Goal: Task Accomplishment & Management: Manage account settings

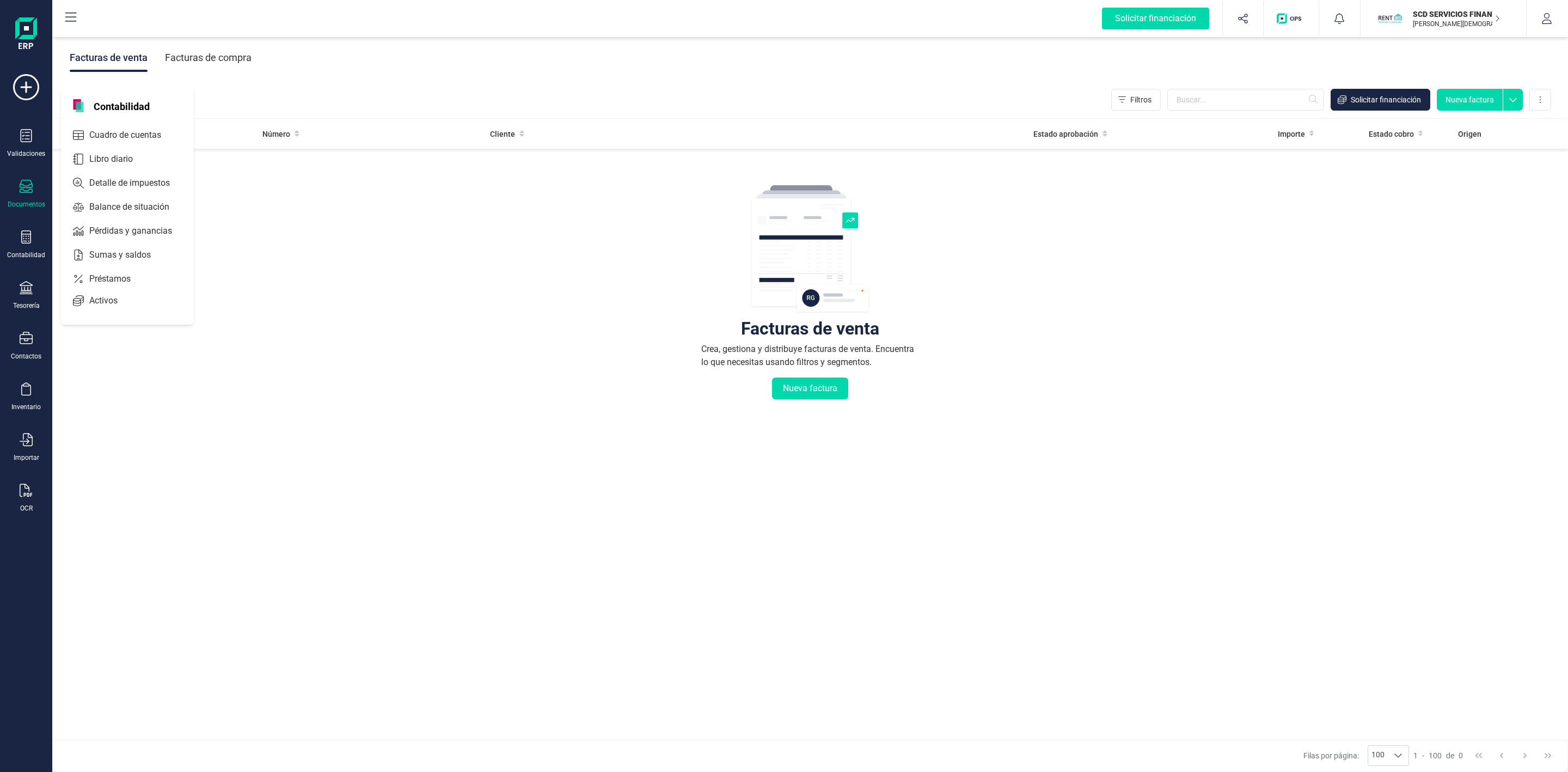
click at [96, 278] on span "Préstamos" at bounding box center [117, 278] width 65 height 13
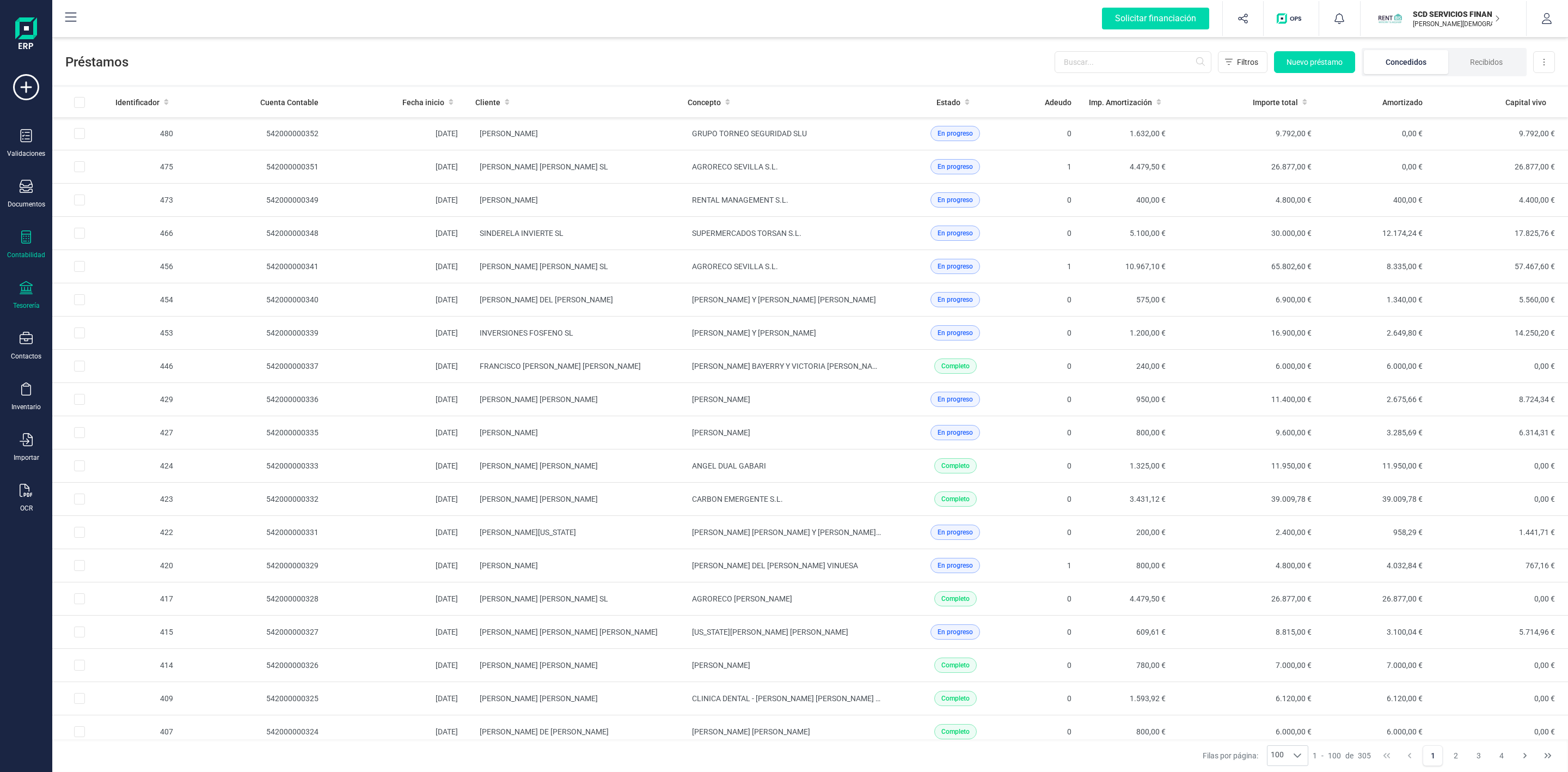
click at [21, 292] on icon at bounding box center [26, 287] width 13 height 13
click at [116, 185] on span "Cuentas bancarias" at bounding box center [132, 185] width 96 height 13
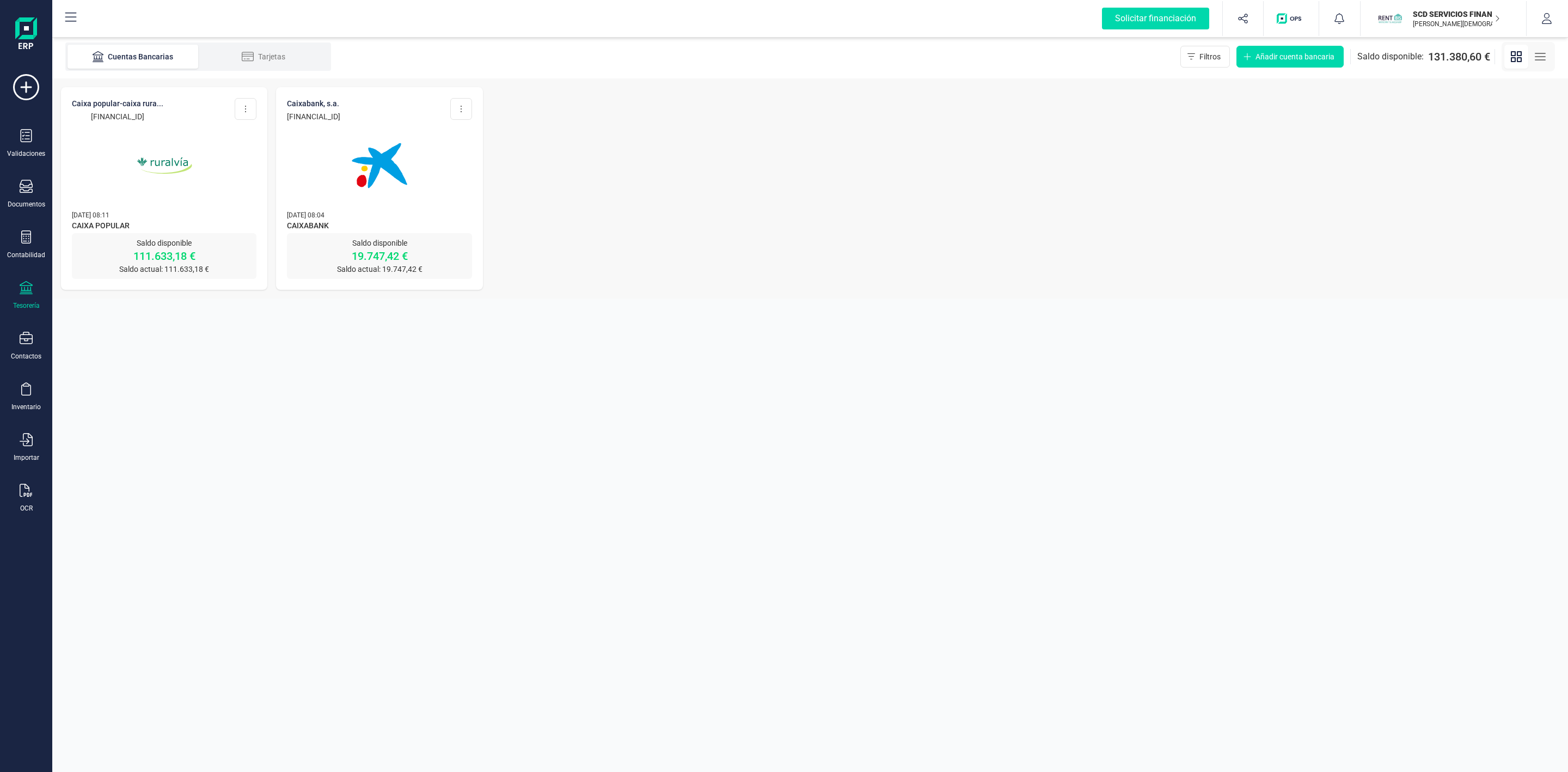
click at [145, 146] on img at bounding box center [165, 166] width 92 height 92
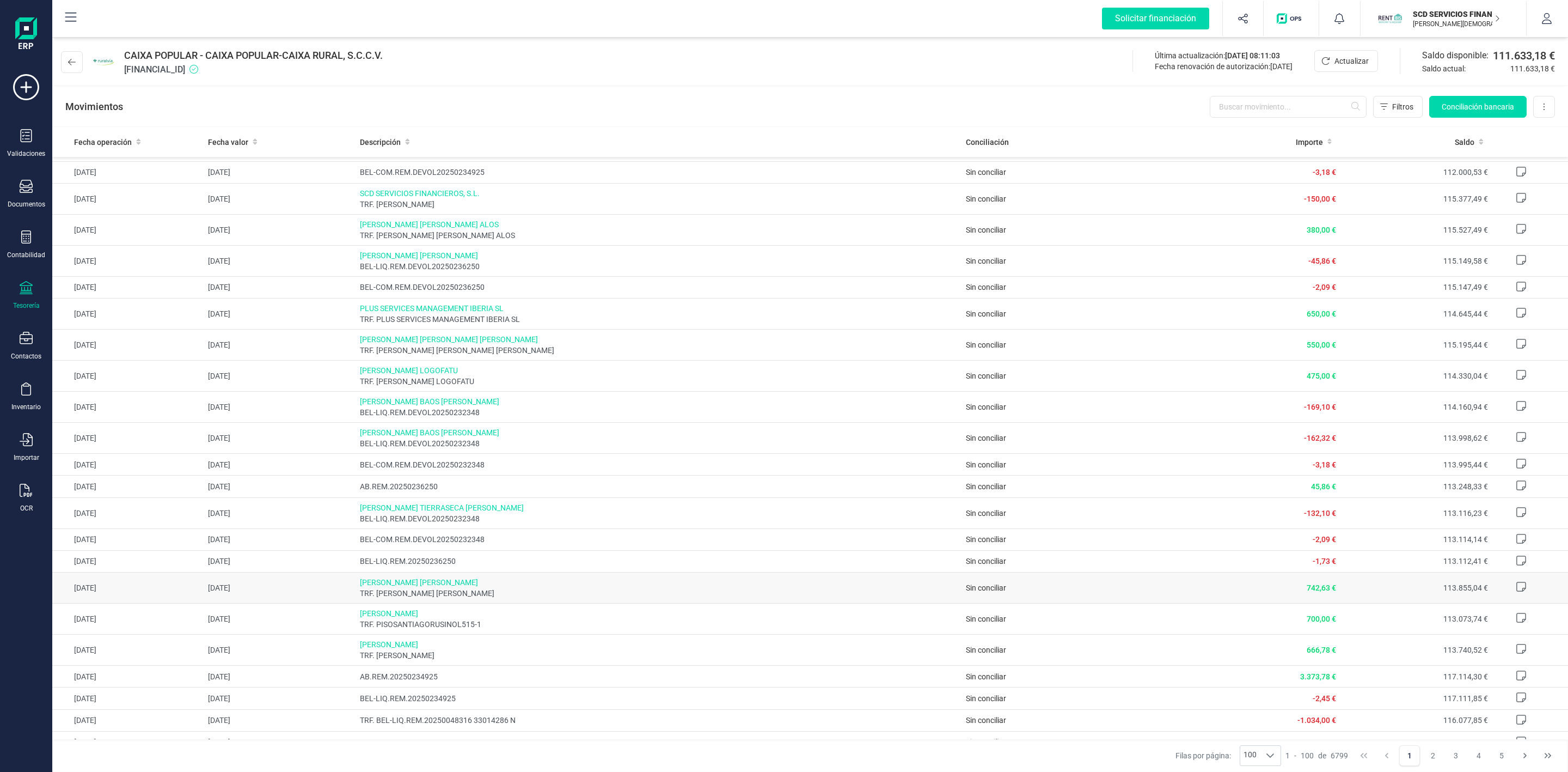
scroll to position [327, 0]
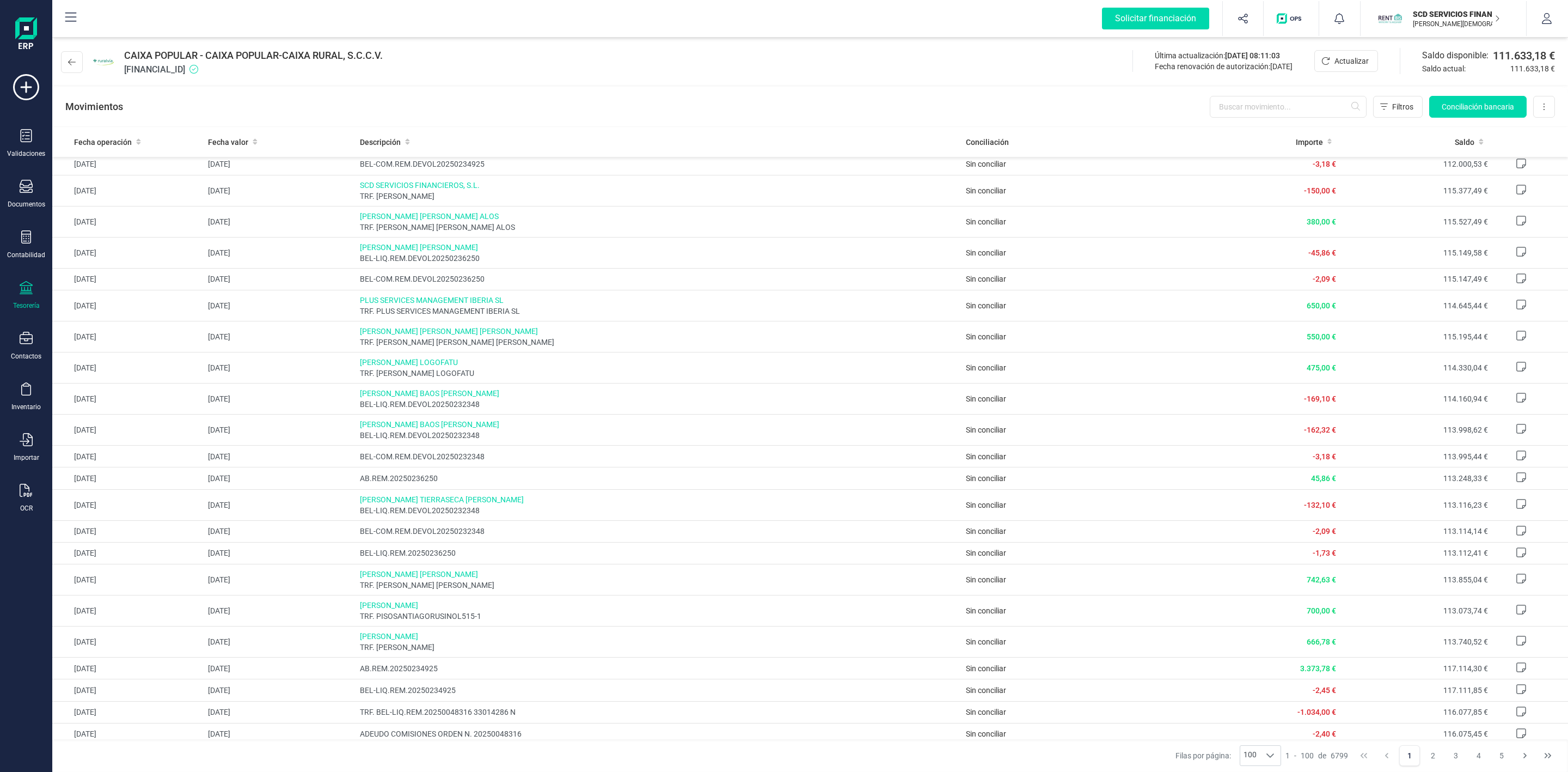
click at [20, 293] on icon at bounding box center [26, 287] width 13 height 13
click at [121, 264] on span "Remesas" at bounding box center [114, 257] width 59 height 13
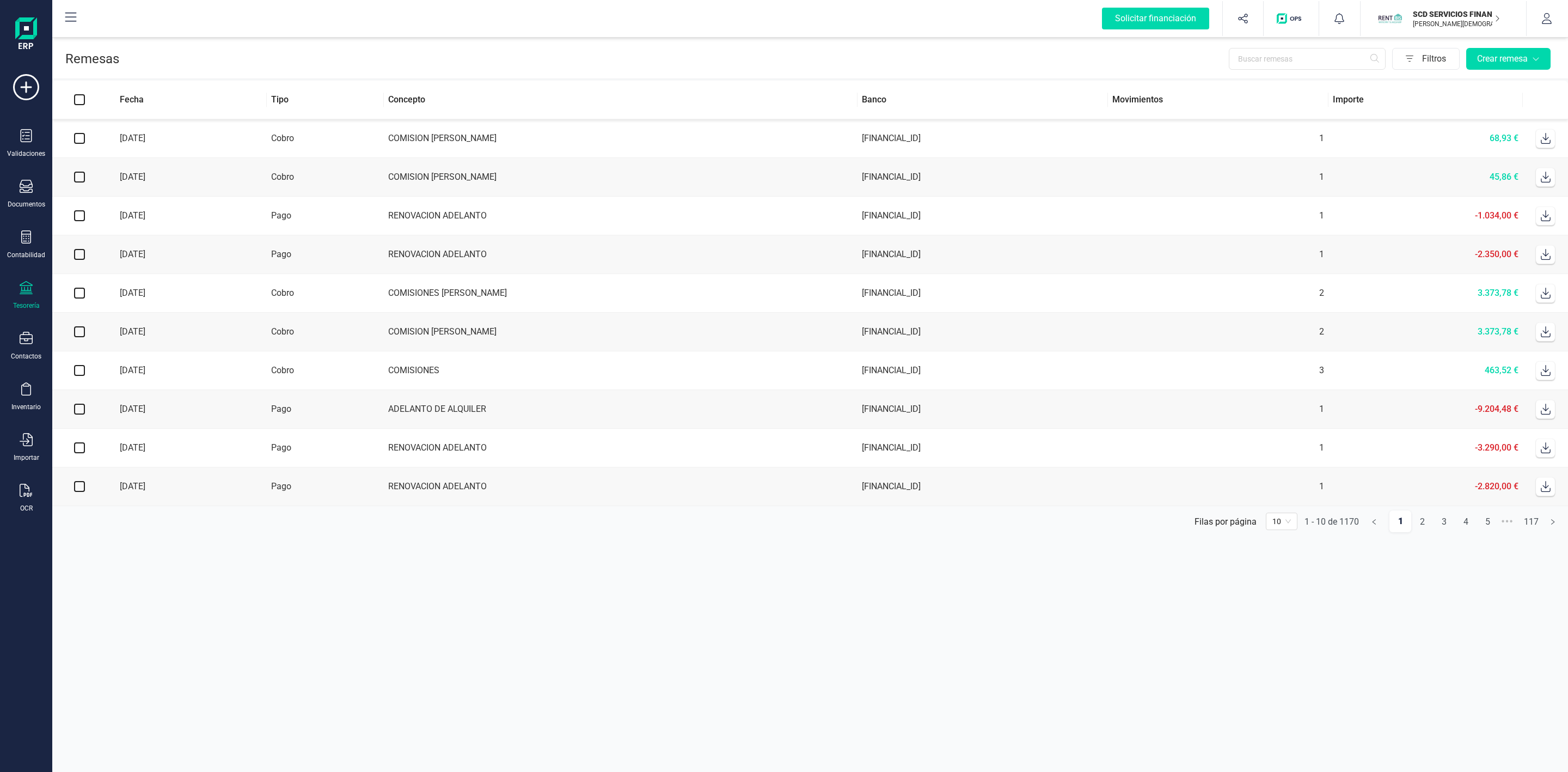
click at [28, 227] on div "Validaciones Documentos Documentos Presupuestos Pedidos Albaranes Facturas Fact…" at bounding box center [26, 297] width 43 height 447
click at [22, 244] on div at bounding box center [26, 238] width 13 height 16
click at [143, 283] on span "Préstamos" at bounding box center [117, 278] width 65 height 13
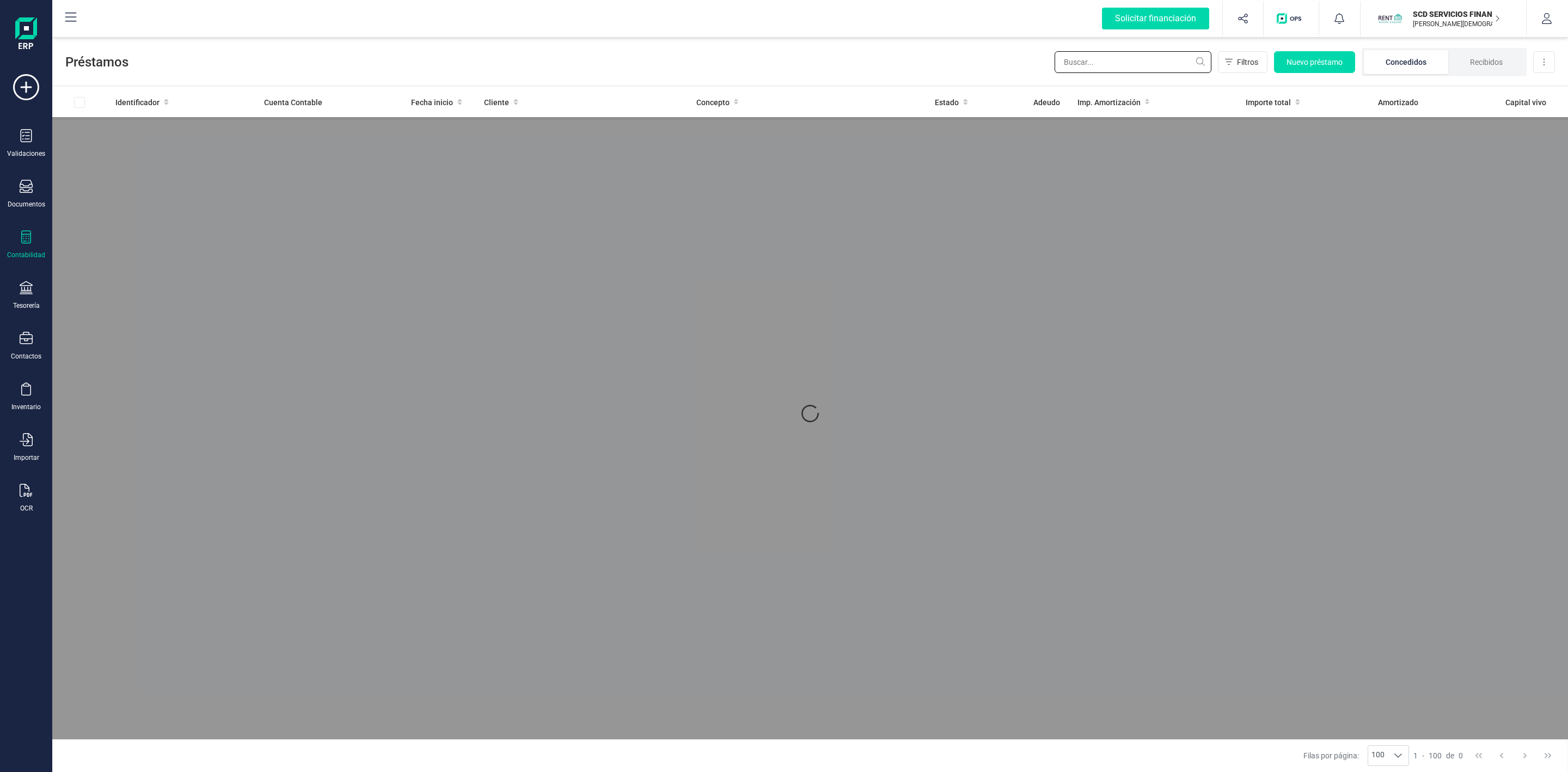
click at [1121, 63] on input "text" at bounding box center [1133, 62] width 157 height 22
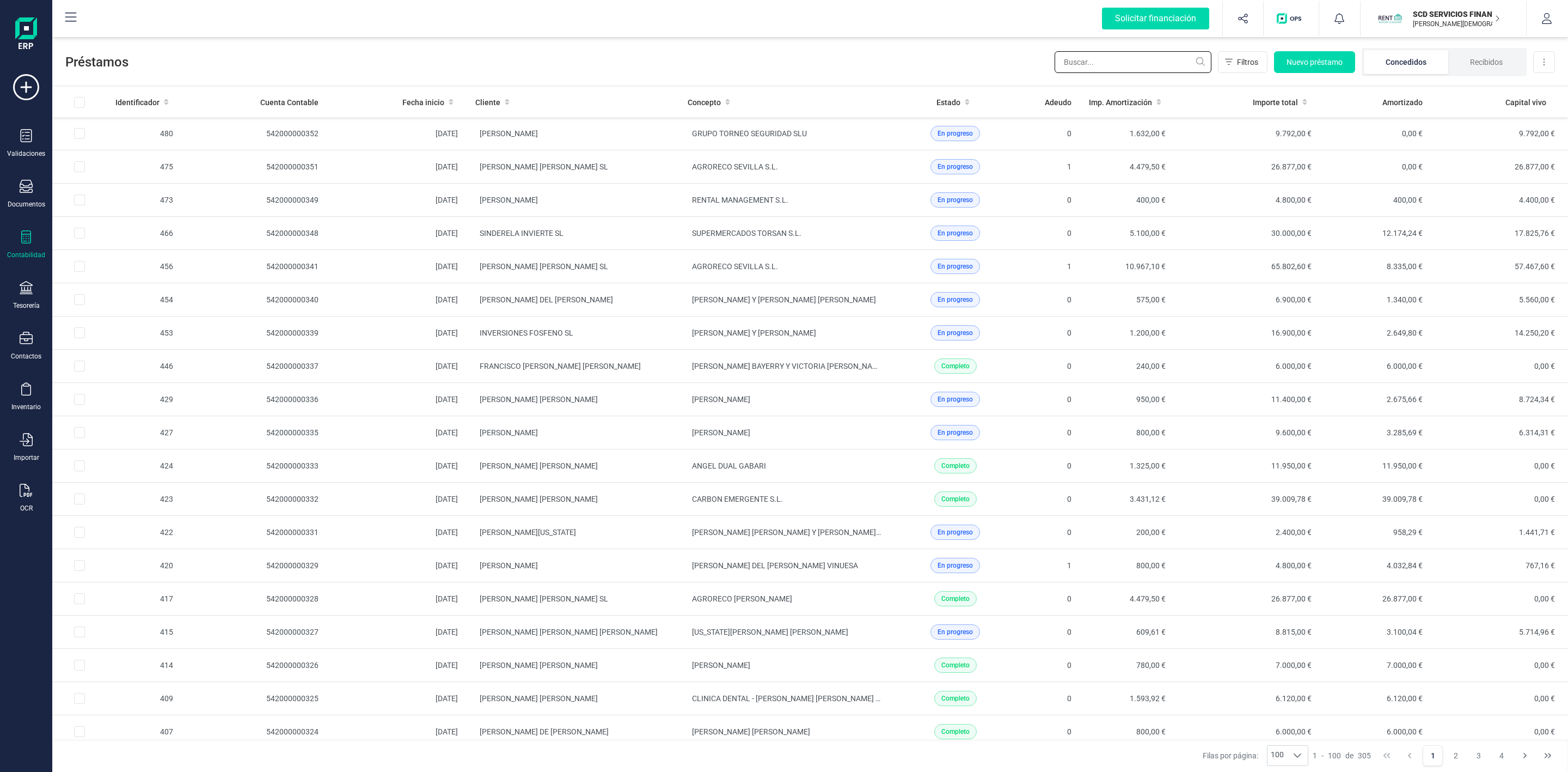
click at [1116, 68] on input "text" at bounding box center [1133, 62] width 157 height 22
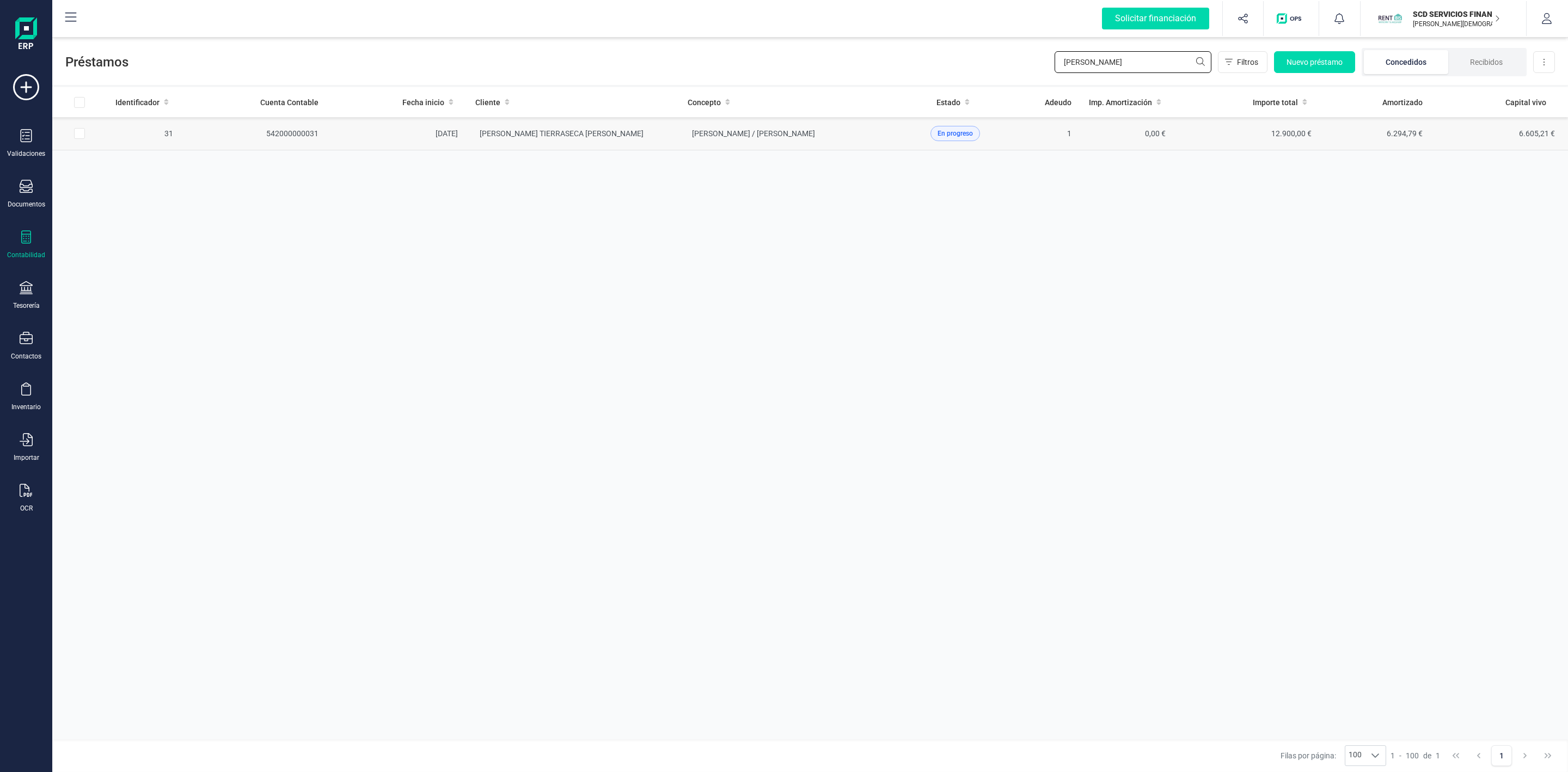
type input "ERNESTO"
click at [623, 144] on td "ERNESTO TIERRASECA ORTIZ" at bounding box center [573, 134] width 212 height 33
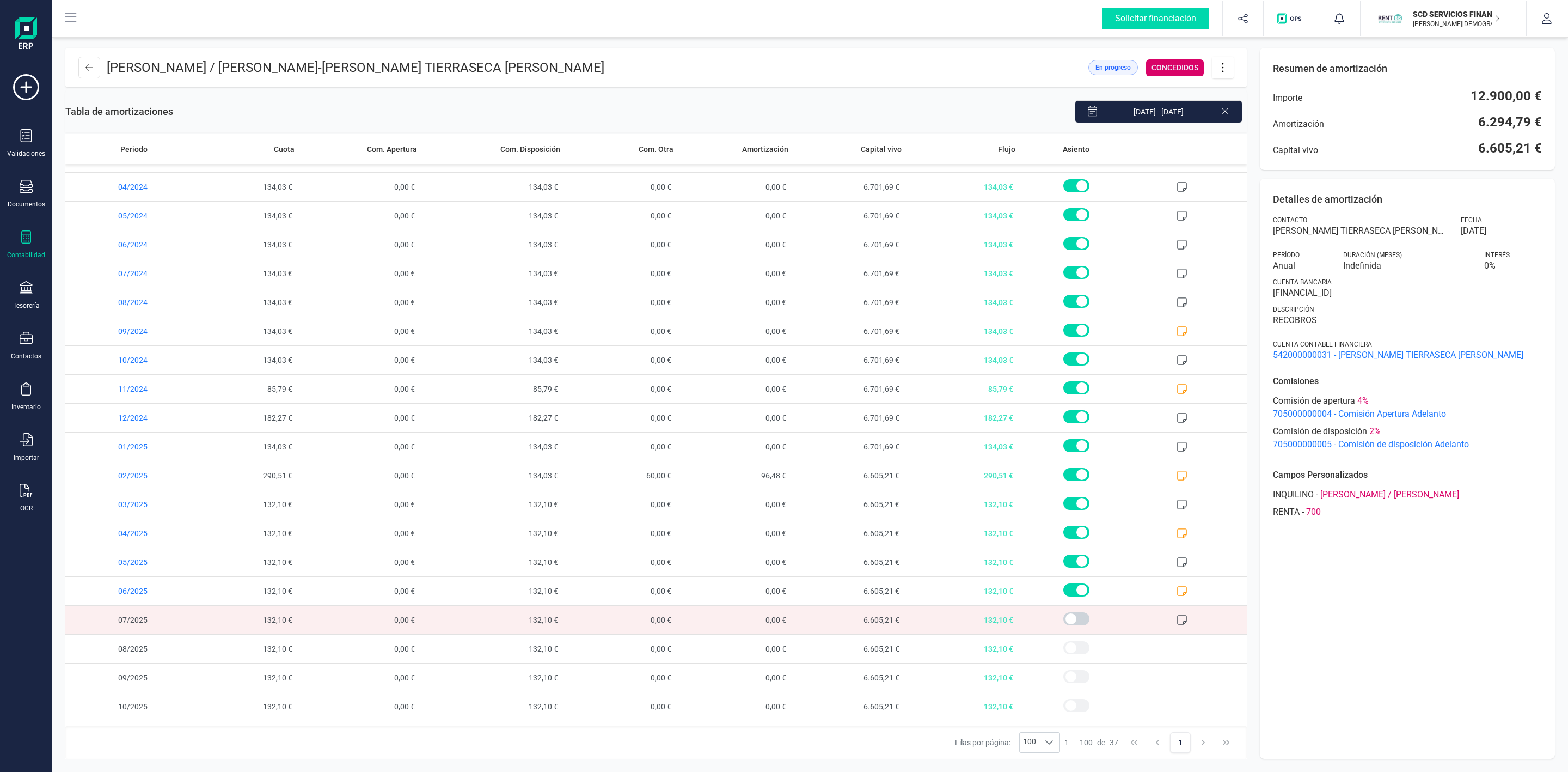
scroll to position [490, 0]
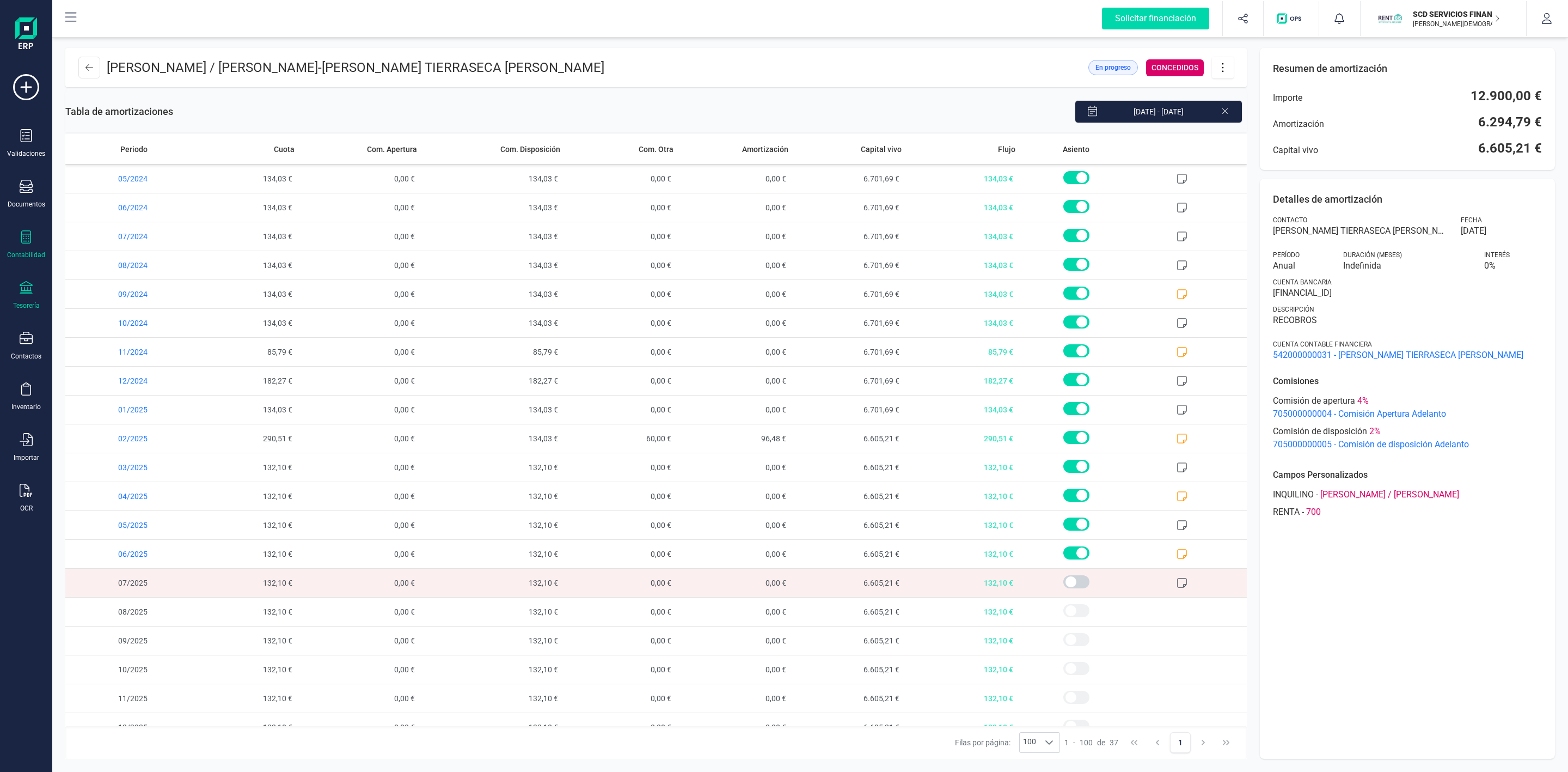
click at [21, 294] on icon at bounding box center [26, 287] width 13 height 13
click at [115, 264] on span "Remesas" at bounding box center [114, 257] width 59 height 13
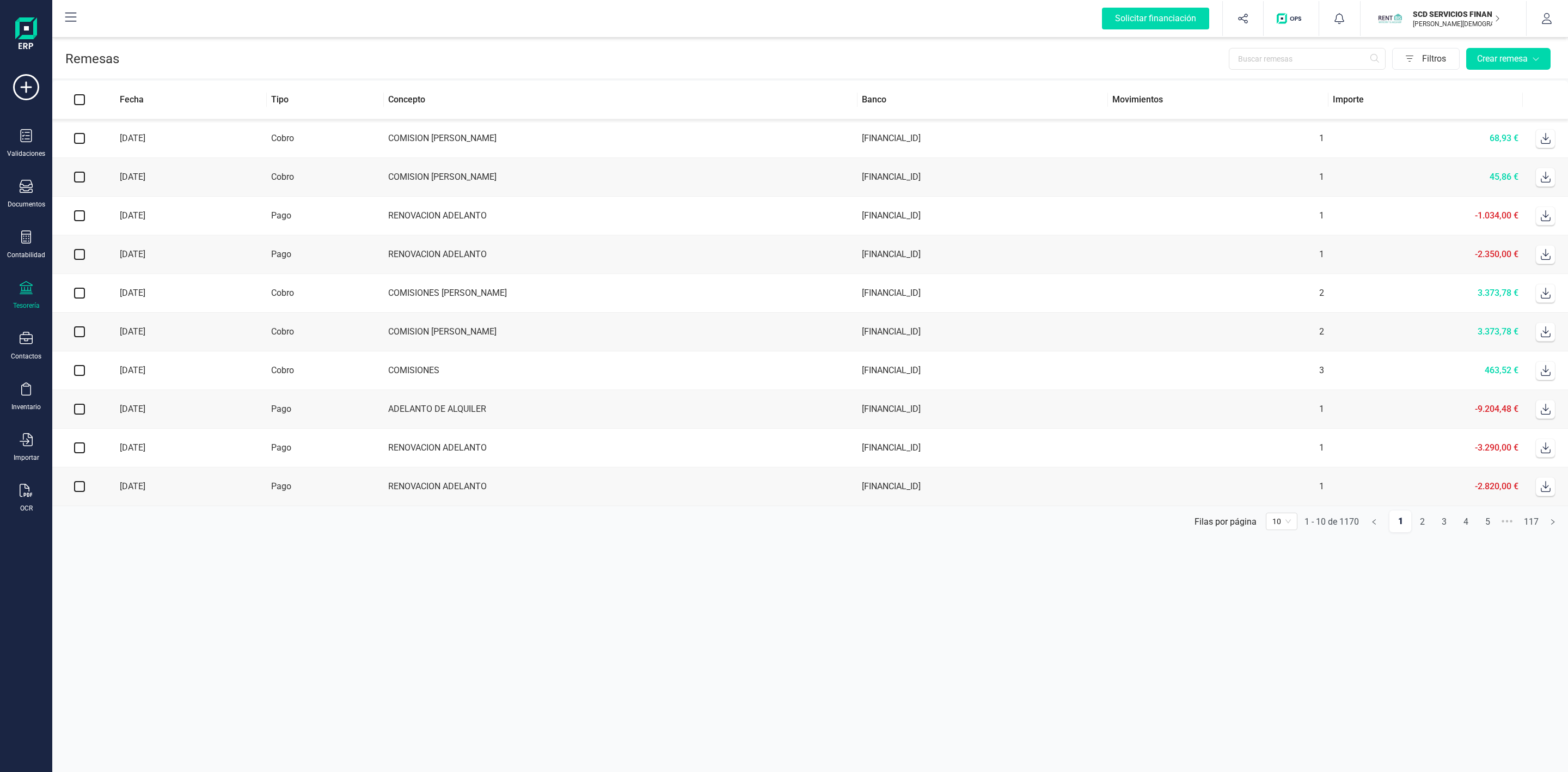
click at [19, 294] on icon at bounding box center [26, 287] width 13 height 13
click at [91, 183] on span "Cuentas bancarias" at bounding box center [132, 185] width 96 height 13
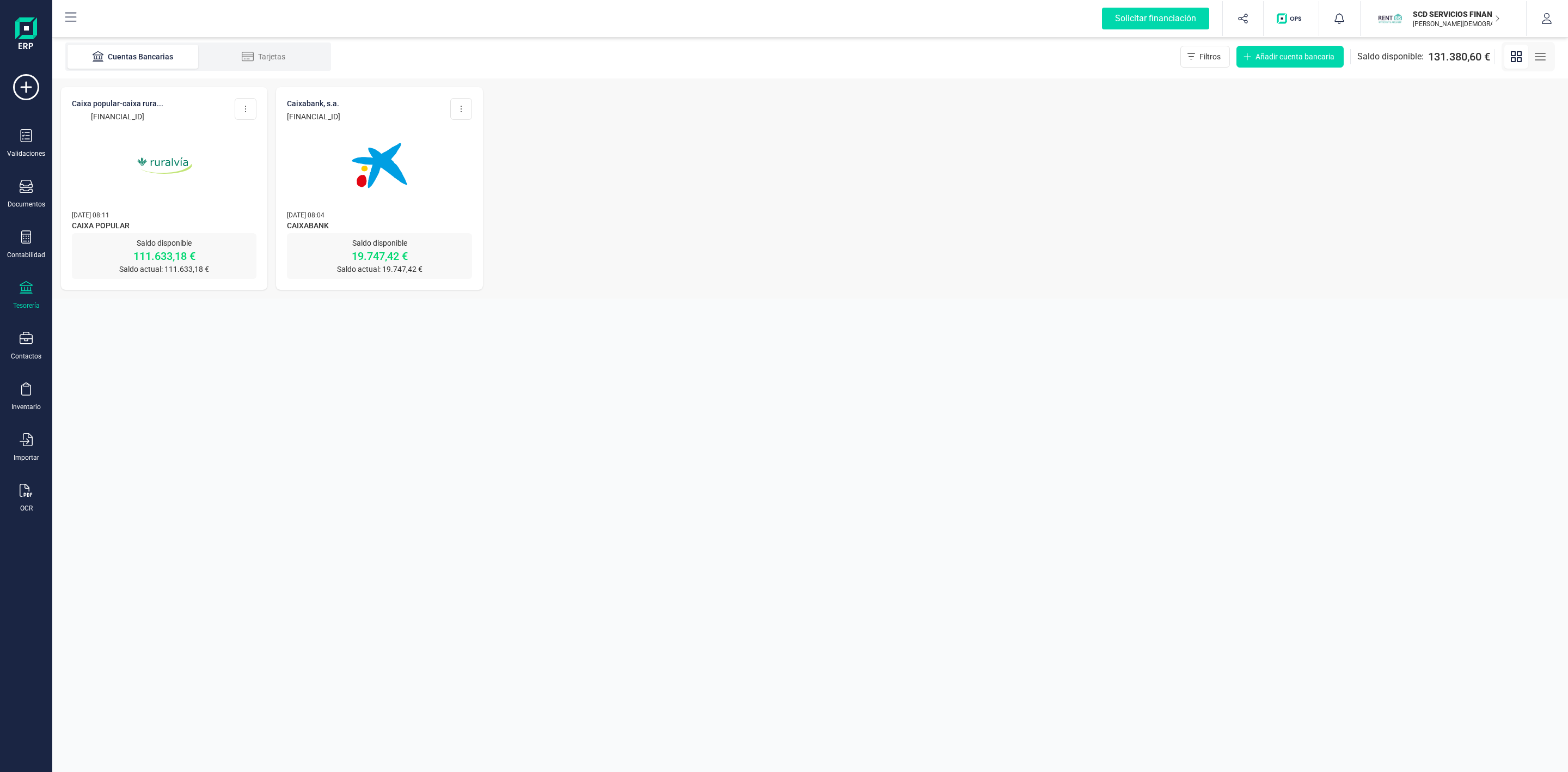
click at [155, 137] on img at bounding box center [165, 166] width 92 height 92
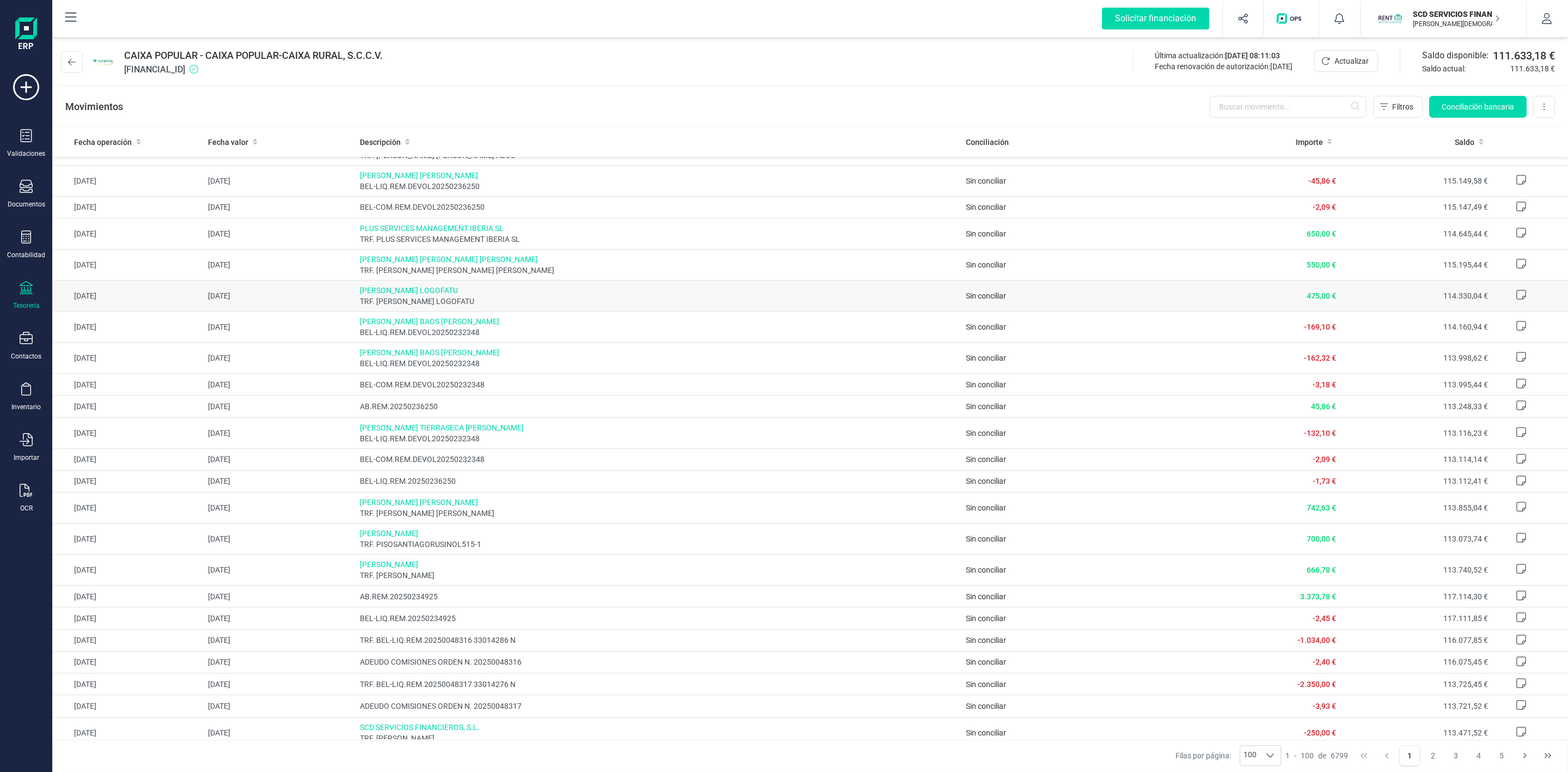
scroll to position [409, 0]
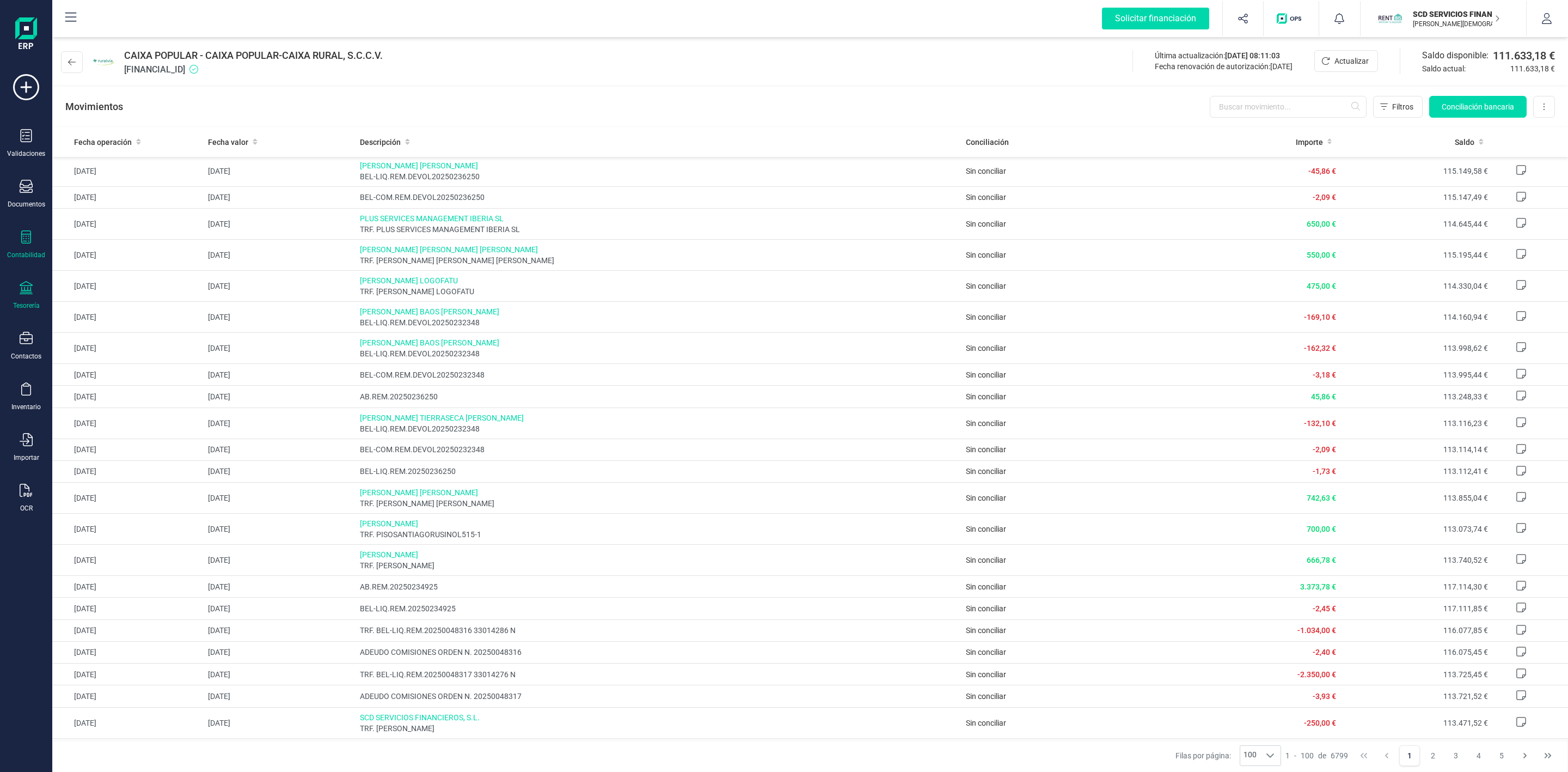
click at [34, 243] on div "Contabilidad" at bounding box center [26, 244] width 43 height 29
click at [118, 278] on span "Préstamos" at bounding box center [117, 278] width 65 height 13
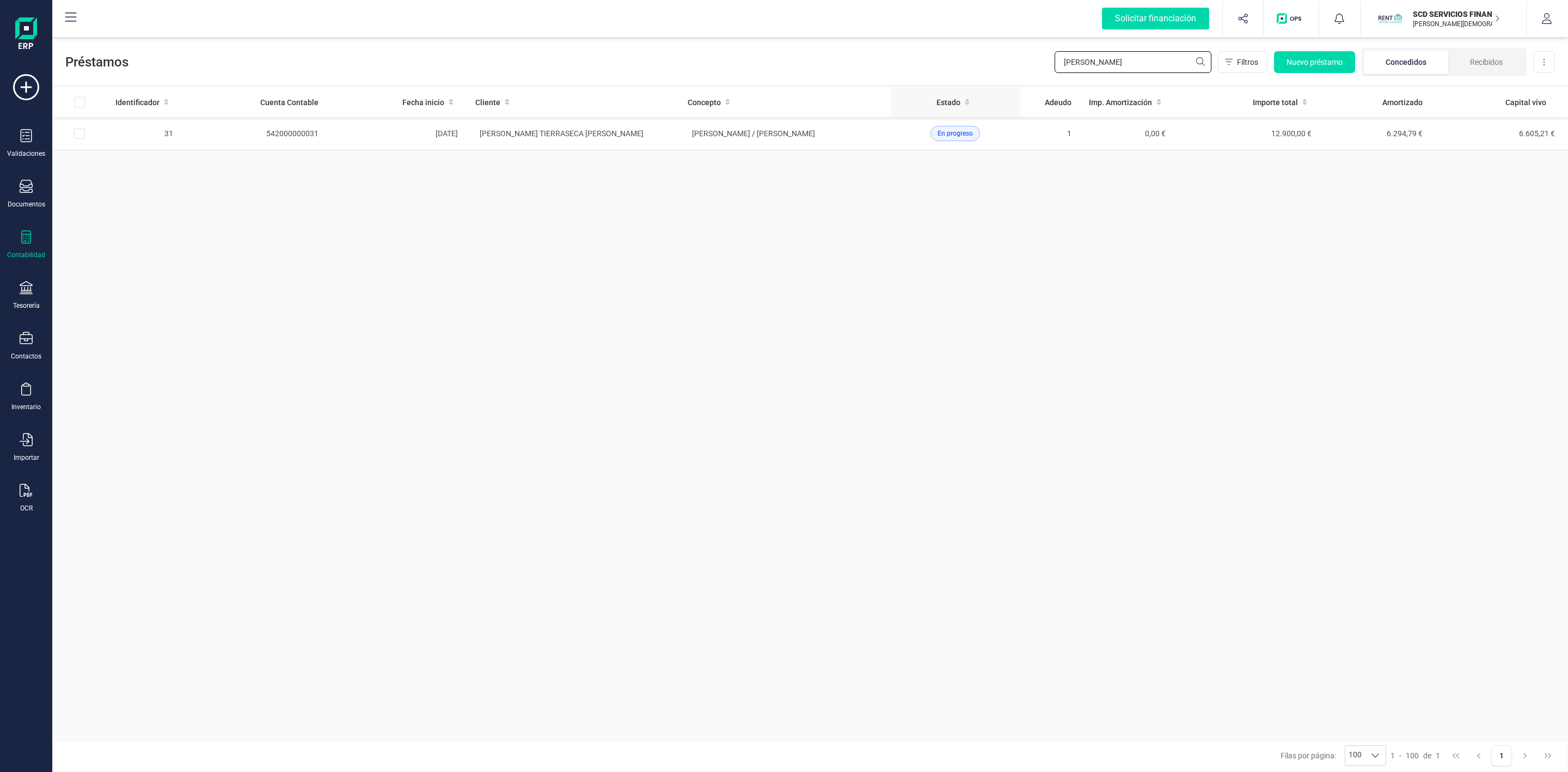
drag, startPoint x: 1143, startPoint y: 67, endPoint x: 966, endPoint y: 103, distance: 180.6
click at [966, 103] on div "Préstamos ERNESTO Filtros Nuevo préstamo Concedidos Recibidos Descargar Excel I…" at bounding box center [810, 404] width 1516 height 737
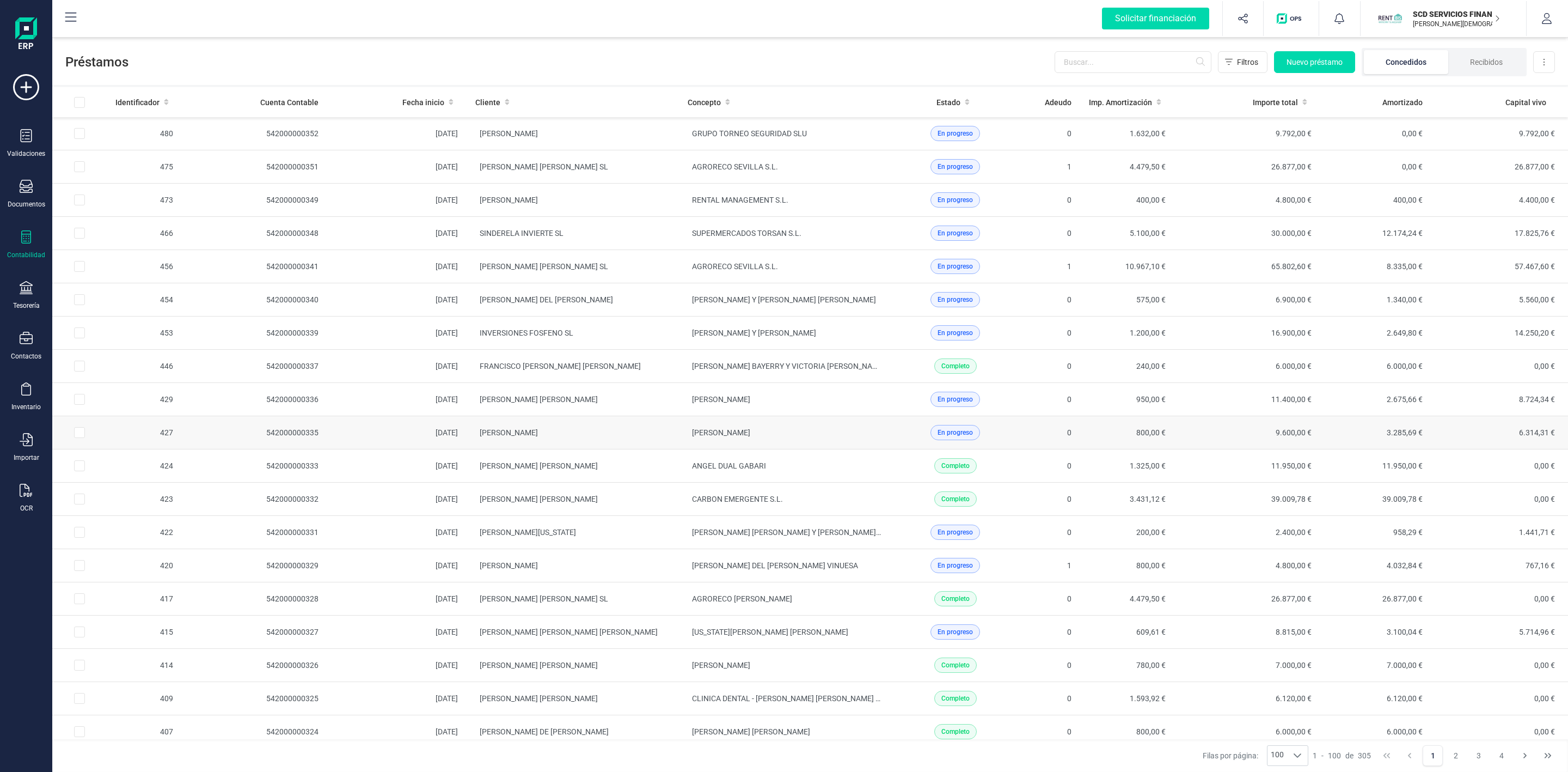
click at [649, 443] on td "[PERSON_NAME]" at bounding box center [573, 433] width 212 height 33
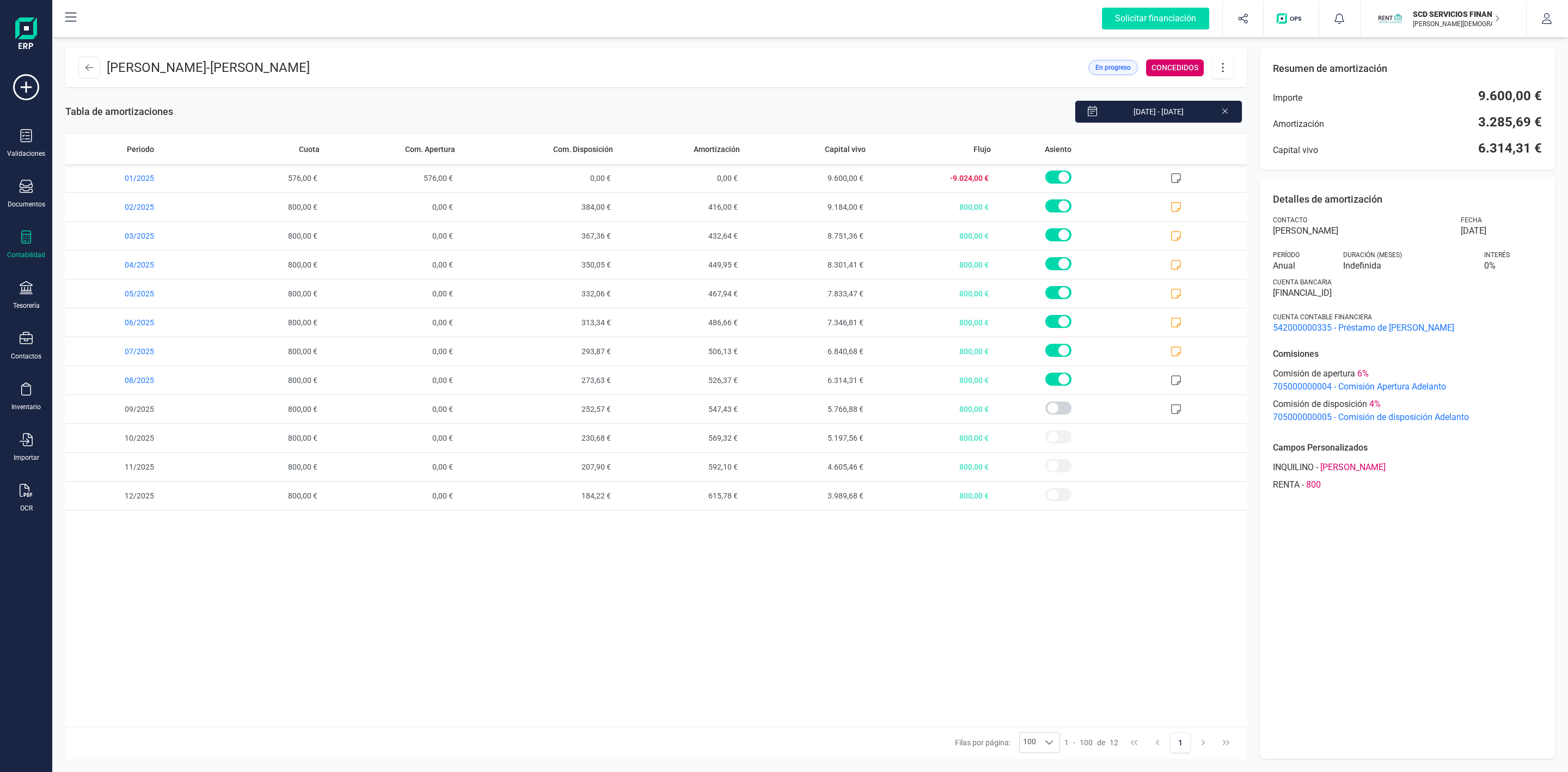
click at [1225, 62] on icon at bounding box center [1223, 68] width 20 height 12
click at [1281, 146] on span "Descargar en PDF" at bounding box center [1284, 144] width 100 height 9
click at [1224, 63] on icon at bounding box center [1223, 68] width 20 height 12
click at [1250, 105] on link "Editar préstamo" at bounding box center [1277, 100] width 130 height 22
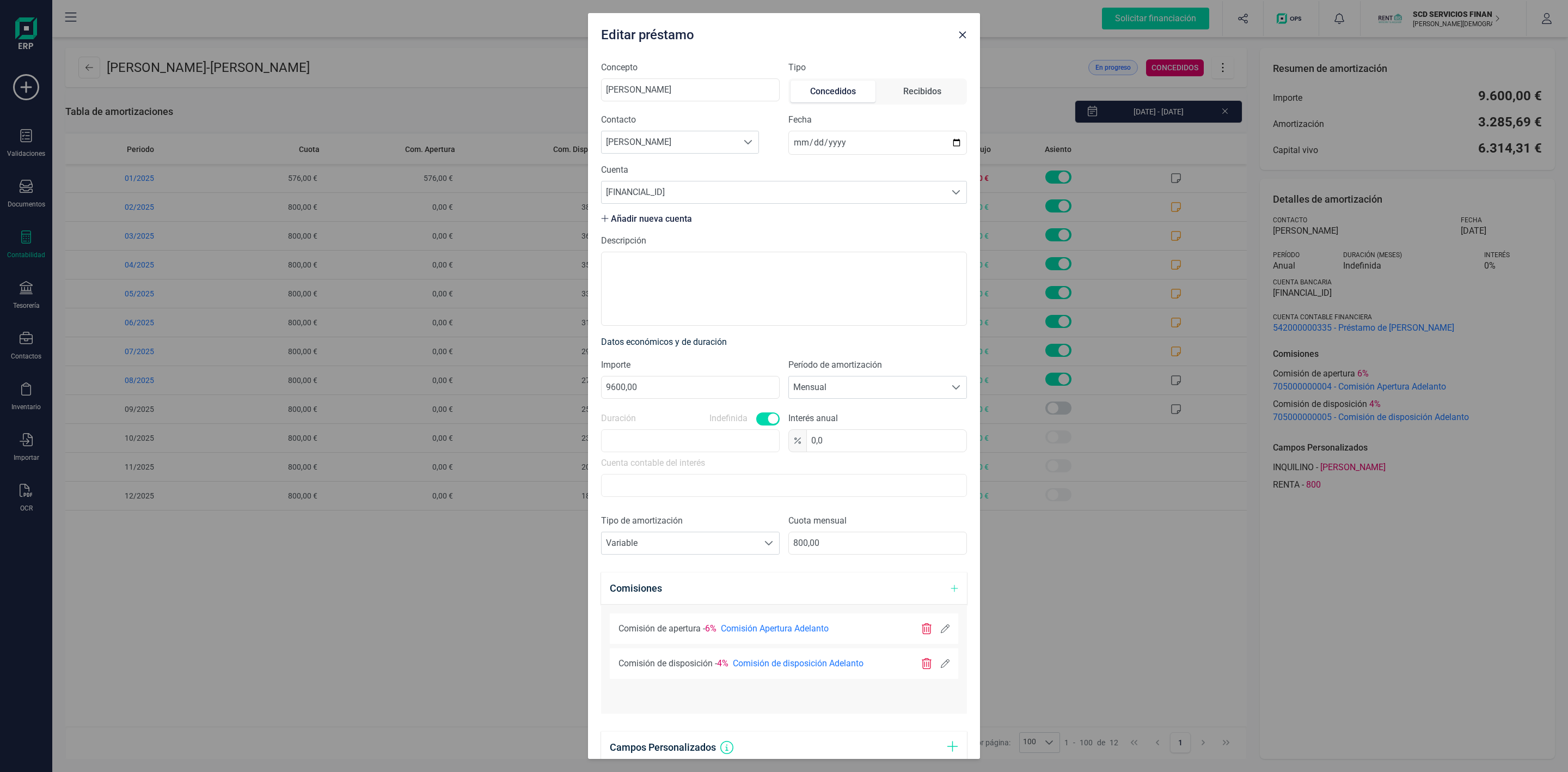
scroll to position [271, 0]
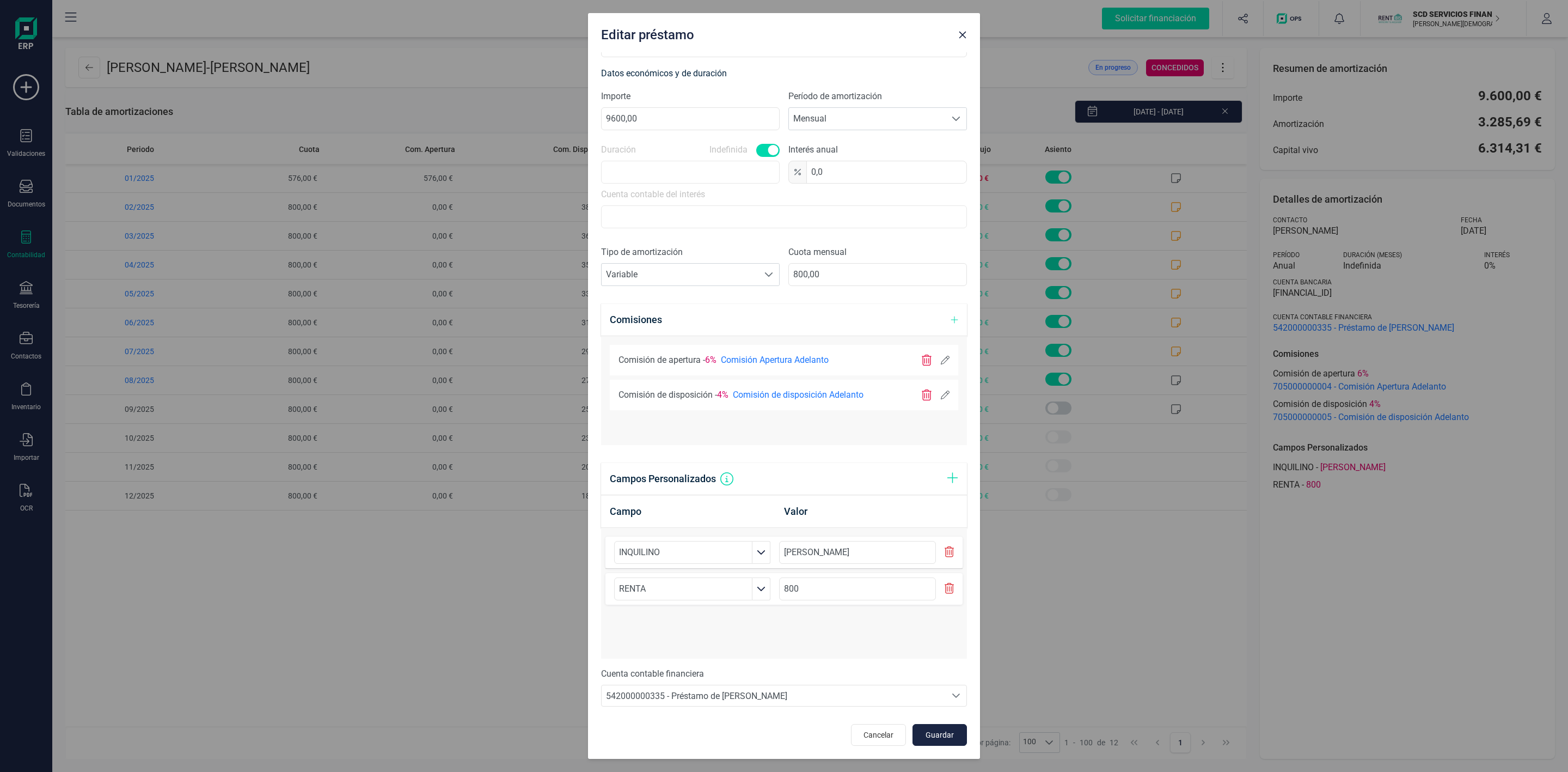
click at [1446, 607] on div "Editar préstamo Concepto ISABEL FELKAMP CACERES Tipo Concedidos Recibidos Conta…" at bounding box center [784, 386] width 1568 height 772
click at [941, 392] on icon at bounding box center [945, 395] width 9 height 9
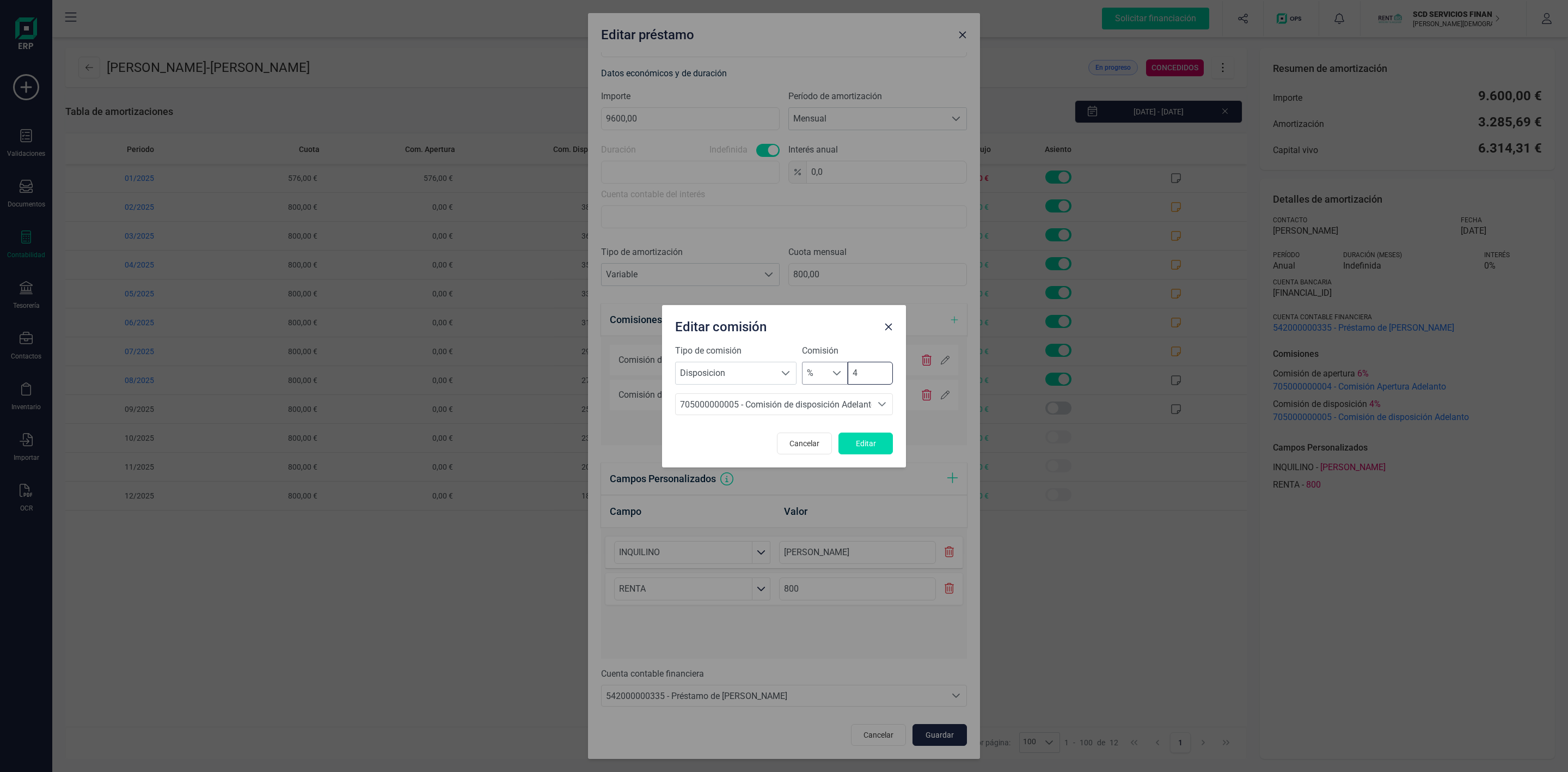
drag, startPoint x: 862, startPoint y: 375, endPoint x: 818, endPoint y: 378, distance: 44.1
click at [824, 376] on div "% % 4" at bounding box center [847, 373] width 91 height 23
type input "0"
click at [879, 442] on span "Editar" at bounding box center [865, 443] width 29 height 11
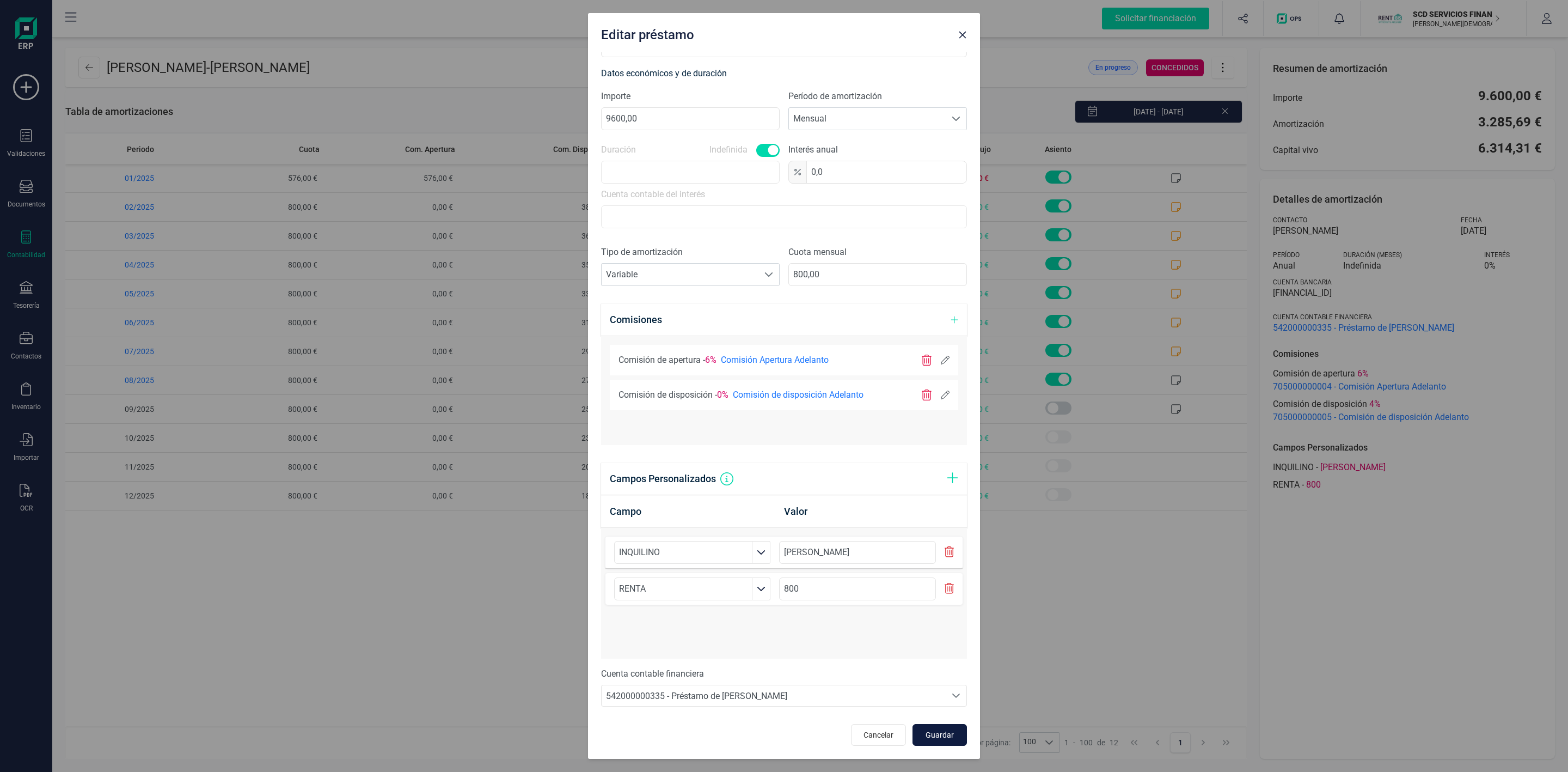
click at [925, 737] on span "Guardar" at bounding box center [939, 735] width 29 height 11
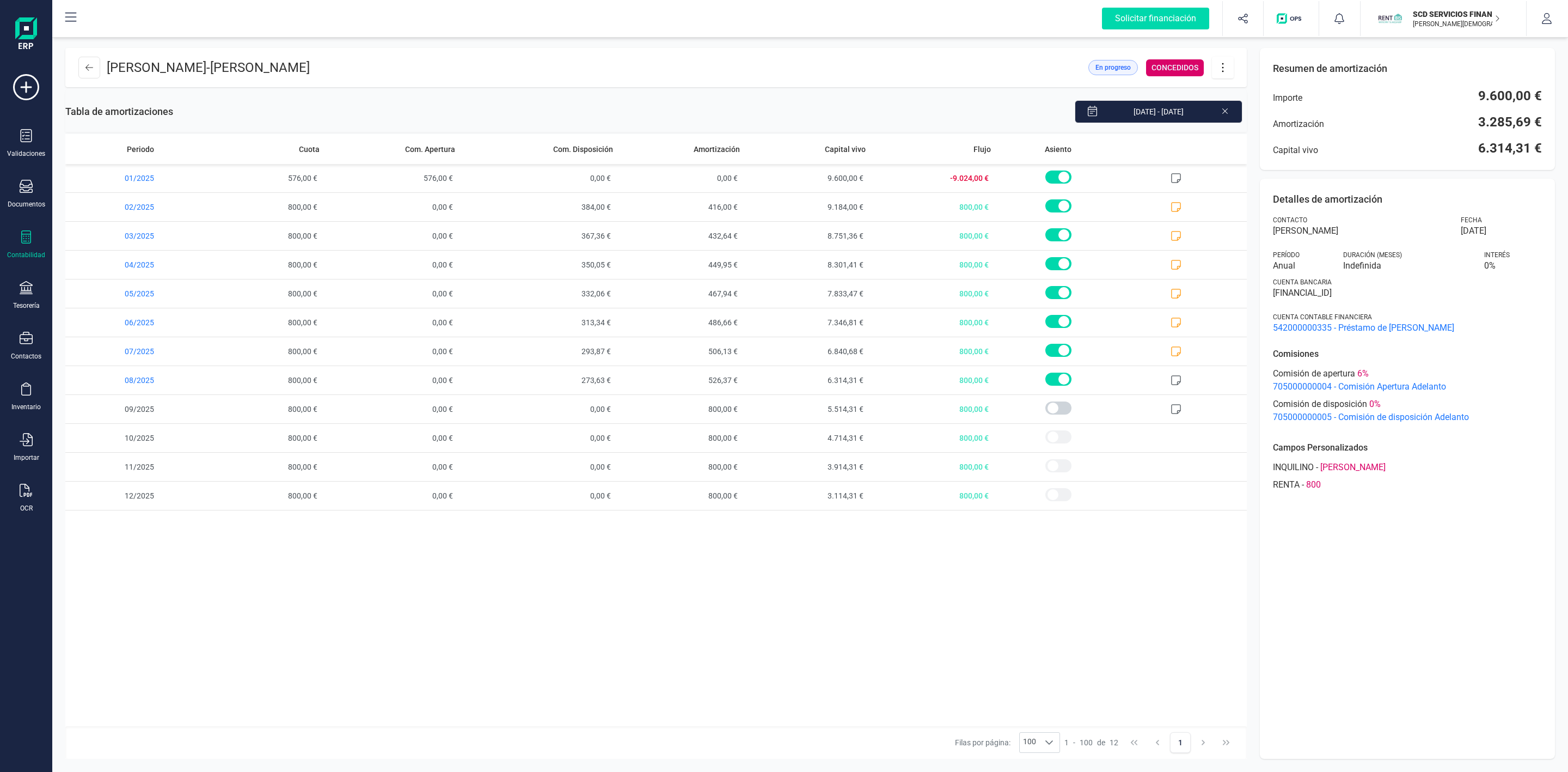
click at [1223, 67] on icon at bounding box center [1223, 68] width 2 height 10
click at [1255, 101] on span "Editar préstamo" at bounding box center [1284, 100] width 100 height 9
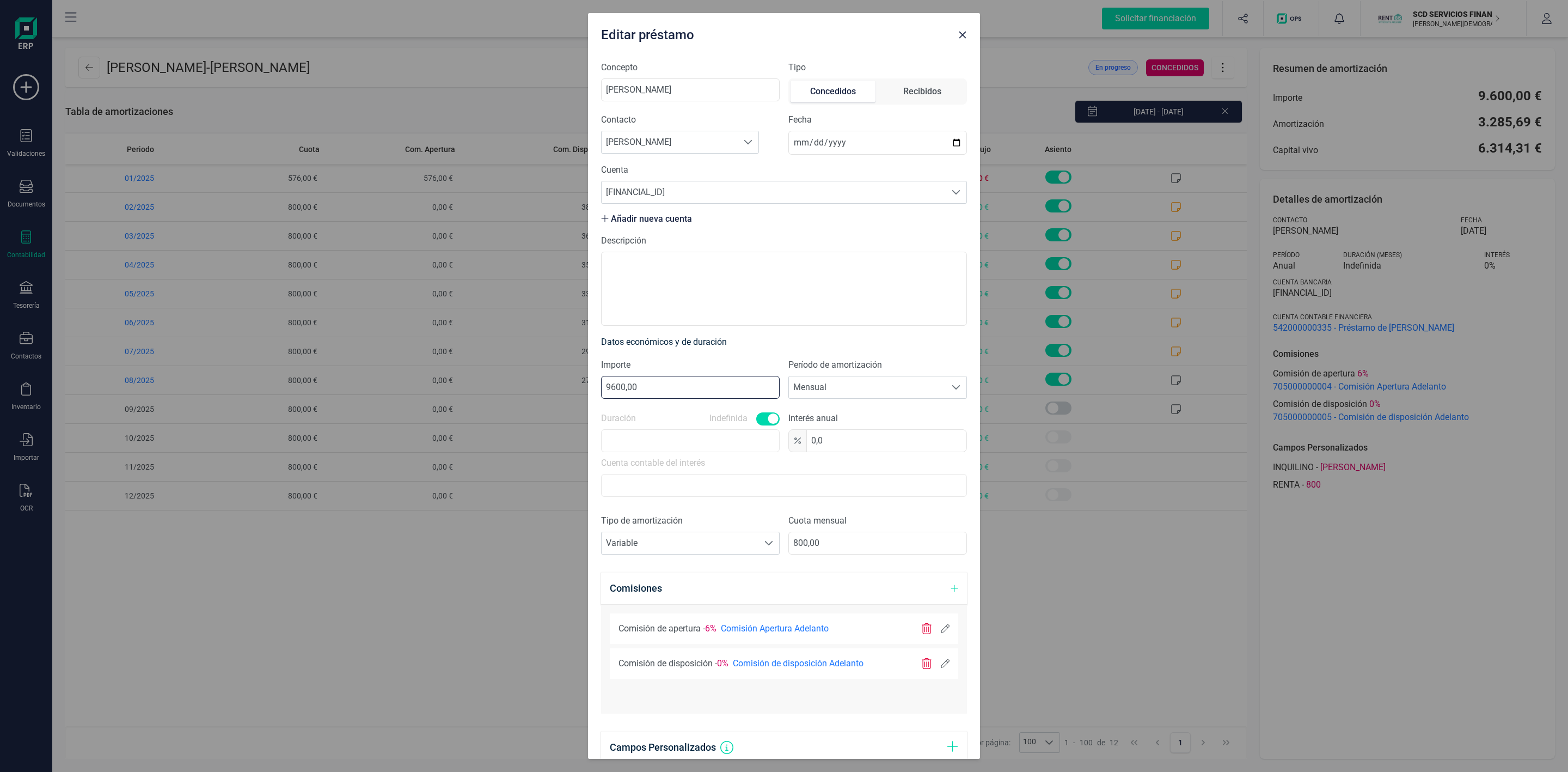
click at [615, 389] on input "9600,00" at bounding box center [690, 388] width 179 height 23
drag, startPoint x: 664, startPoint y: 387, endPoint x: 501, endPoint y: 393, distance: 163.1
click at [501, 393] on div "Editar préstamo Concepto ISABEL FELKAMP CACERES Tipo Concedidos Recibidos Conta…" at bounding box center [784, 386] width 1568 height 772
type input "12100,00"
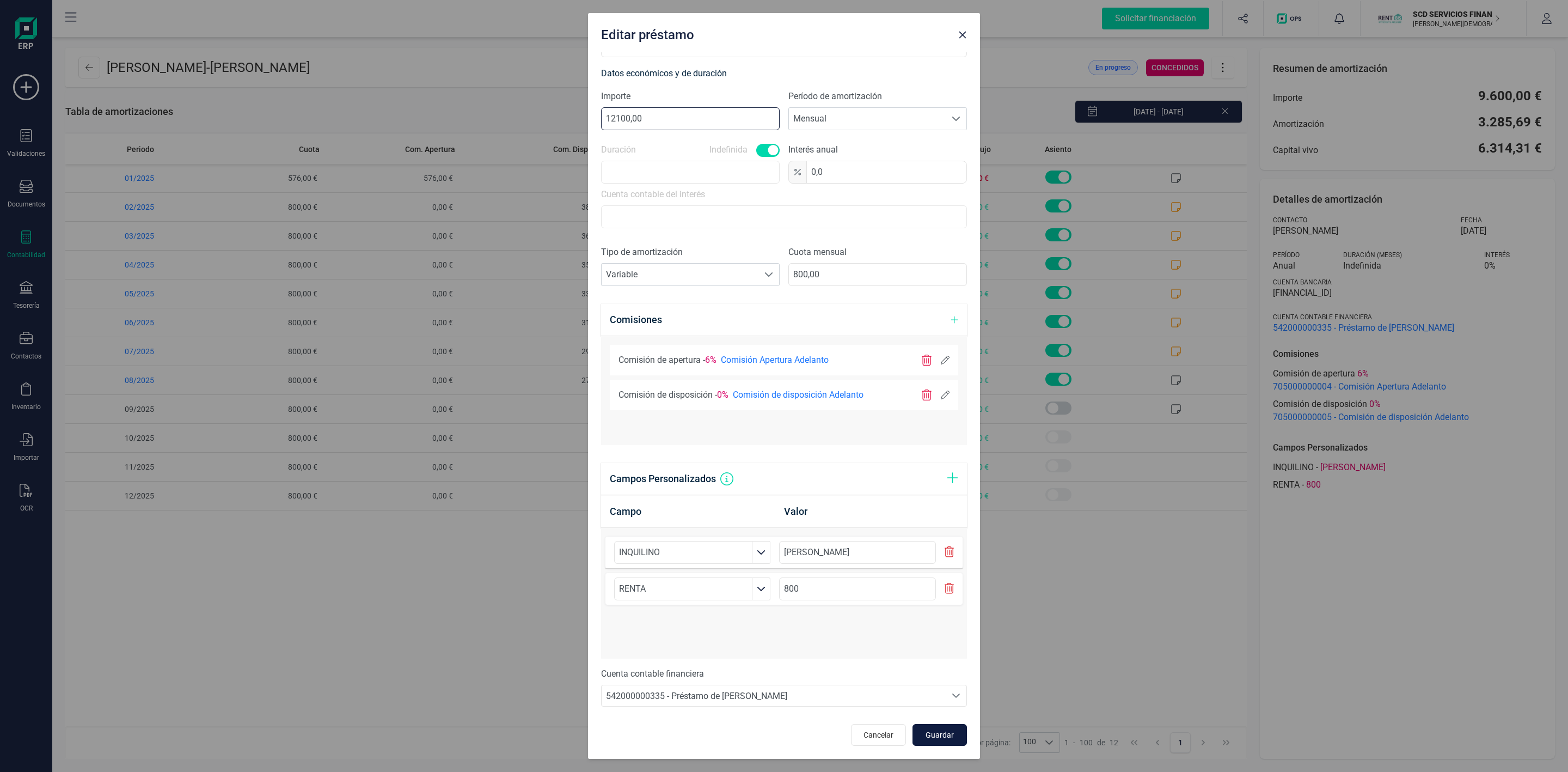
scroll to position [271, 0]
click at [925, 737] on span "Guardar" at bounding box center [939, 735] width 29 height 11
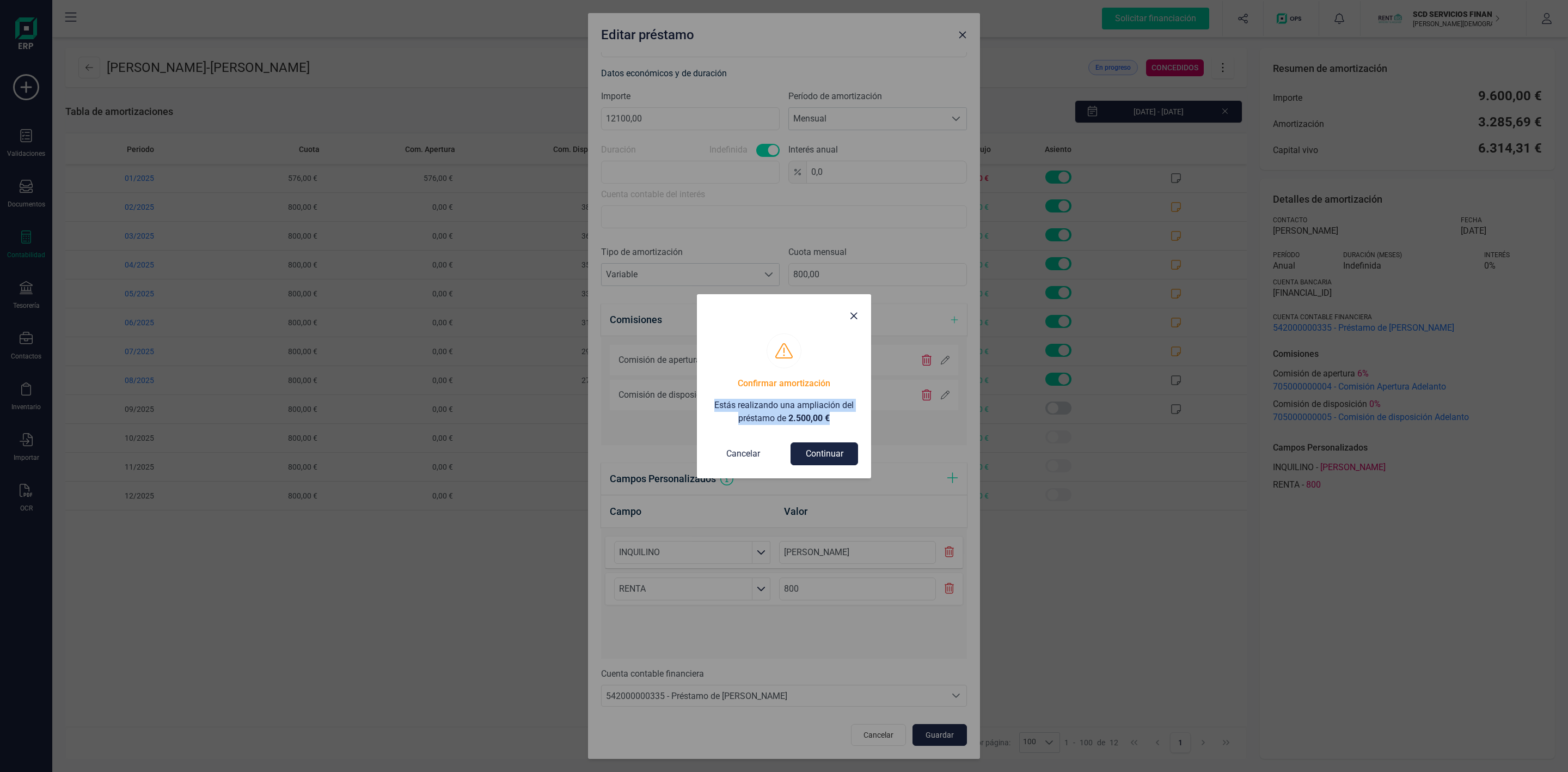
drag, startPoint x: 832, startPoint y: 415, endPoint x: 692, endPoint y: 406, distance: 140.3
click at [692, 406] on div "Confirmar amortización Estás realizando una ampliación del préstamo de 2.500,00…" at bounding box center [784, 386] width 1568 height 772
drag, startPoint x: 792, startPoint y: 426, endPoint x: 764, endPoint y: 410, distance: 32.2
click at [764, 410] on p "Estás realizando una ampliación del préstamo de 2.500,00 €" at bounding box center [784, 412] width 148 height 26
drag, startPoint x: 841, startPoint y: 420, endPoint x: 699, endPoint y: 405, distance: 142.8
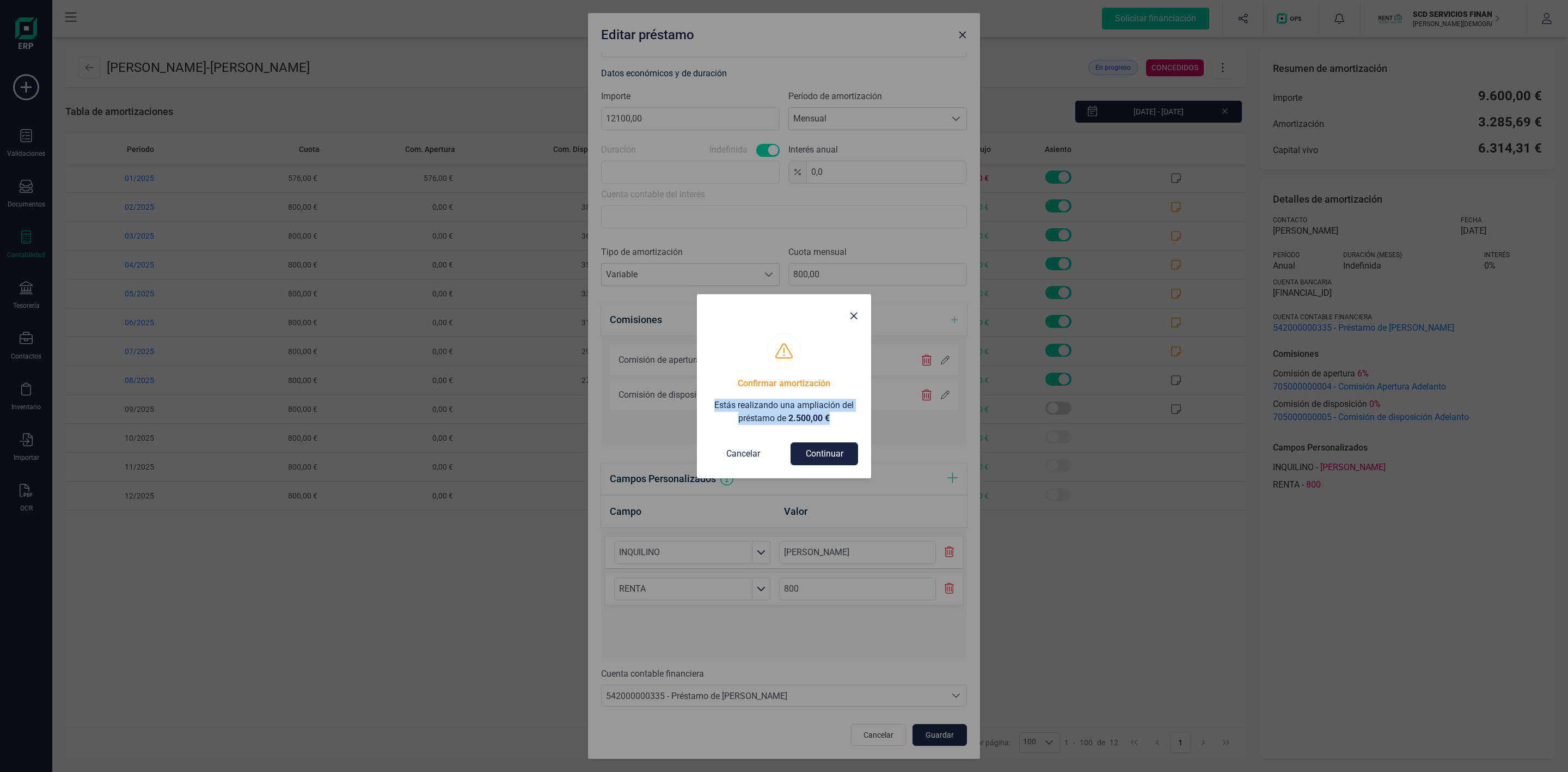
click at [699, 405] on div "Confirmar amortización Estás realizando una ampliación del préstamo de 2.500,00…" at bounding box center [784, 405] width 174 height 145
copy p "Estás realizando una ampliación del préstamo de 2.500,00 €"
click at [836, 455] on button "Continuar" at bounding box center [825, 454] width 68 height 23
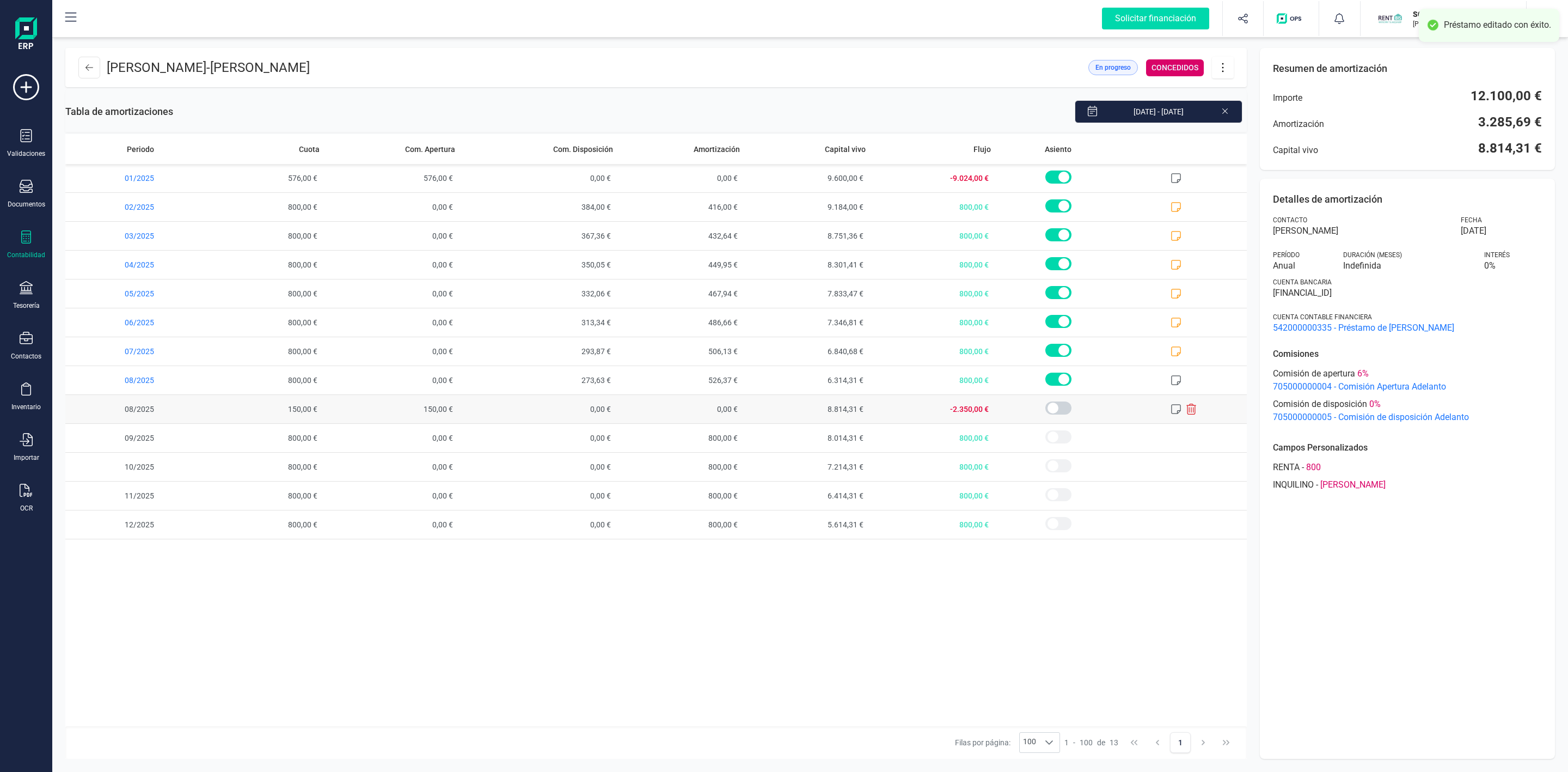
click at [1173, 412] on icon at bounding box center [1176, 409] width 11 height 11
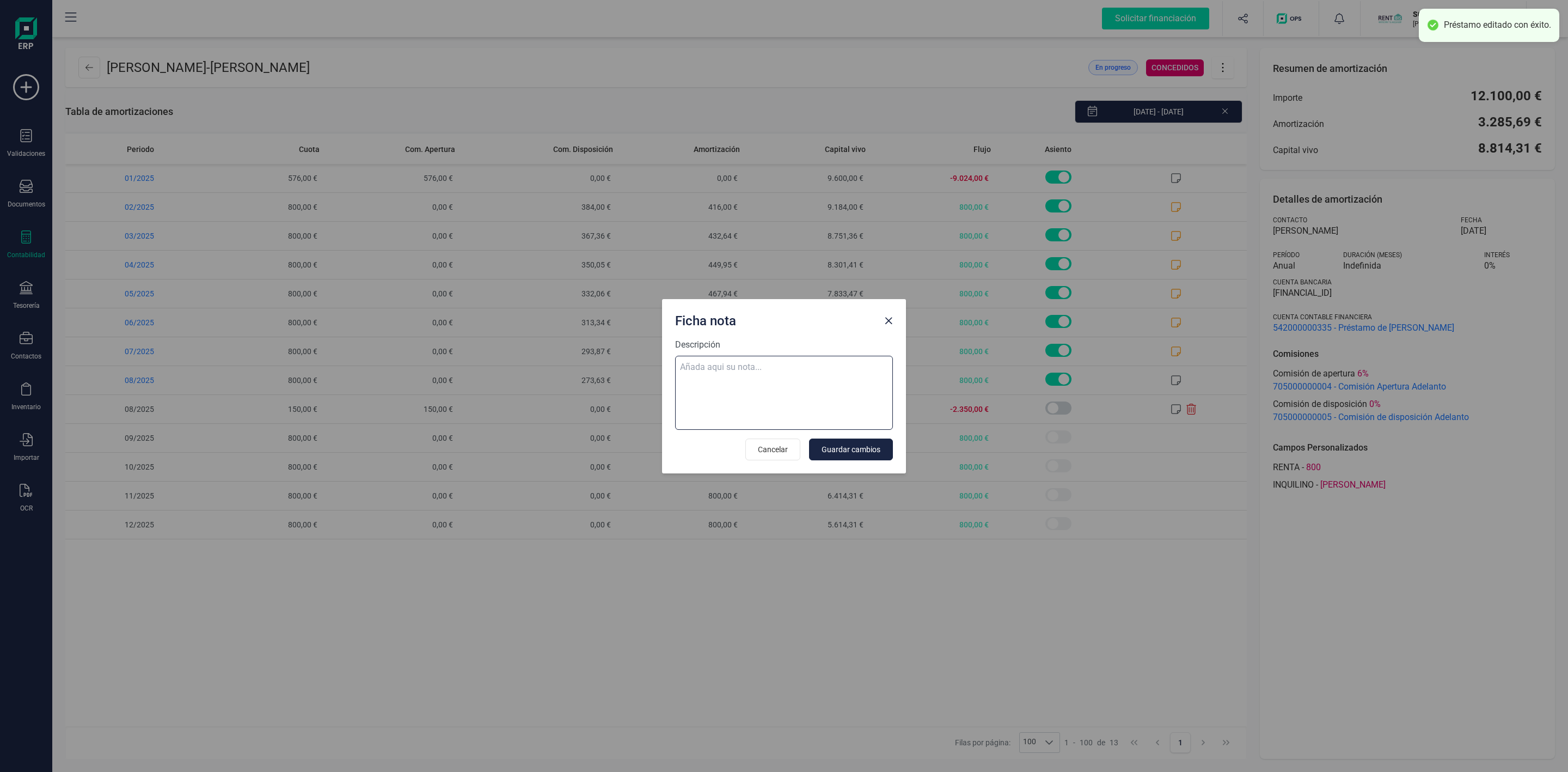
click at [819, 371] on textarea "Descripción" at bounding box center [783, 393] width 218 height 74
paste textarea "Estás realizando una ampliación del préstamo de 2.500,00 €"
type textarea "Estás realizando una ampliación del préstamo de 2.500,00 €"
click at [888, 450] on button "Guardar cambios" at bounding box center [851, 449] width 84 height 22
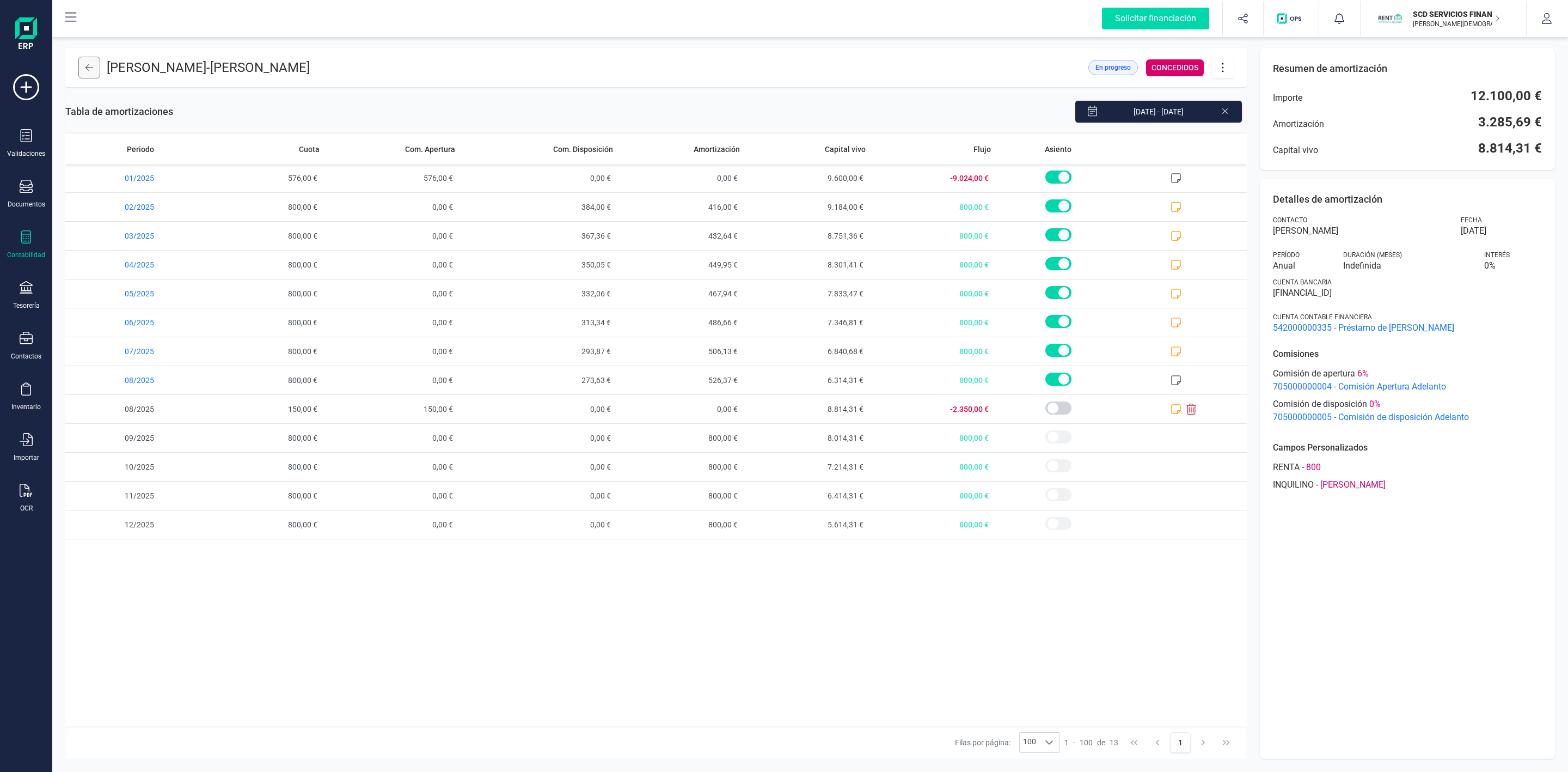
click at [89, 63] on icon at bounding box center [89, 68] width 8 height 9
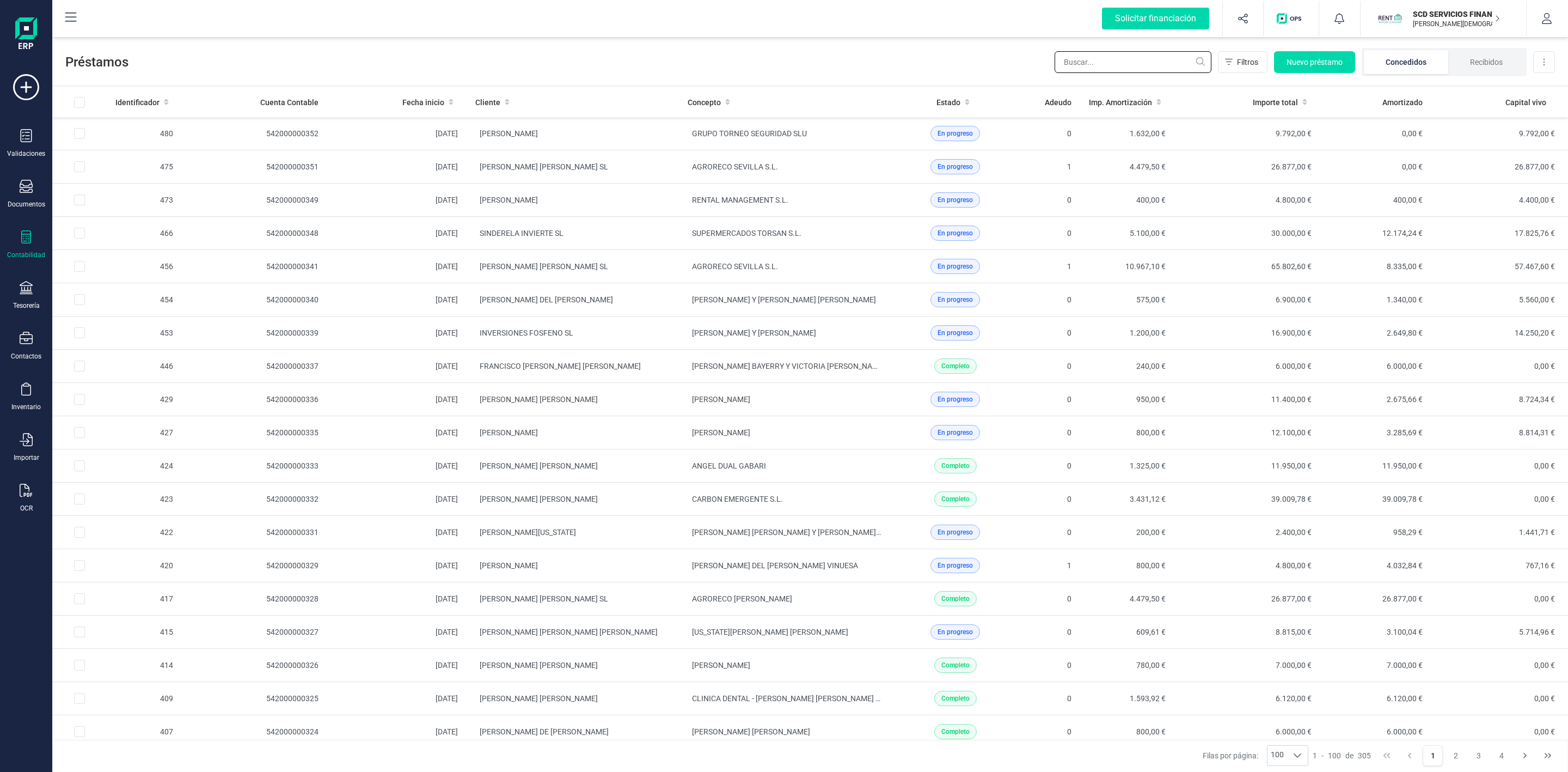
click at [1113, 63] on input "text" at bounding box center [1133, 62] width 157 height 22
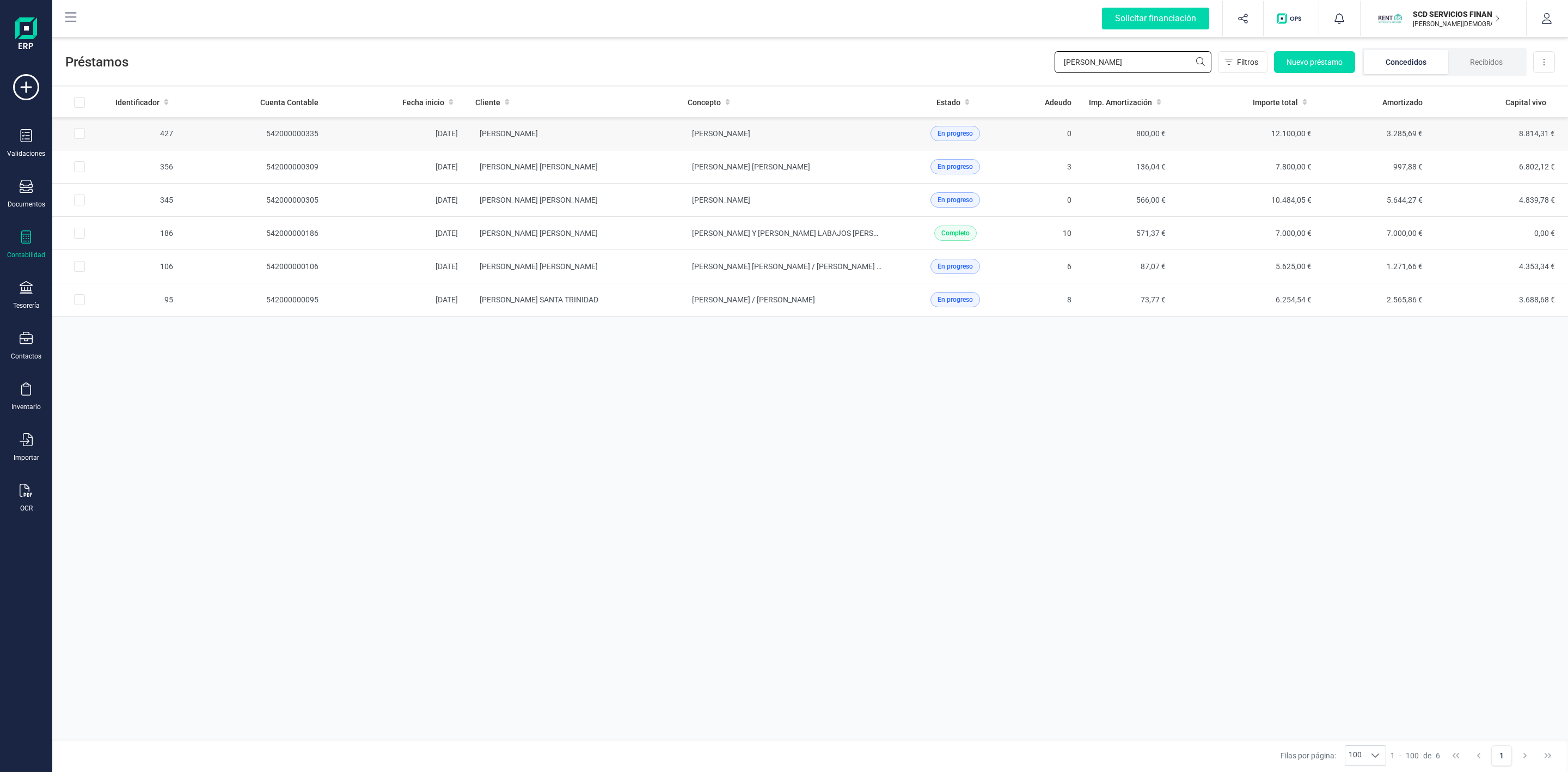
type input "dani"
click at [82, 136] on input "Row Selected 921ddcd2-3c32-49b0-b1cd-9d8a6d71f1e5" at bounding box center [79, 133] width 11 height 11
checkbox input "true"
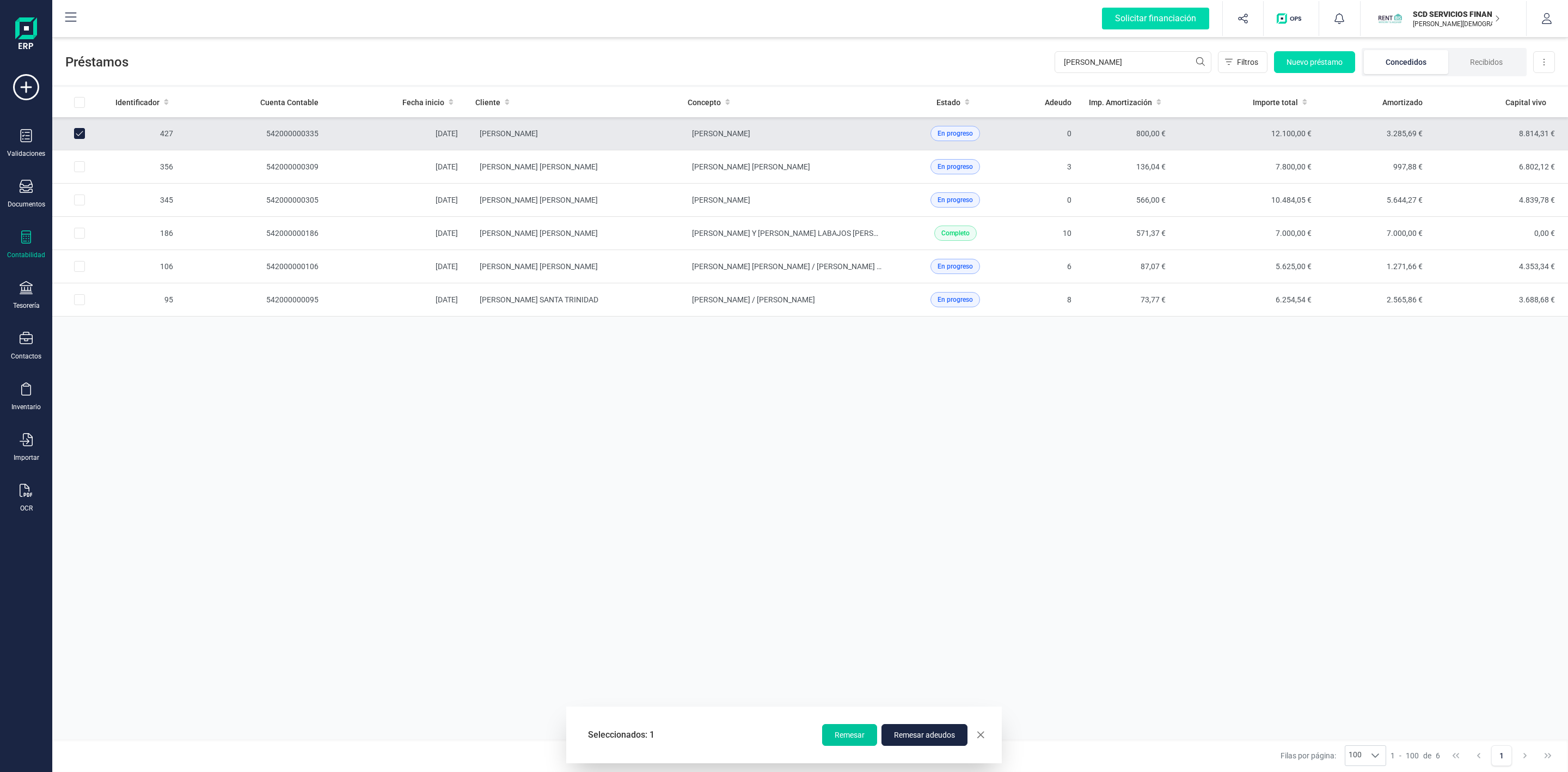
click at [854, 741] on button "Remesar" at bounding box center [849, 735] width 55 height 22
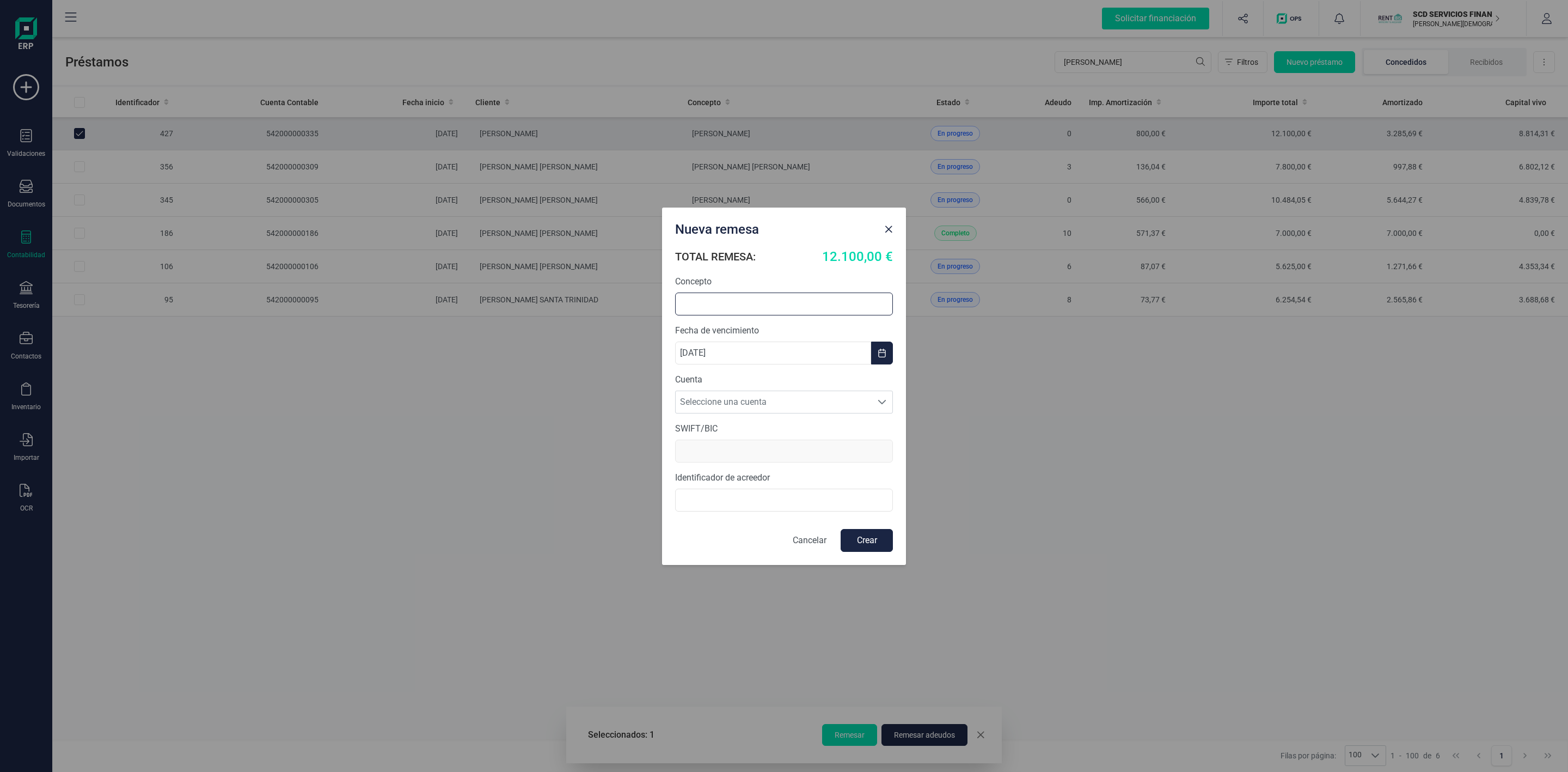
click at [743, 300] on input "text" at bounding box center [783, 304] width 218 height 23
type input "r"
type input "RENOVACION ADELANTO"
click at [809, 399] on span "Seleccione una cuenta" at bounding box center [773, 402] width 196 height 22
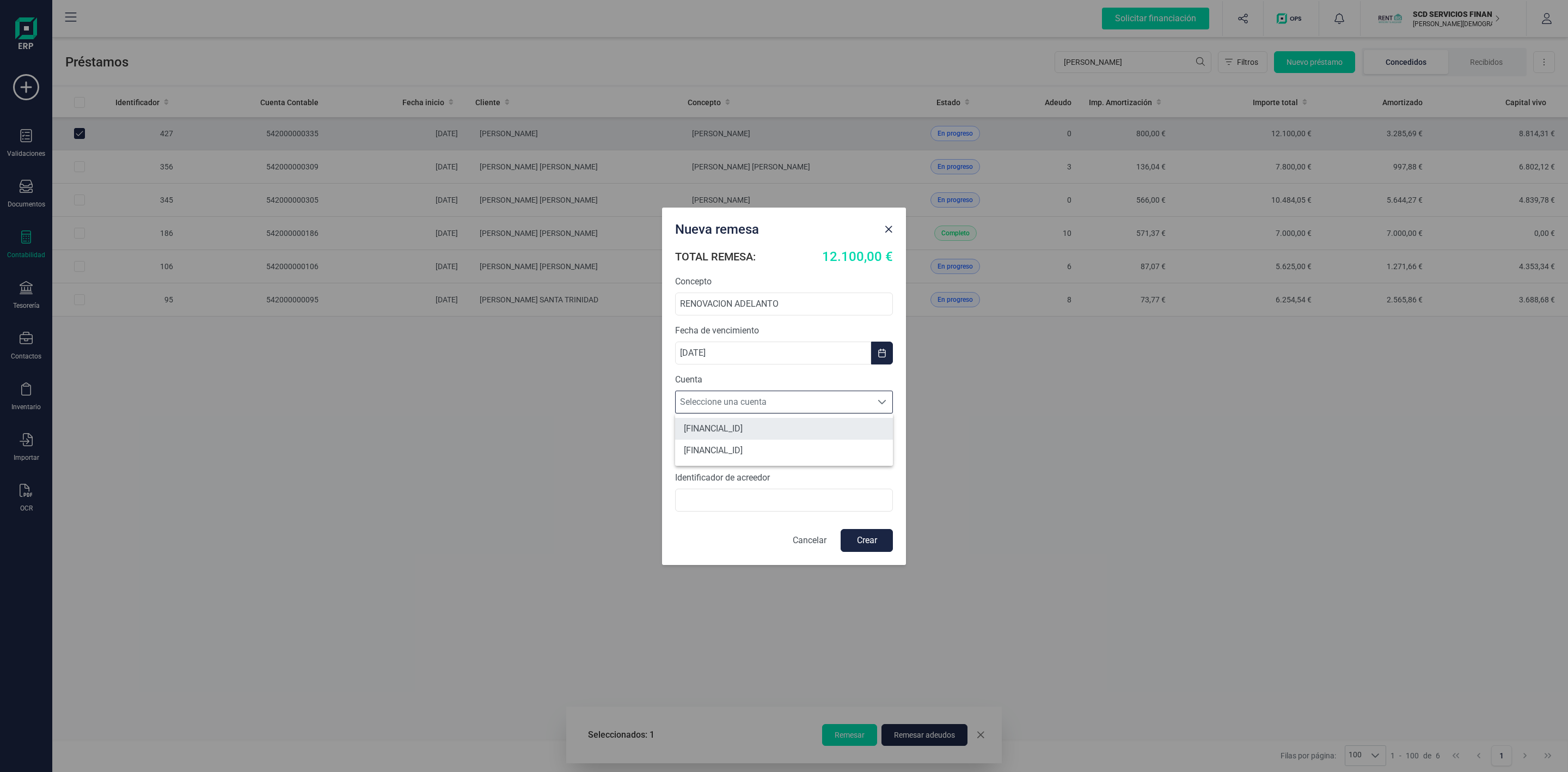
click at [773, 420] on li "ES4531590078592882909423" at bounding box center [783, 428] width 218 height 22
type input "BCOEESMM159"
type input "B72840242"
click at [874, 549] on button "Crear" at bounding box center [866, 540] width 52 height 23
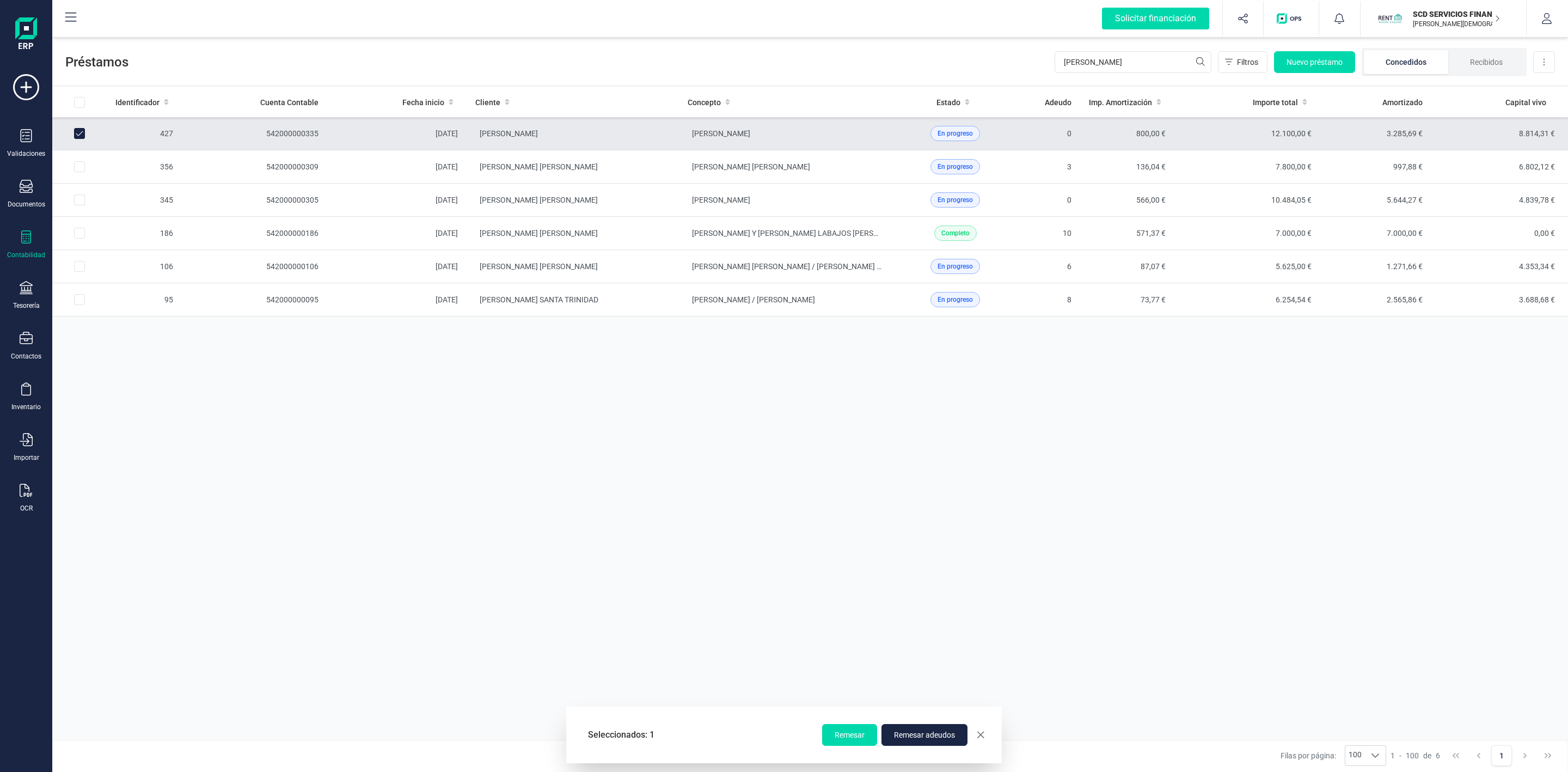
checkbox input "false"
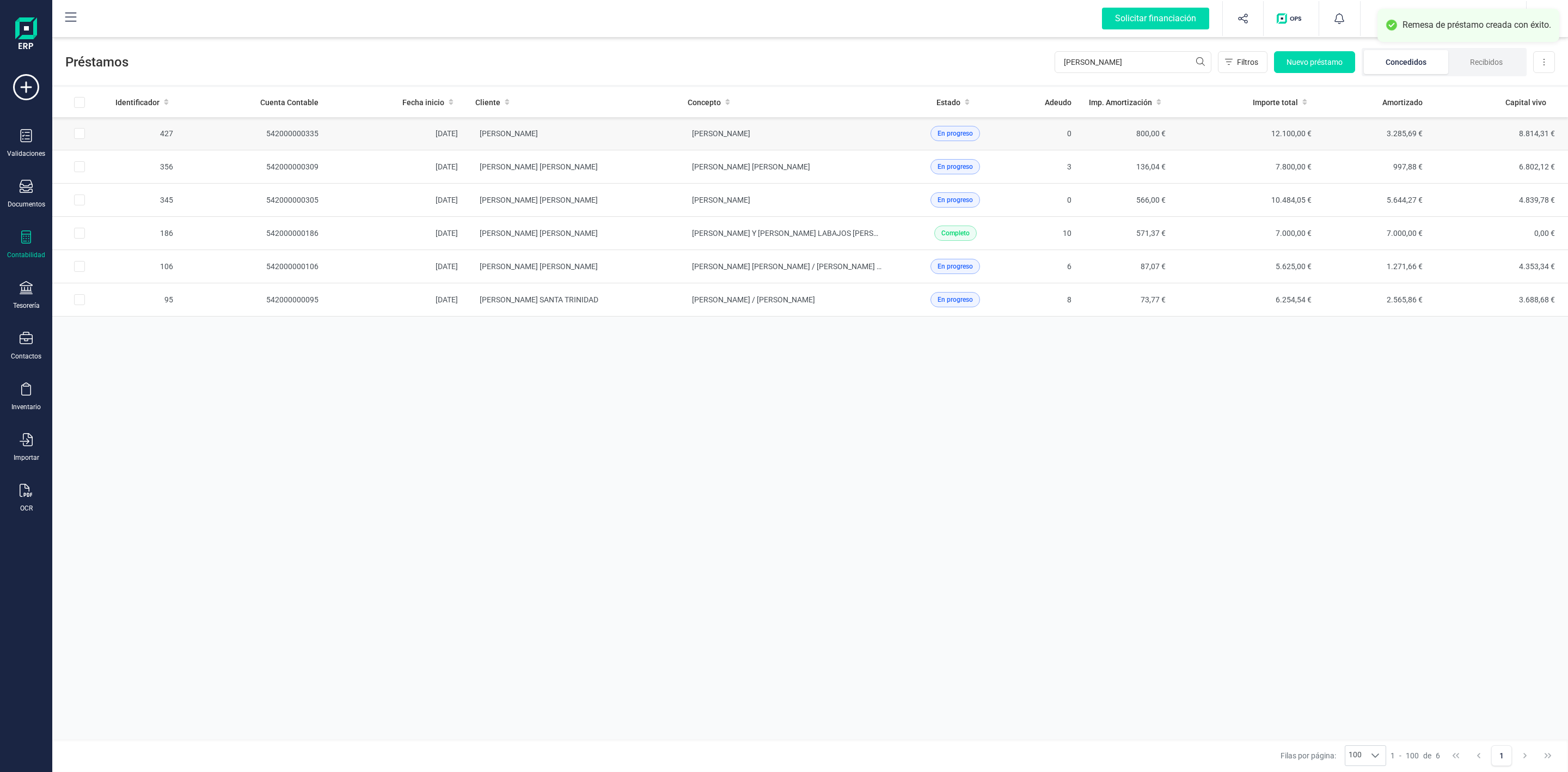
click at [600, 130] on td "[PERSON_NAME]" at bounding box center [573, 134] width 212 height 33
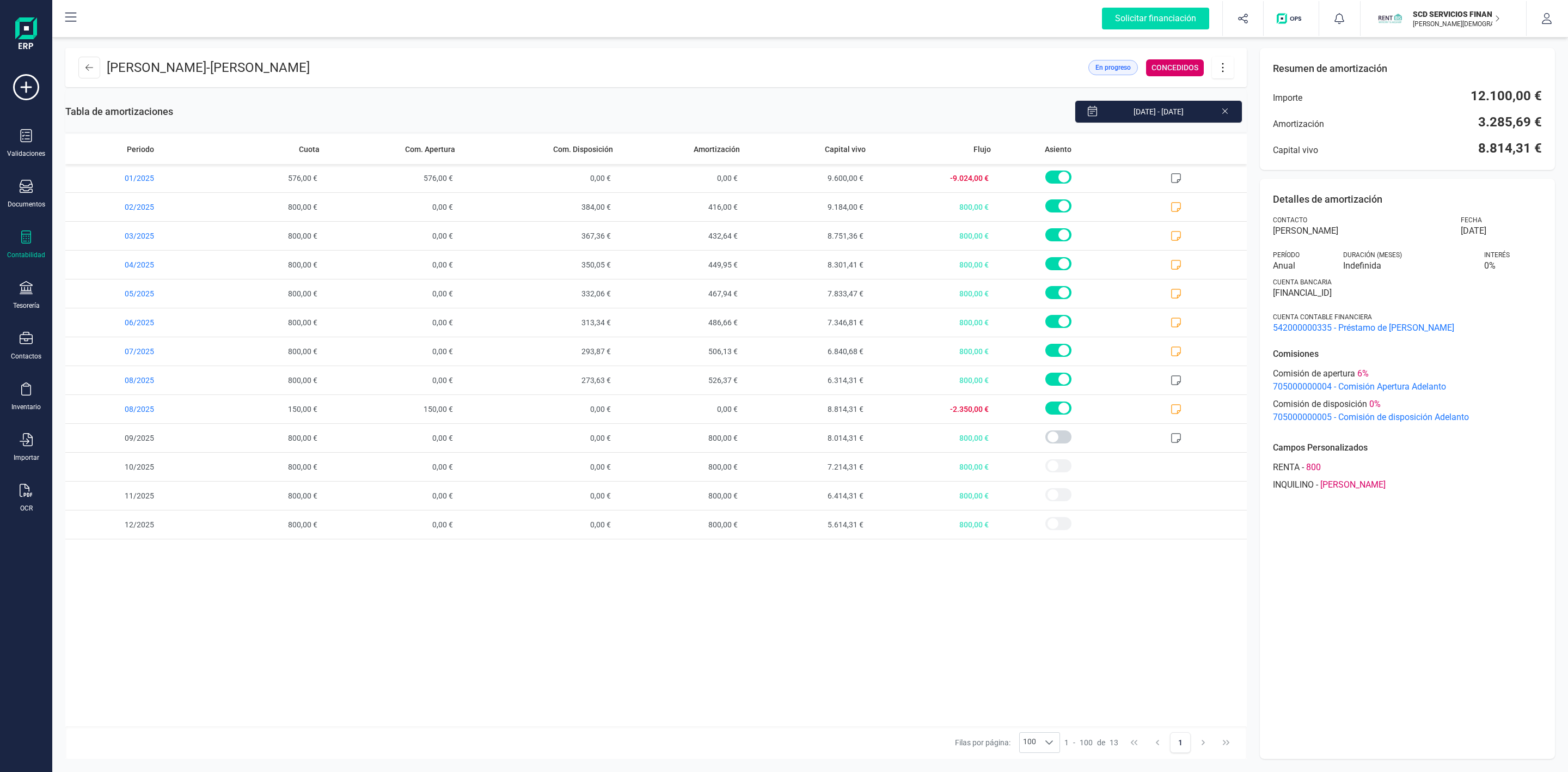
click at [1224, 71] on icon at bounding box center [1223, 68] width 20 height 12
click at [1242, 103] on span "Editar préstamo" at bounding box center [1284, 100] width 100 height 9
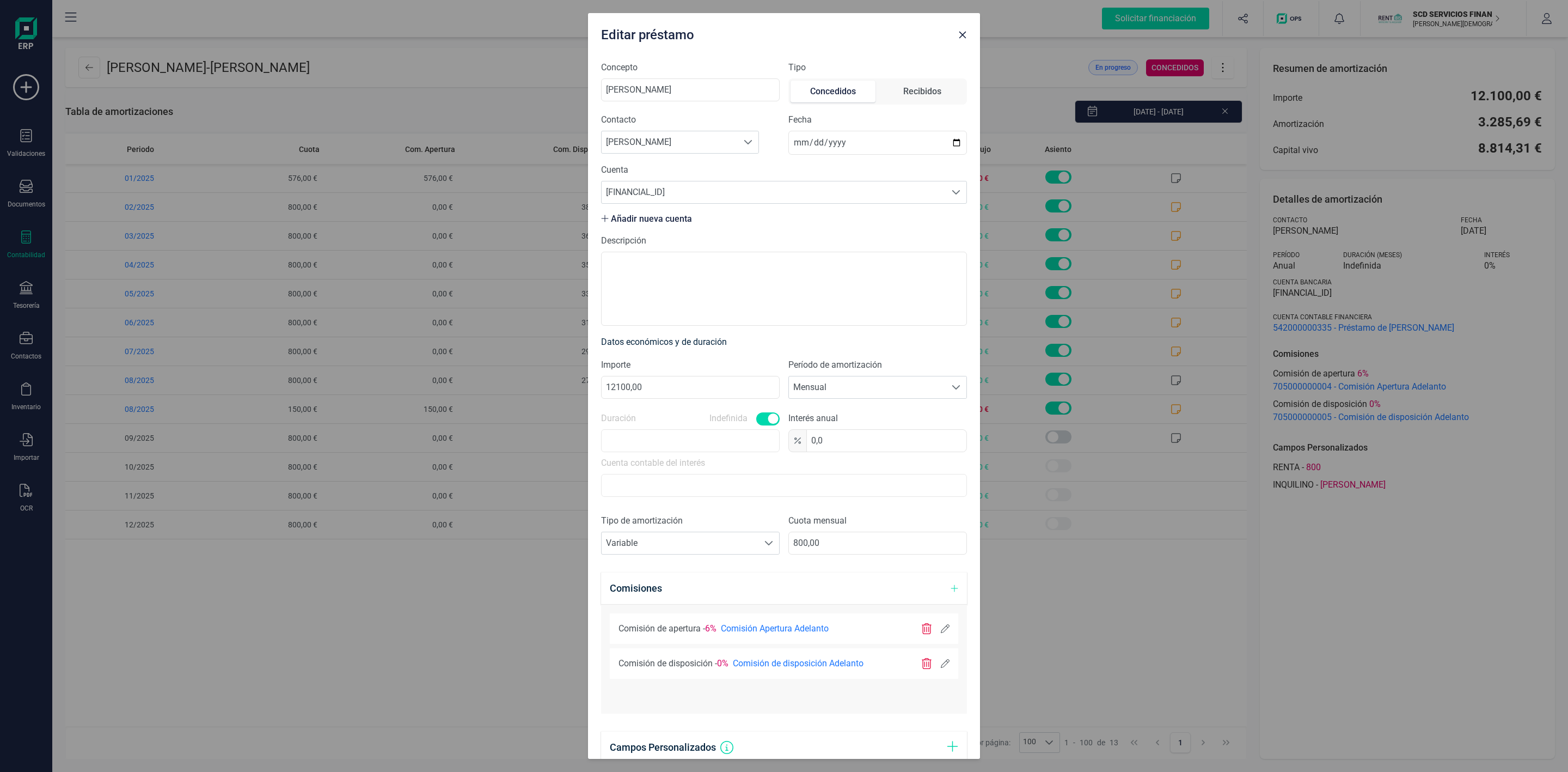
click at [941, 665] on icon at bounding box center [945, 664] width 9 height 9
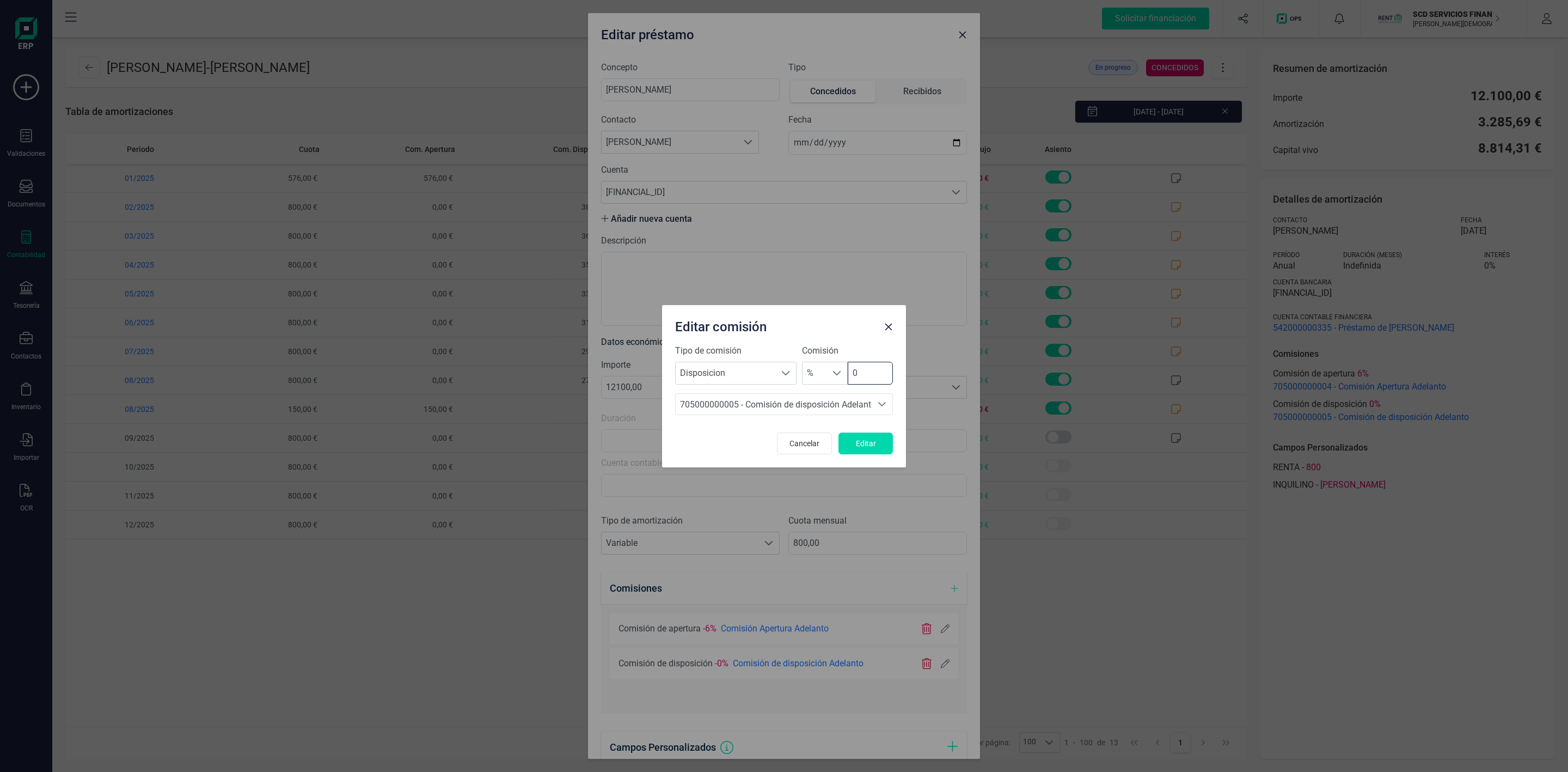
drag, startPoint x: 869, startPoint y: 376, endPoint x: 796, endPoint y: 358, distance: 75.2
click at [796, 358] on div "Tipo de comisión Seleccione un tipo Disposicion Disposicion Comisión % % 0" at bounding box center [783, 365] width 218 height 41
type input "4"
click at [876, 449] on button "Editar" at bounding box center [866, 443] width 55 height 22
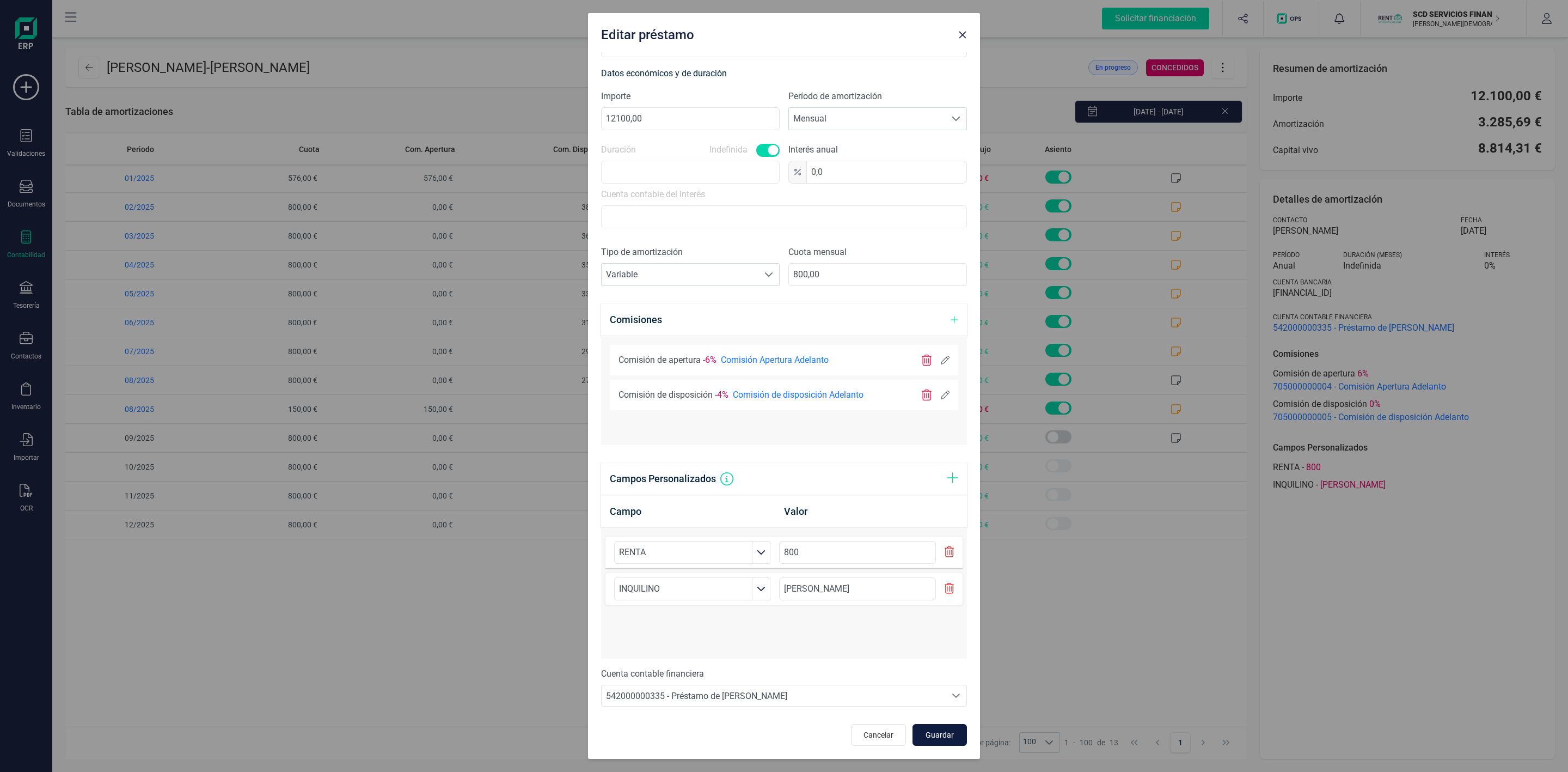
scroll to position [271, 0]
click at [925, 738] on span "Guardar" at bounding box center [939, 735] width 29 height 11
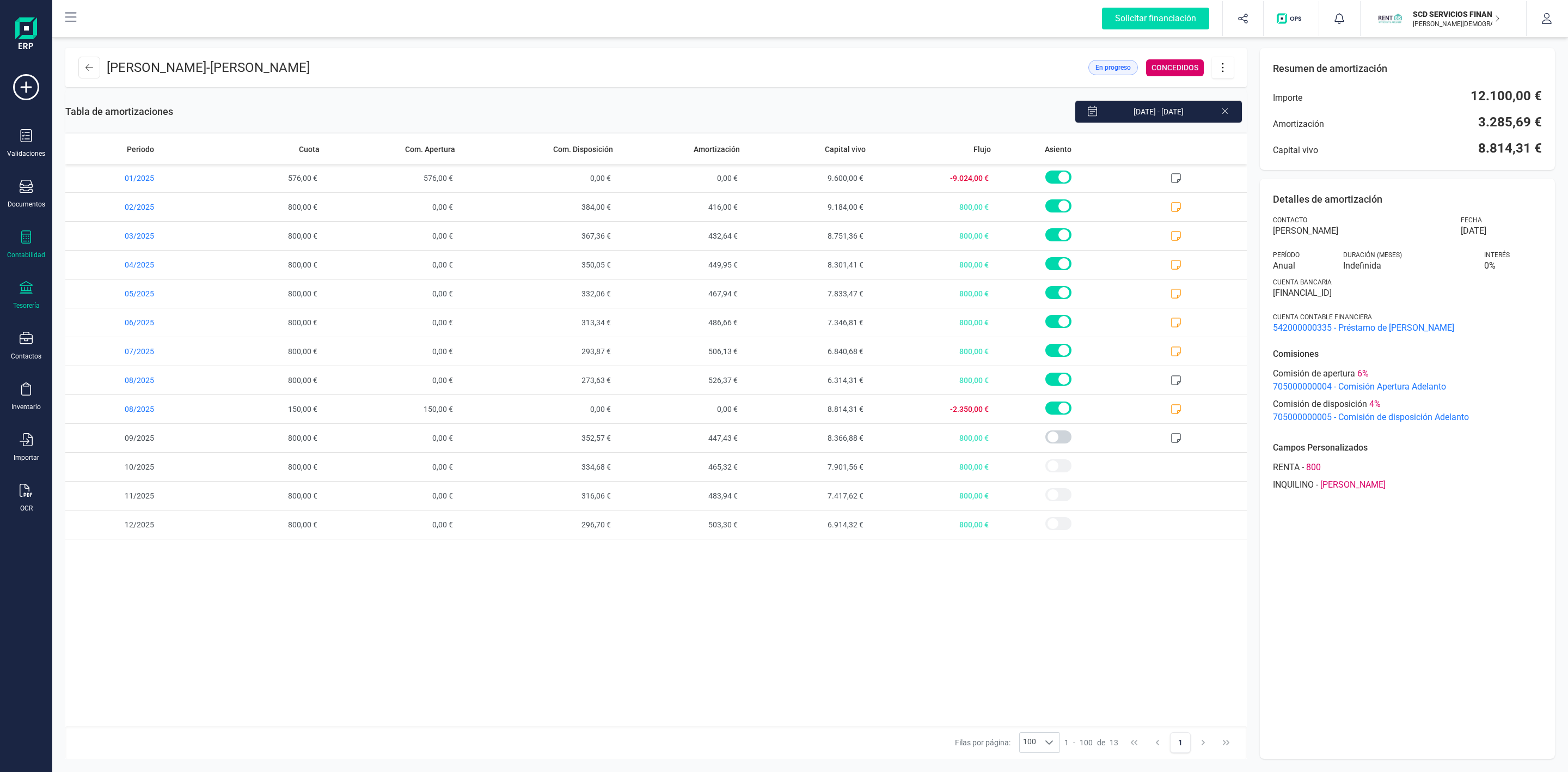
click at [33, 286] on div "Tesorería" at bounding box center [26, 295] width 43 height 29
click at [126, 257] on div at bounding box center [135, 257] width 19 height 4
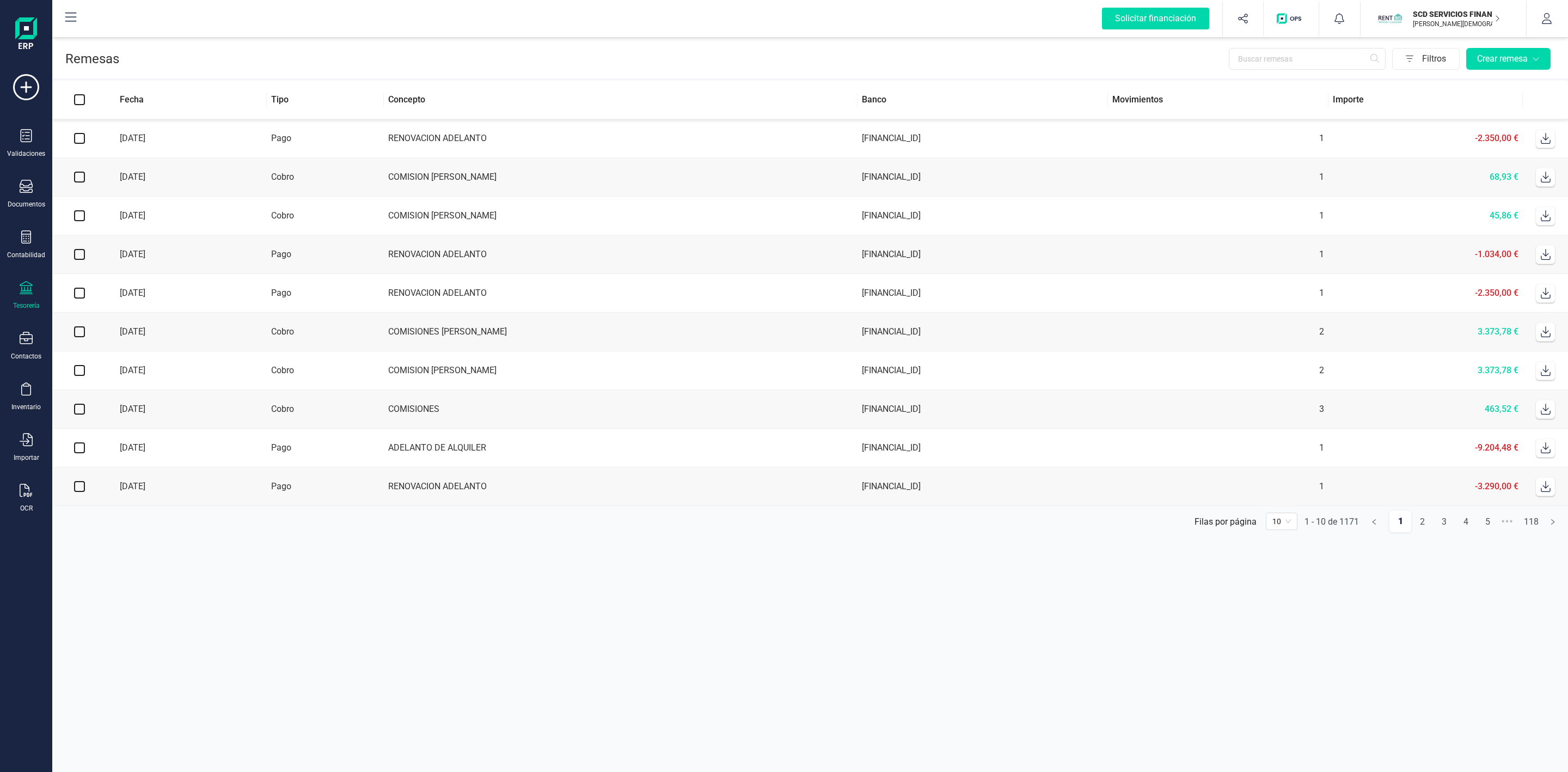
click at [1541, 144] on icon at bounding box center [1545, 138] width 10 height 11
click at [759, 679] on section "Remesas Filtros Crear remesa Fecha Tipo Concepto Banco Movimientos Importe 26/0…" at bounding box center [810, 404] width 1516 height 737
click at [28, 296] on div at bounding box center [26, 289] width 13 height 16
click at [136, 260] on div at bounding box center [132, 257] width 19 height 4
click at [23, 241] on icon at bounding box center [26, 236] width 13 height 13
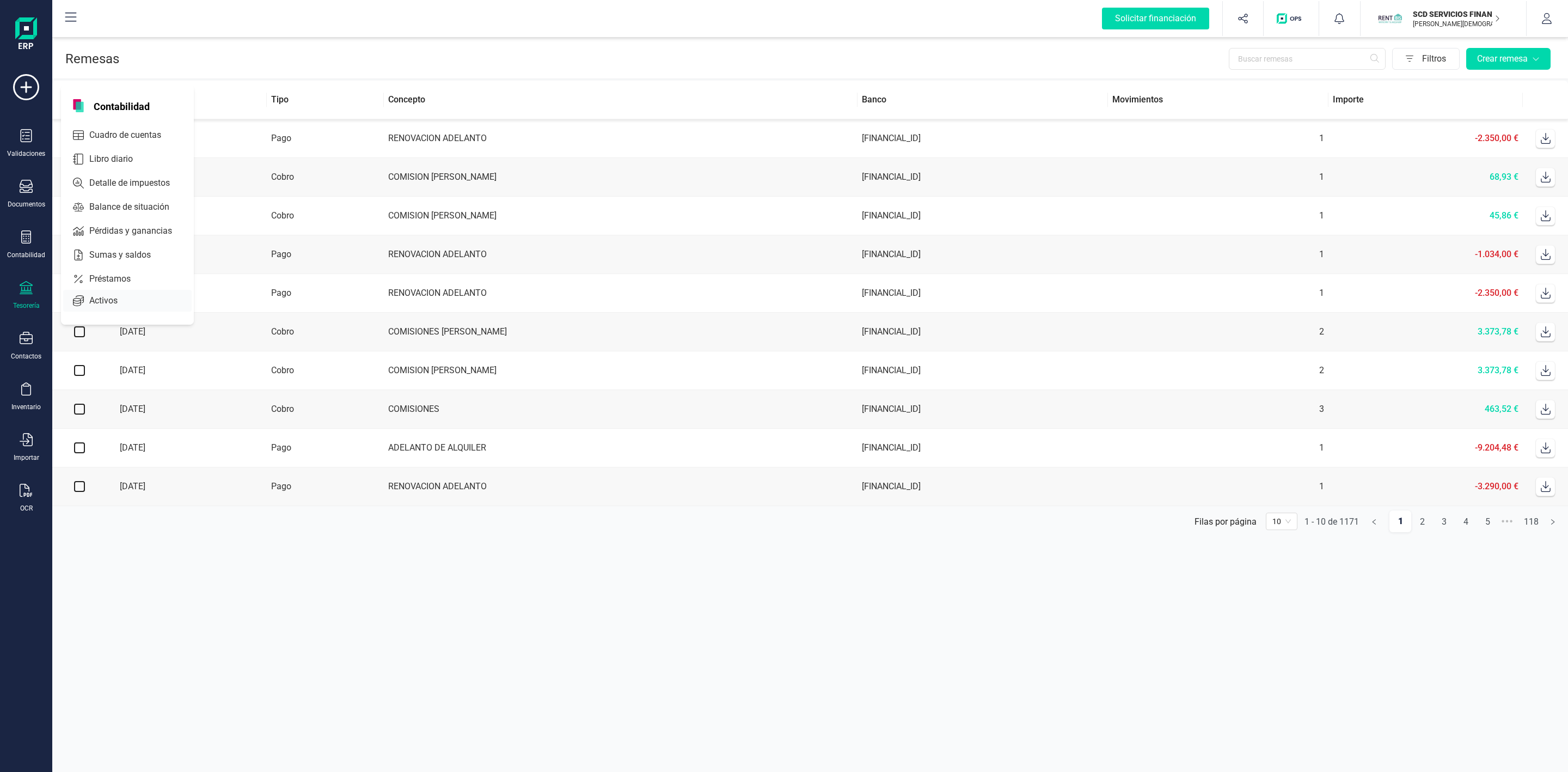
drag, startPoint x: 91, startPoint y: 273, endPoint x: 100, endPoint y: 271, distance: 9.2
click at [92, 275] on span "Préstamos" at bounding box center [117, 278] width 65 height 13
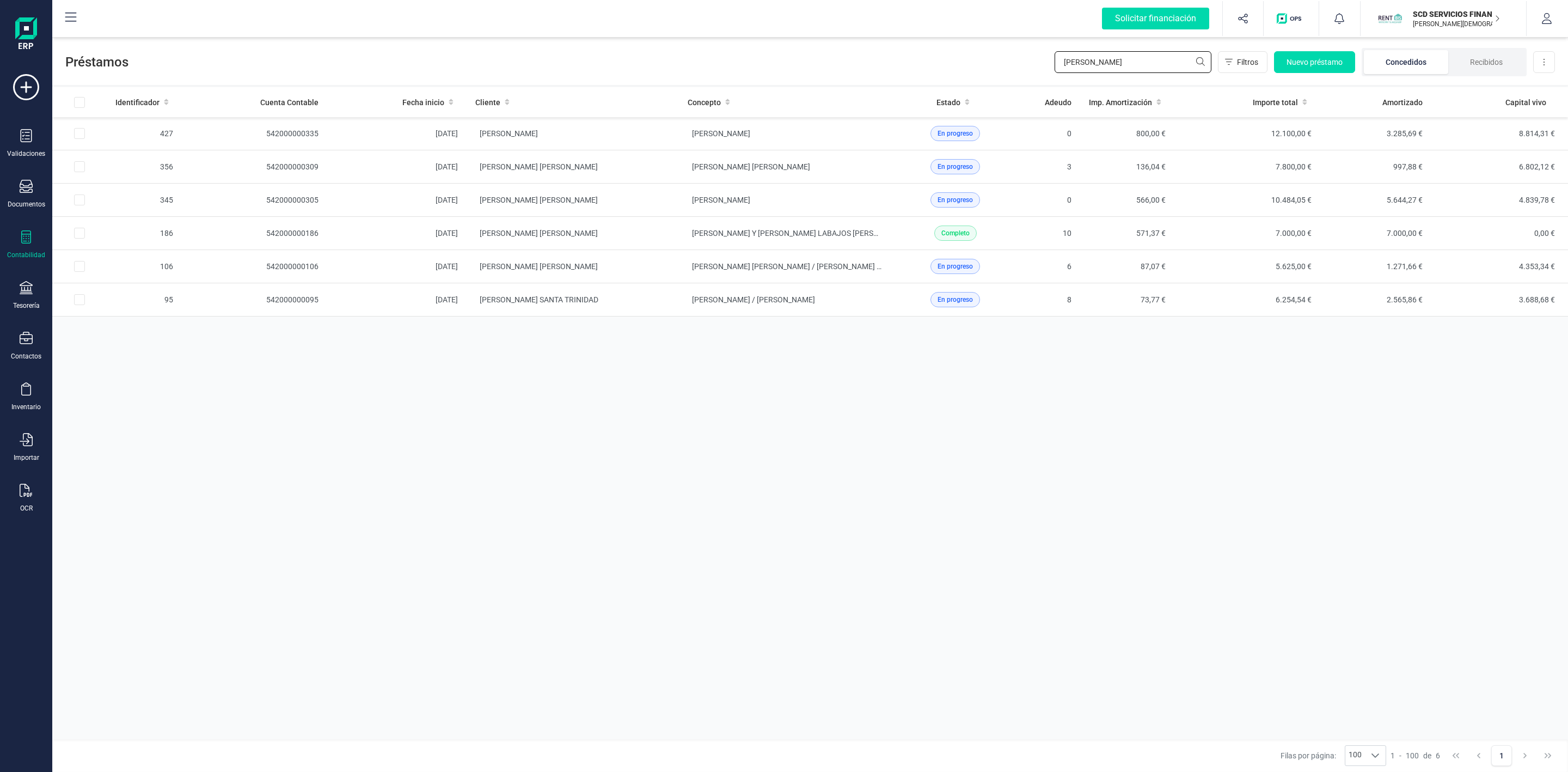
drag, startPoint x: 1097, startPoint y: 62, endPoint x: 1011, endPoint y: 53, distance: 86.5
click at [1038, 69] on div "Préstamos dani Filtros Nuevo préstamo Concedidos Recibidos Descargar Excel" at bounding box center [810, 60] width 1516 height 50
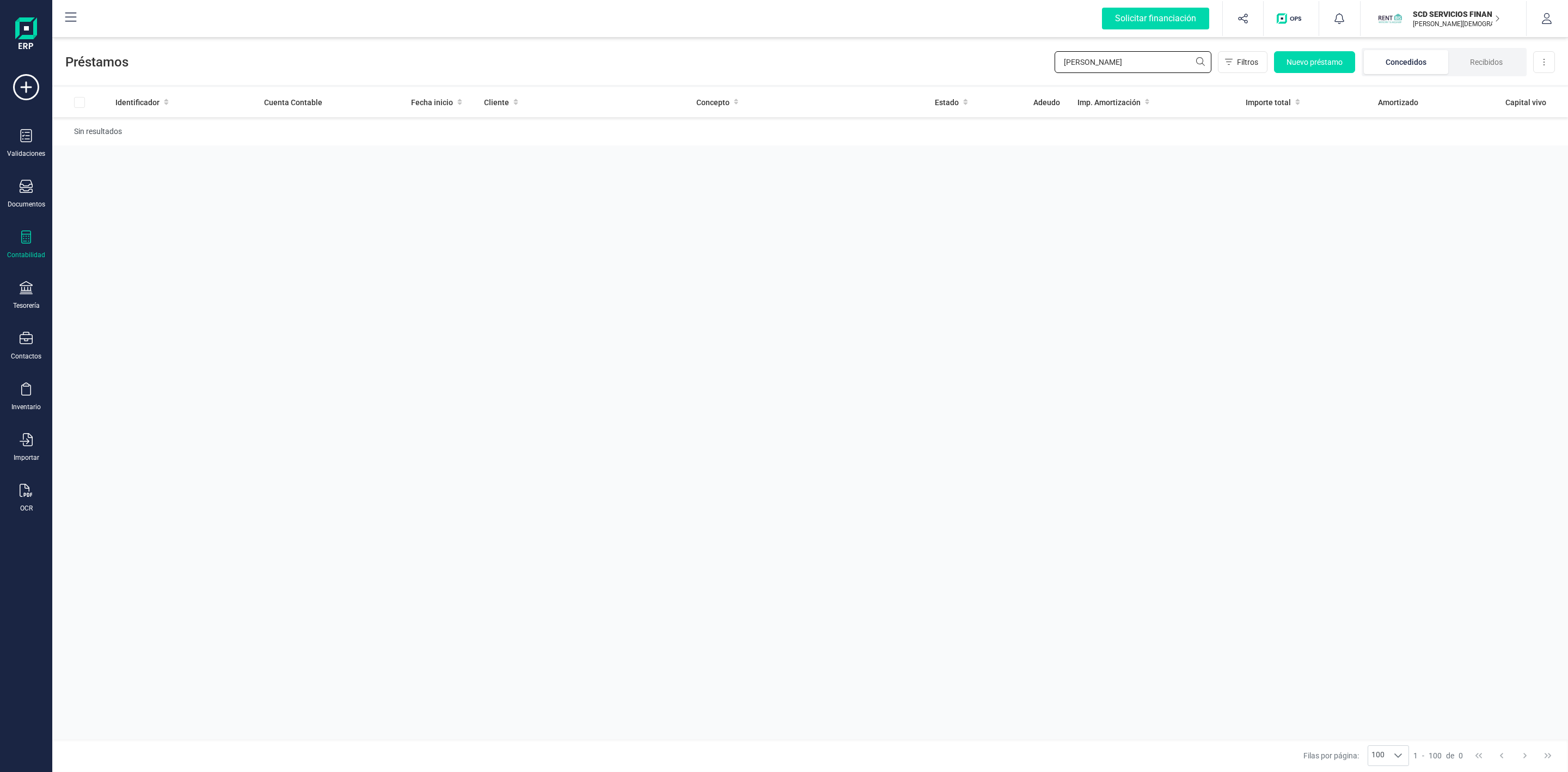
type input "BEATRIZ COBAS"
drag, startPoint x: 573, startPoint y: 546, endPoint x: 566, endPoint y: 549, distance: 7.6
click at [567, 549] on div "Identificador Cuenta Contable Fecha inicio Cliente Concepto Estado Adeudo Imp. …" at bounding box center [810, 413] width 1516 height 652
click at [25, 237] on icon at bounding box center [26, 236] width 13 height 13
click at [76, 282] on icon at bounding box center [77, 278] width 9 height 11
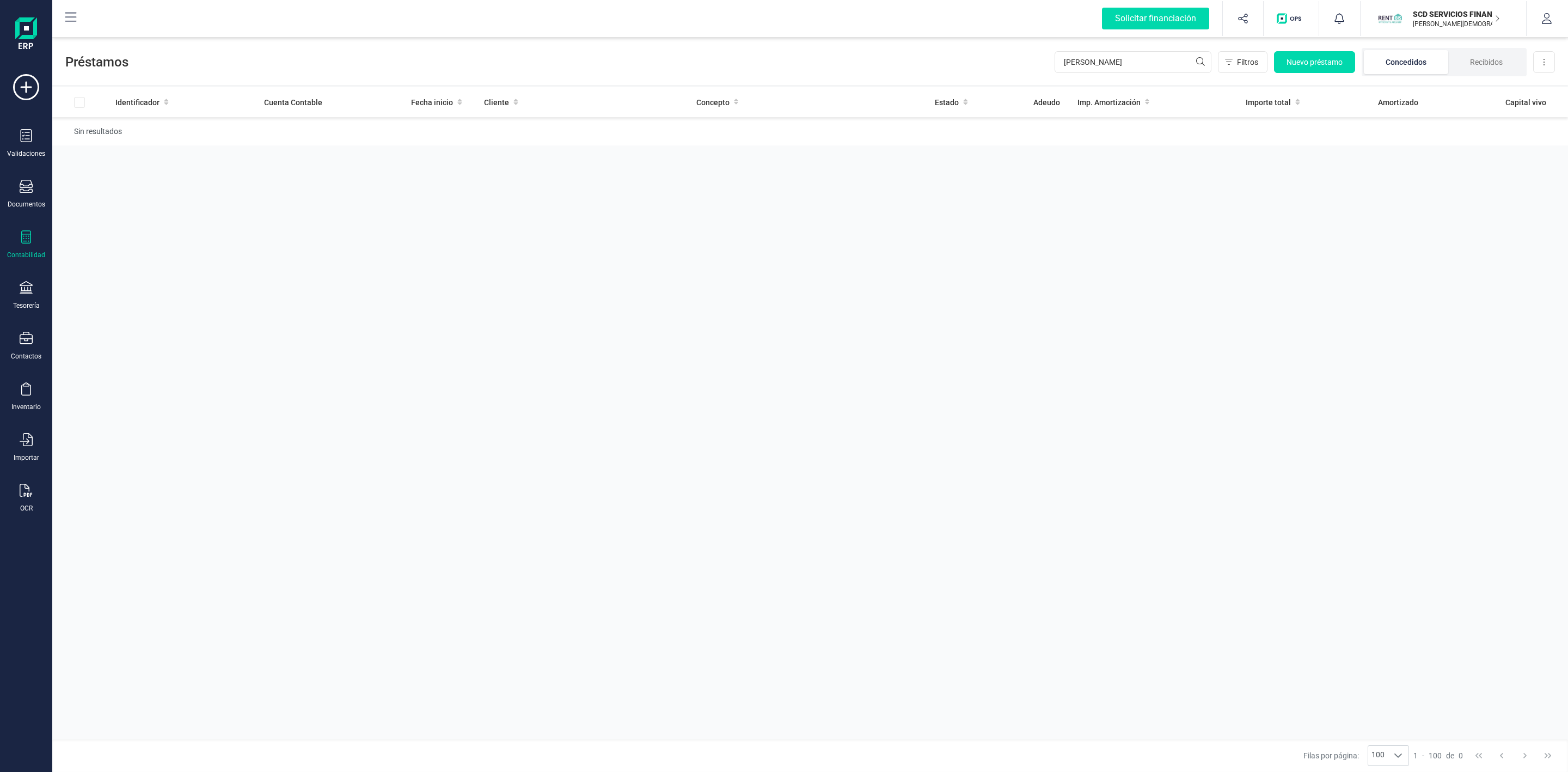
click at [145, 679] on div "Identificador Cuenta Contable Fecha inicio Cliente Concepto Estado Adeudo Imp. …" at bounding box center [810, 413] width 1516 height 652
drag, startPoint x: 1137, startPoint y: 62, endPoint x: 965, endPoint y: 63, distance: 172.0
click at [969, 63] on div "Préstamos BEATRIZ COBAS Filtros Nuevo préstamo Concedidos Recibidos Descargar E…" at bounding box center [810, 60] width 1516 height 50
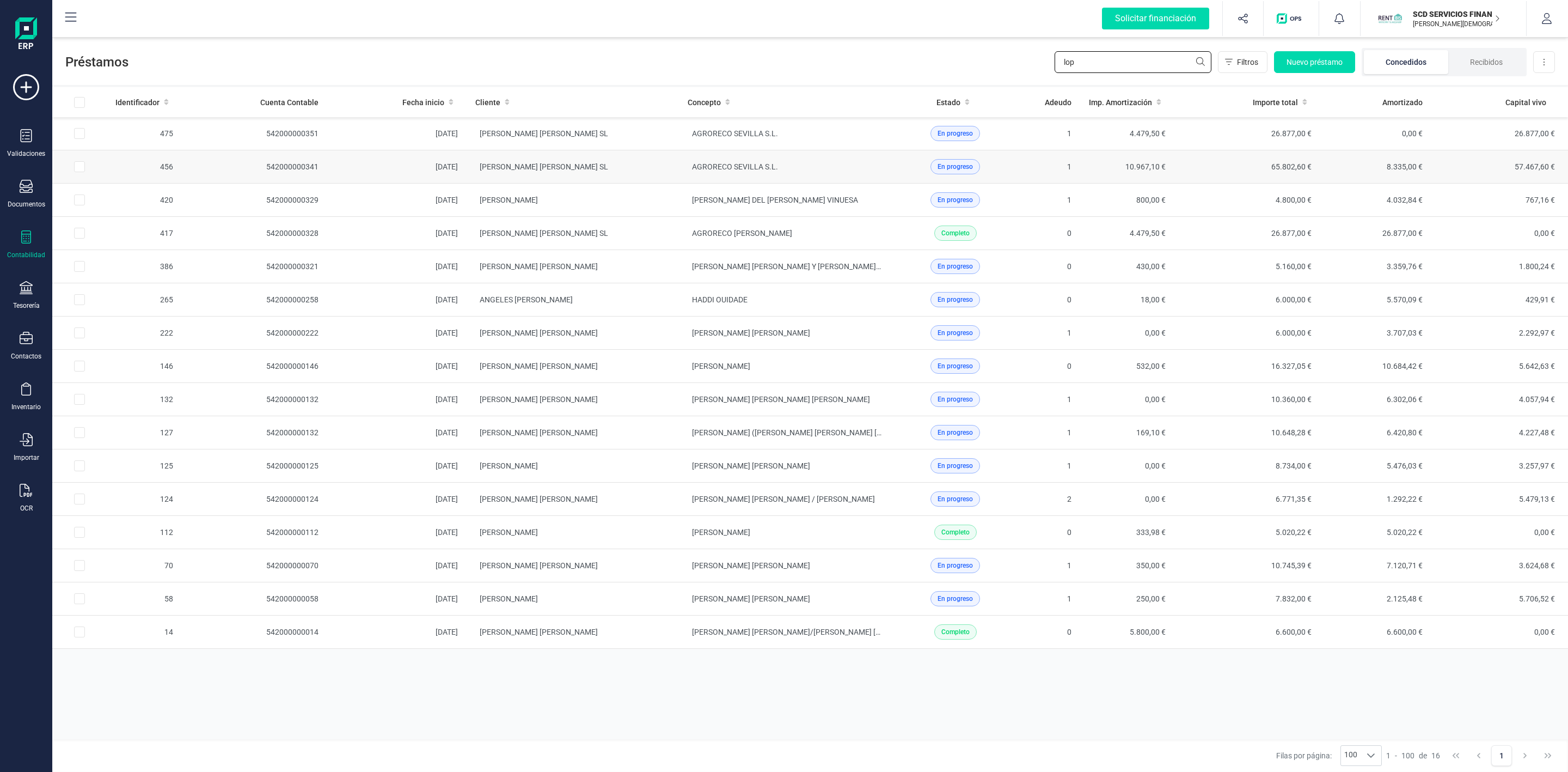
type input "lop"
click at [655, 182] on td "[PERSON_NAME] [PERSON_NAME] SL" at bounding box center [573, 167] width 212 height 33
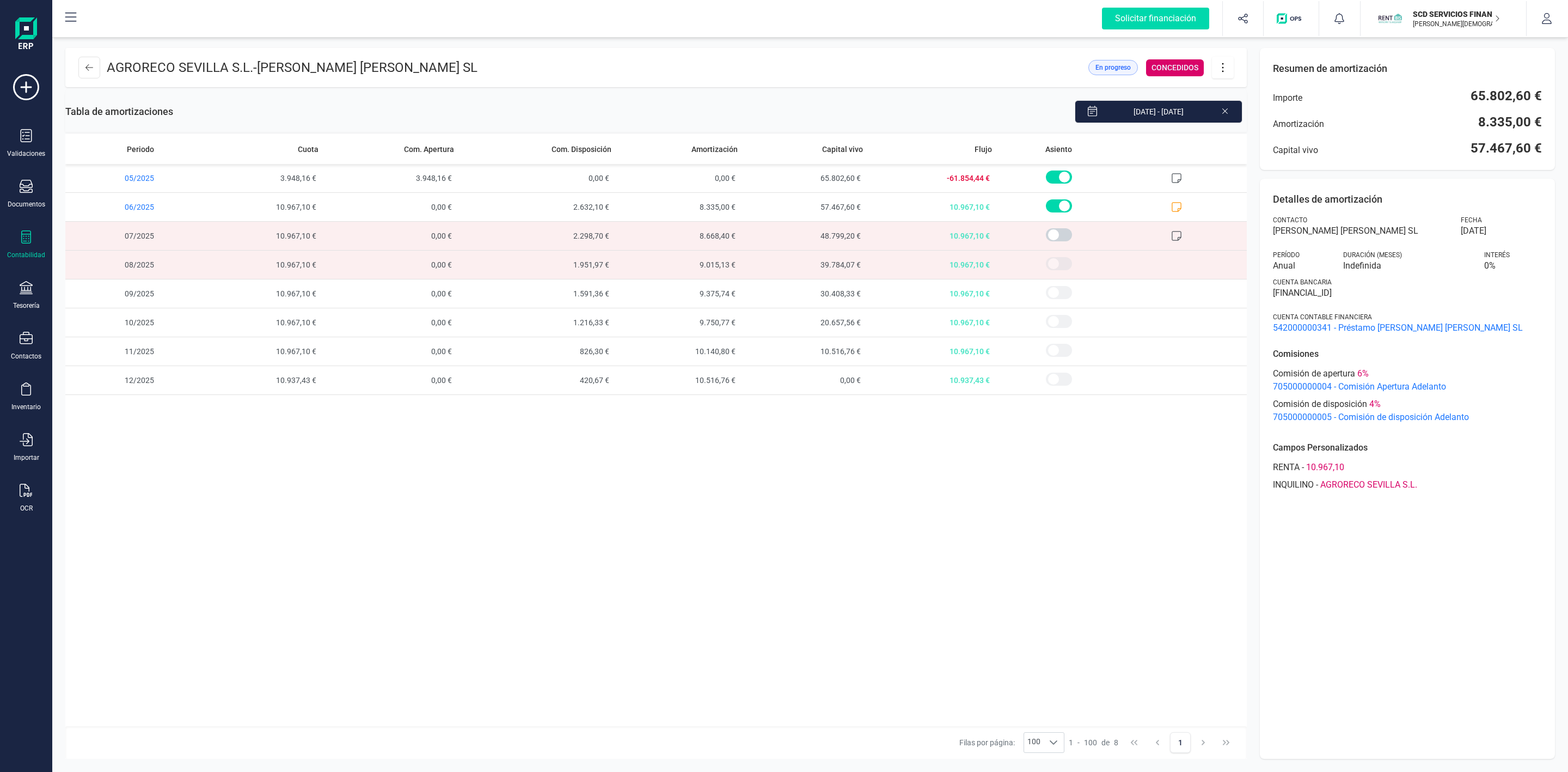
click at [1224, 63] on icon at bounding box center [1223, 68] width 20 height 12
click at [1250, 139] on span "Descargar en PDF" at bounding box center [1284, 144] width 100 height 9
click at [87, 70] on icon at bounding box center [89, 67] width 8 height 6
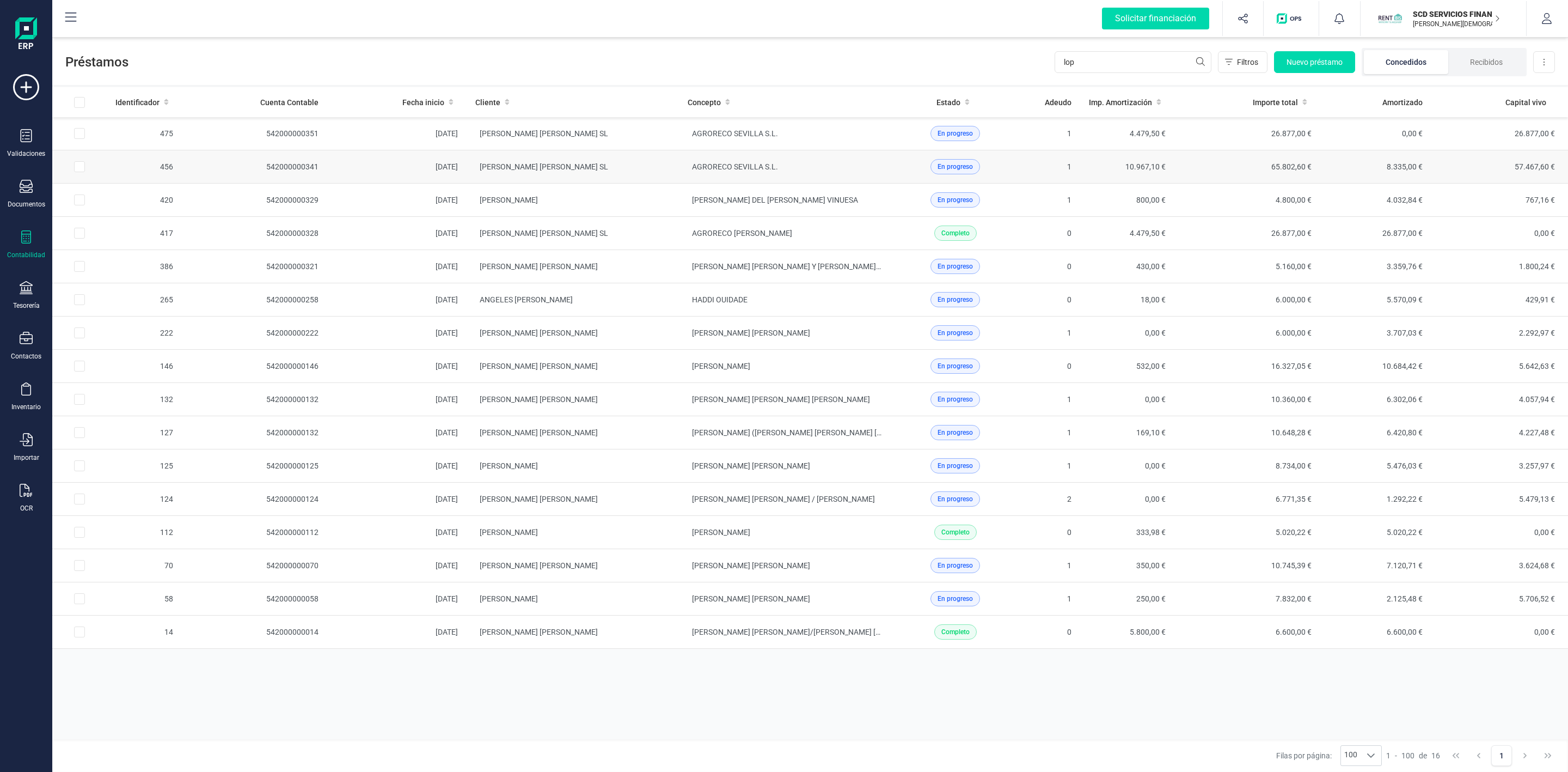
click at [776, 163] on td "AGRORECO SEVILLA S.L." at bounding box center [785, 167] width 212 height 33
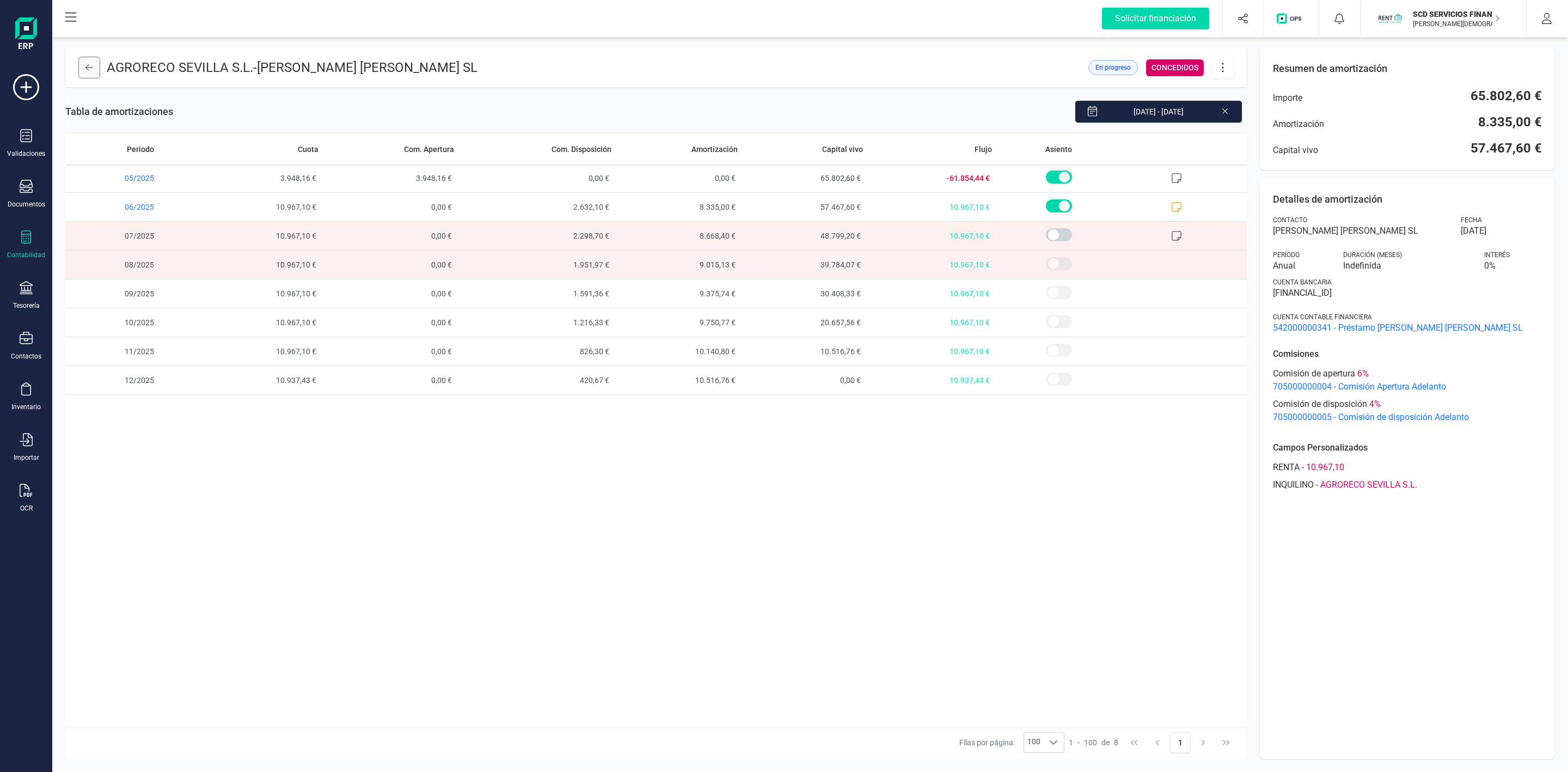
click at [92, 69] on icon at bounding box center [89, 68] width 8 height 9
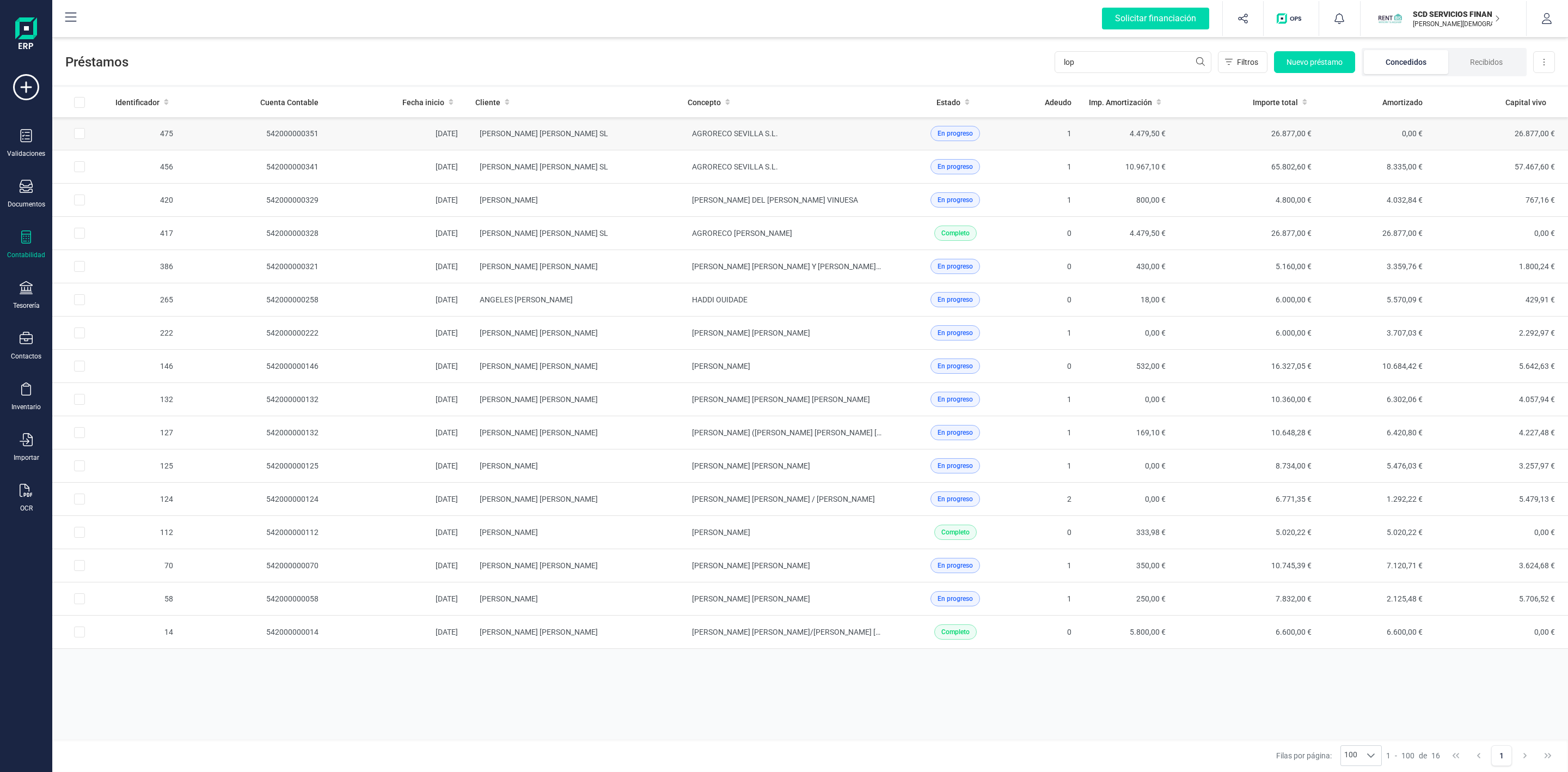
click at [795, 137] on td "AGRORECO SEVILLA S.L." at bounding box center [785, 134] width 212 height 33
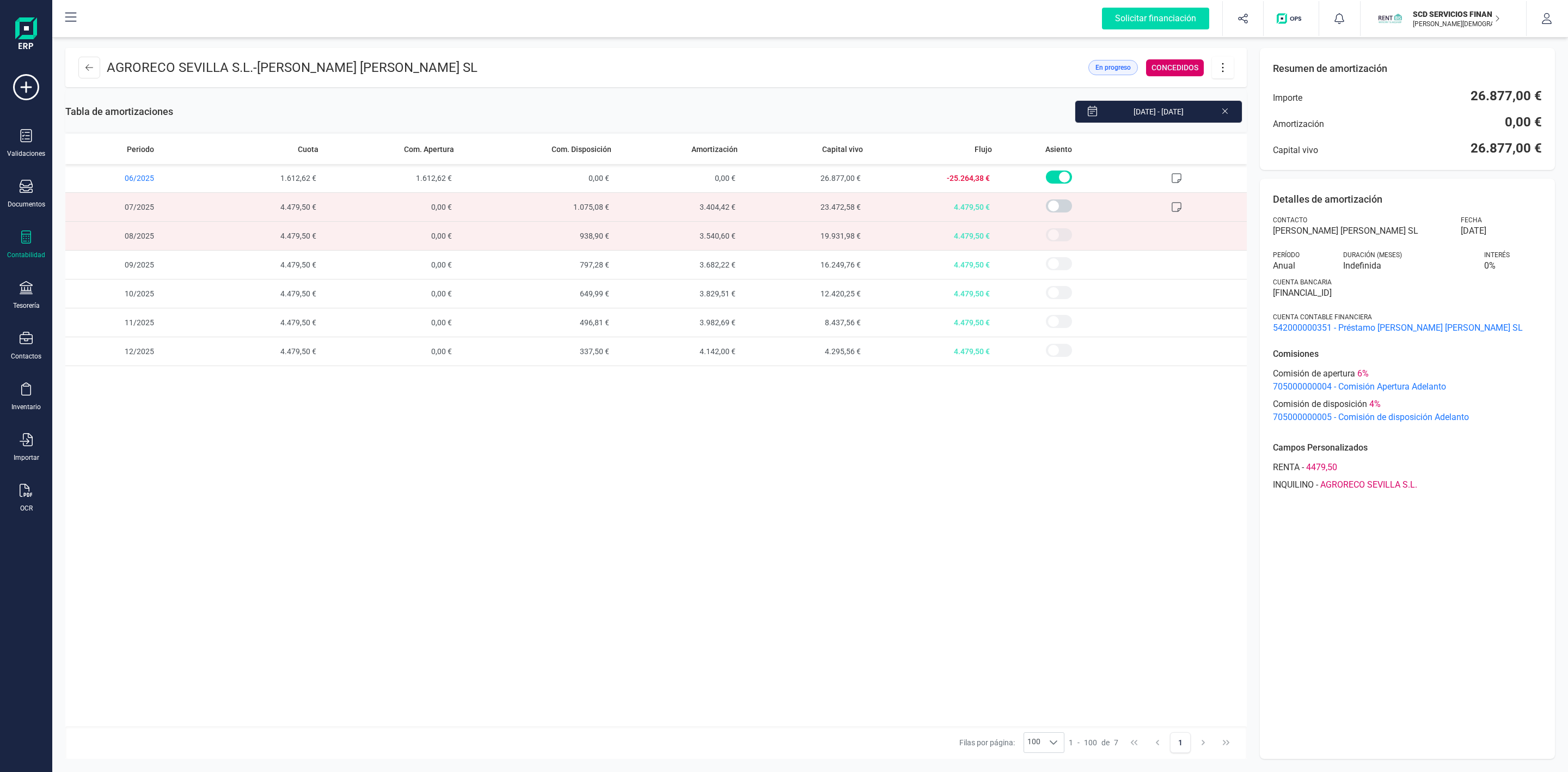
click at [152, 560] on div "Periodo Cuota Com. Apertura Com. Disposición Amortización Capital vivo Flujo As…" at bounding box center [655, 430] width 1181 height 592
click at [95, 71] on button at bounding box center [89, 67] width 22 height 22
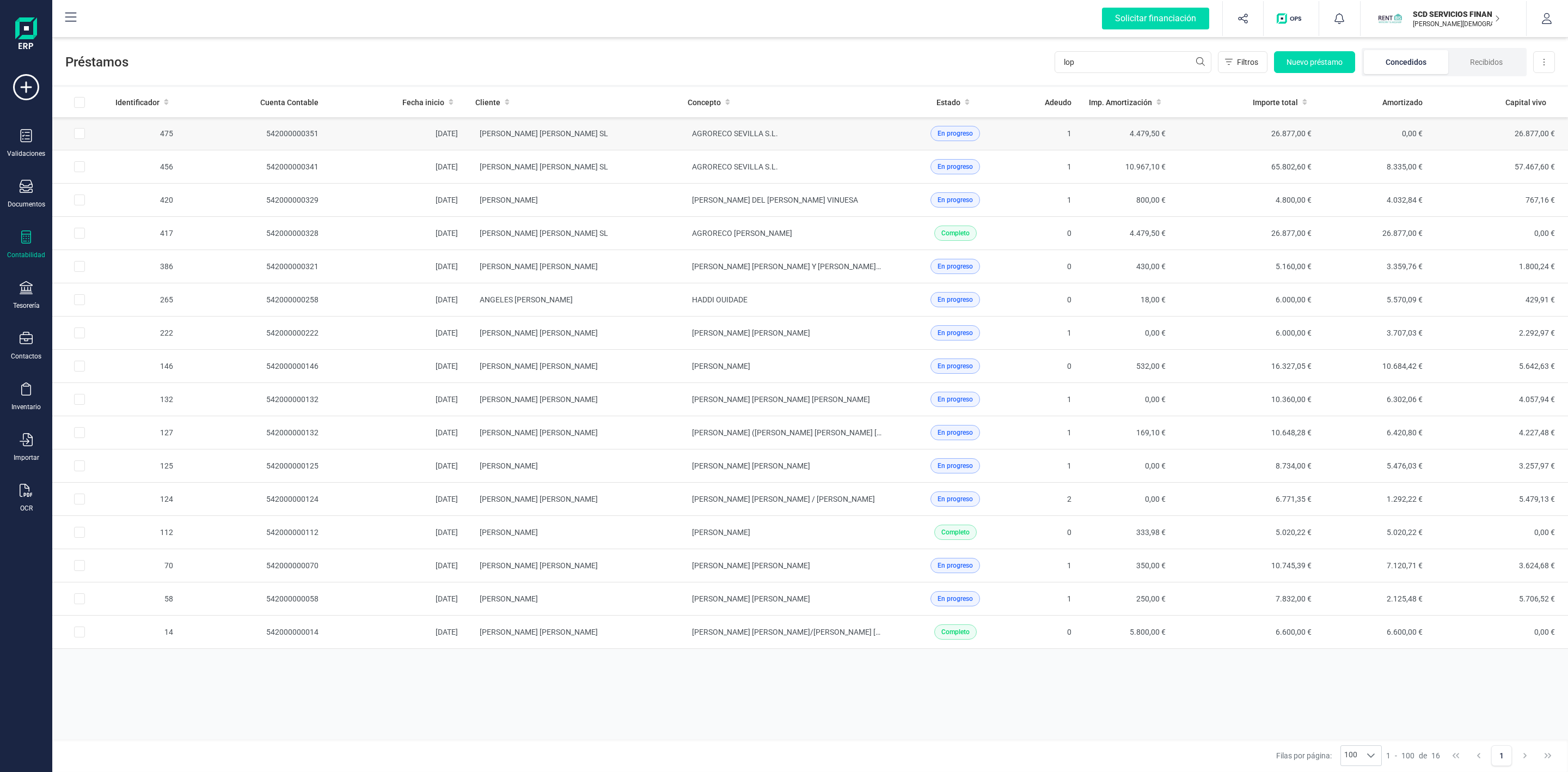
click at [675, 137] on td "[PERSON_NAME] [PERSON_NAME] SL" at bounding box center [573, 134] width 212 height 33
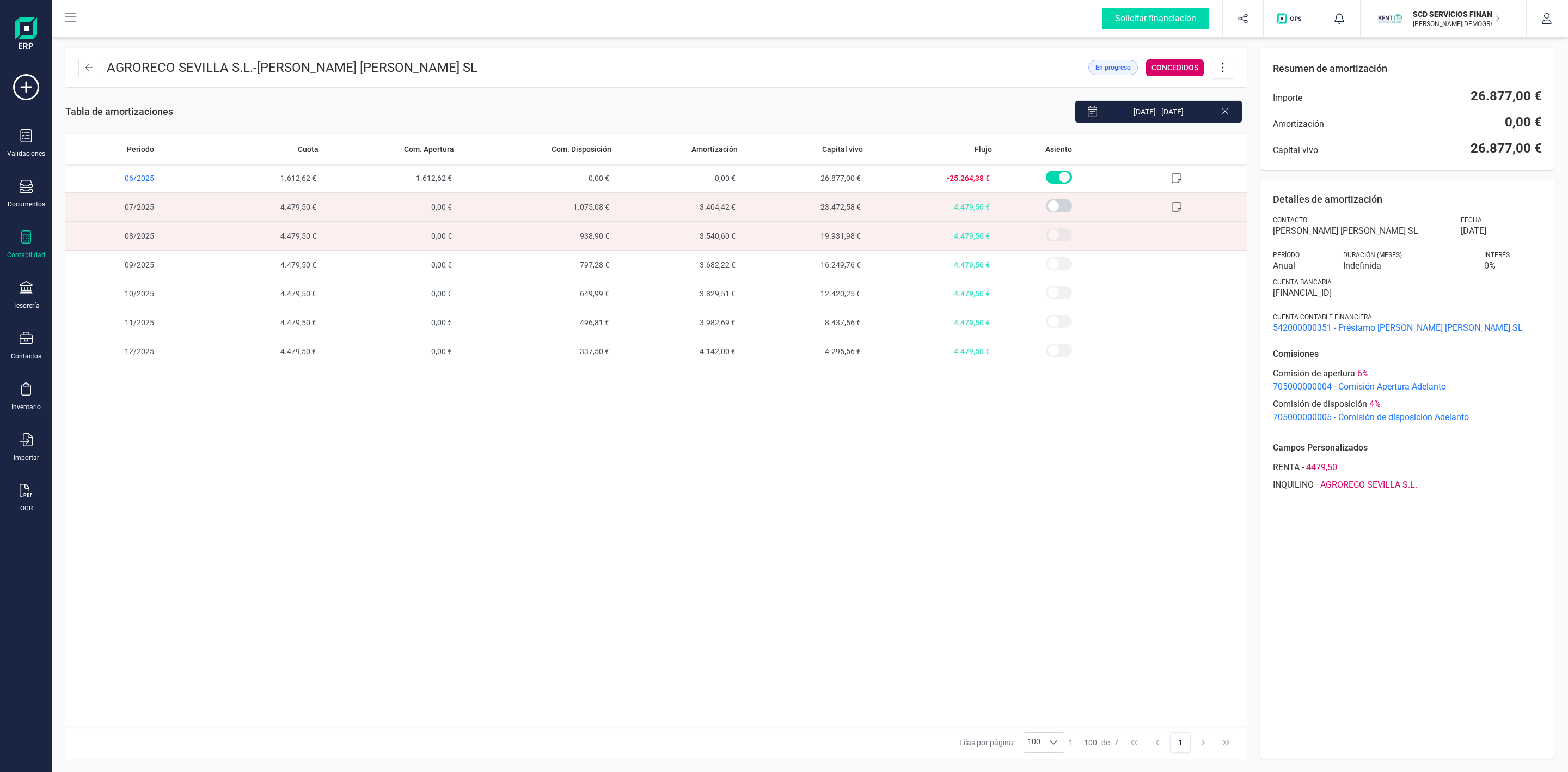
click at [1225, 72] on icon at bounding box center [1223, 68] width 20 height 12
click at [1257, 105] on link "Editar préstamo" at bounding box center [1277, 100] width 130 height 22
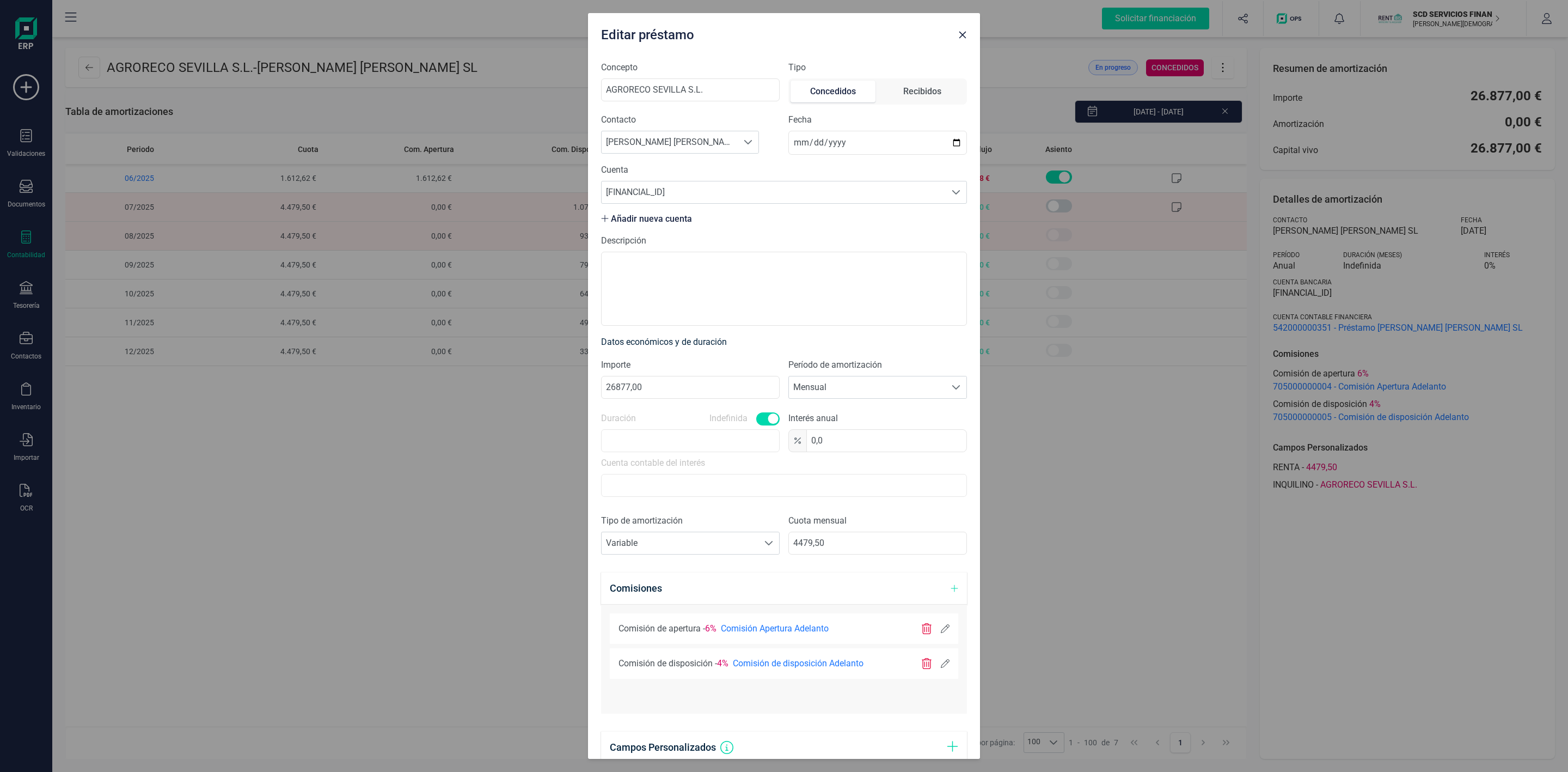
click at [964, 38] on icon "button" at bounding box center [963, 35] width 9 height 9
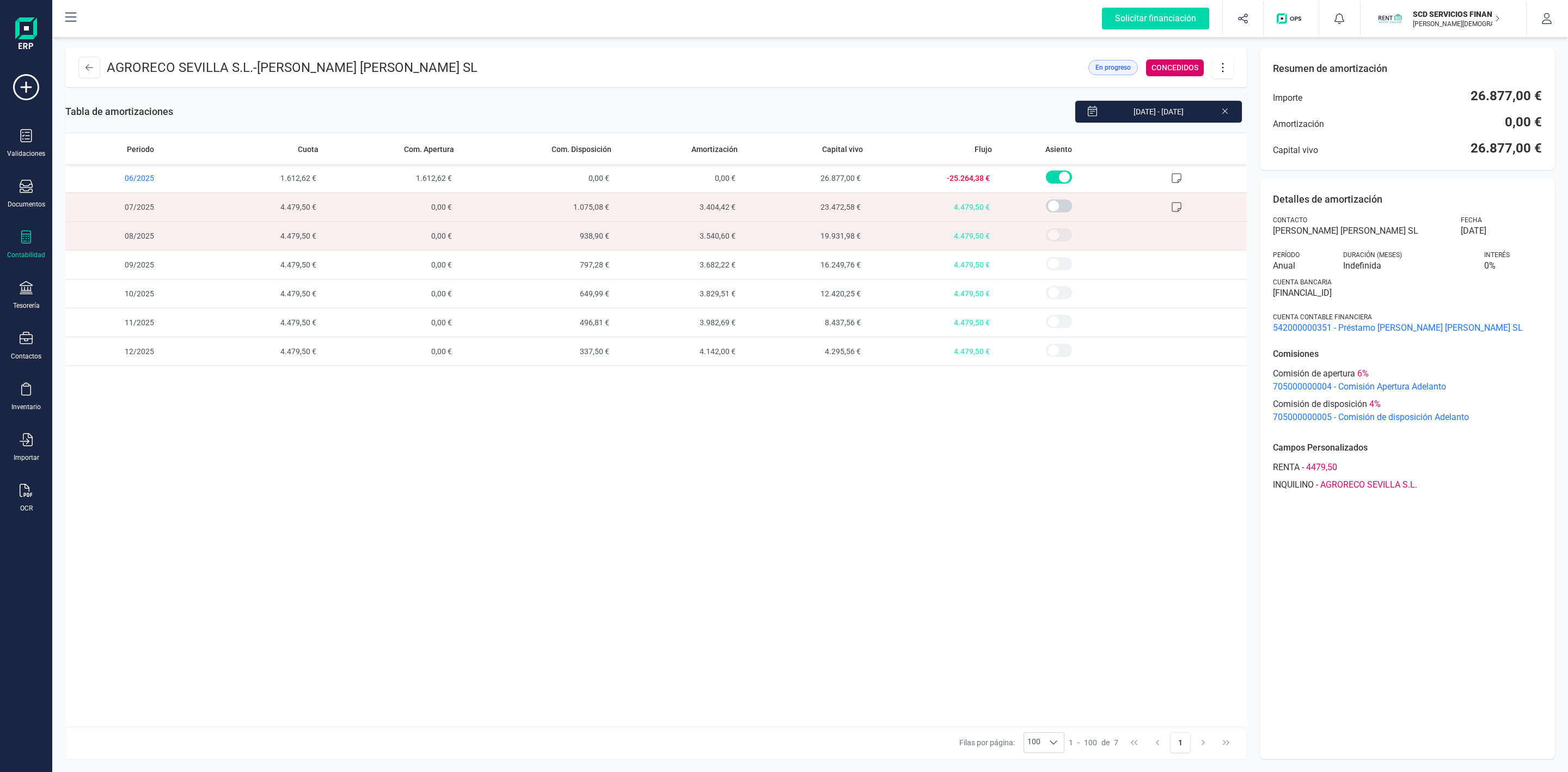
click at [1221, 62] on icon at bounding box center [1223, 68] width 20 height 12
click at [1258, 139] on span "Descargar en PDF" at bounding box center [1284, 144] width 100 height 9
click at [1224, 71] on icon at bounding box center [1223, 68] width 20 height 12
click at [1114, 476] on div "Periodo Cuota Com. Apertura Com. Disposición Amortización Capital vivo Flujo As…" at bounding box center [655, 430] width 1181 height 592
click at [20, 233] on icon at bounding box center [26, 236] width 13 height 13
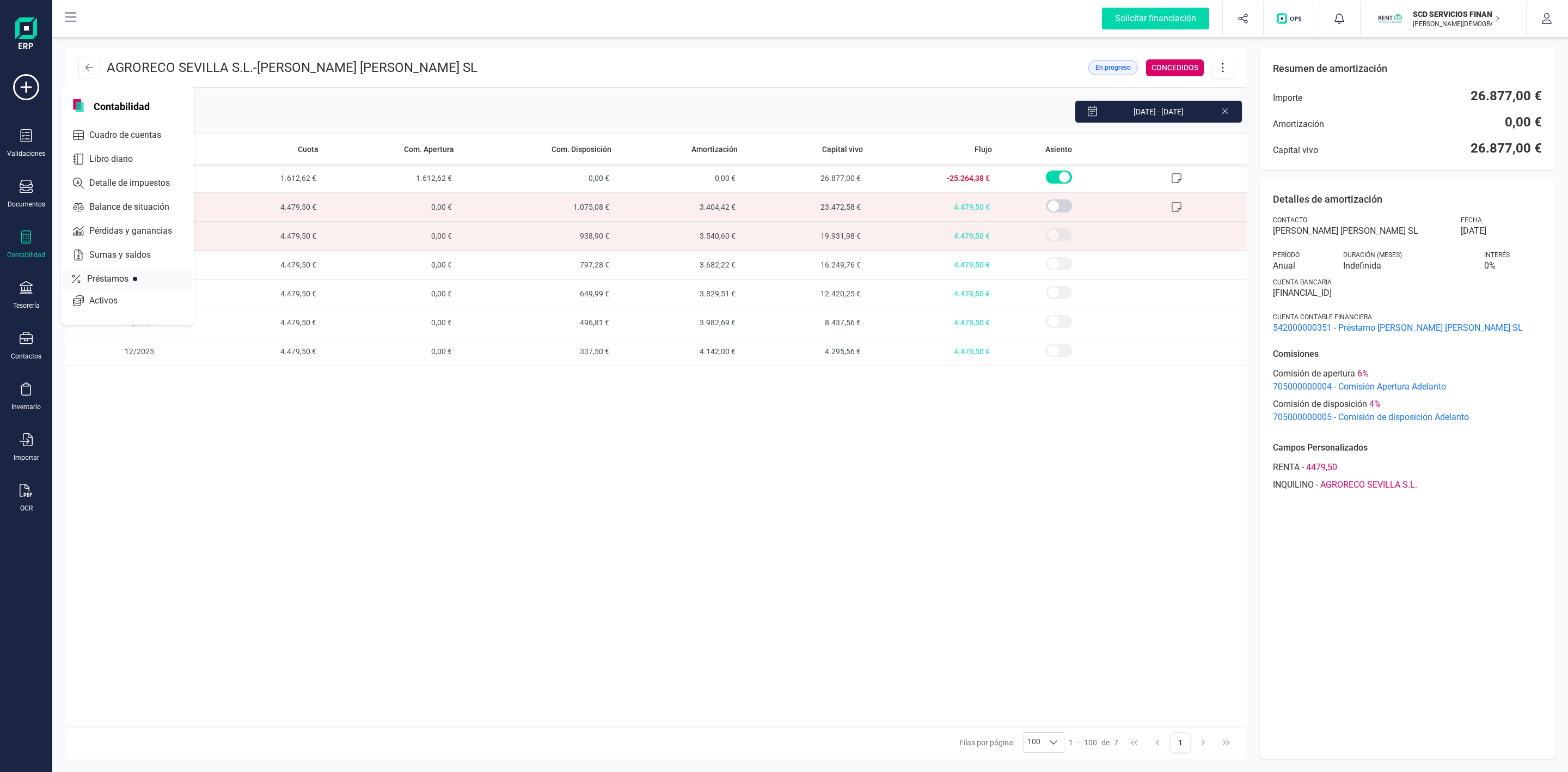
click at [100, 279] on span "Préstamos" at bounding box center [115, 278] width 65 height 13
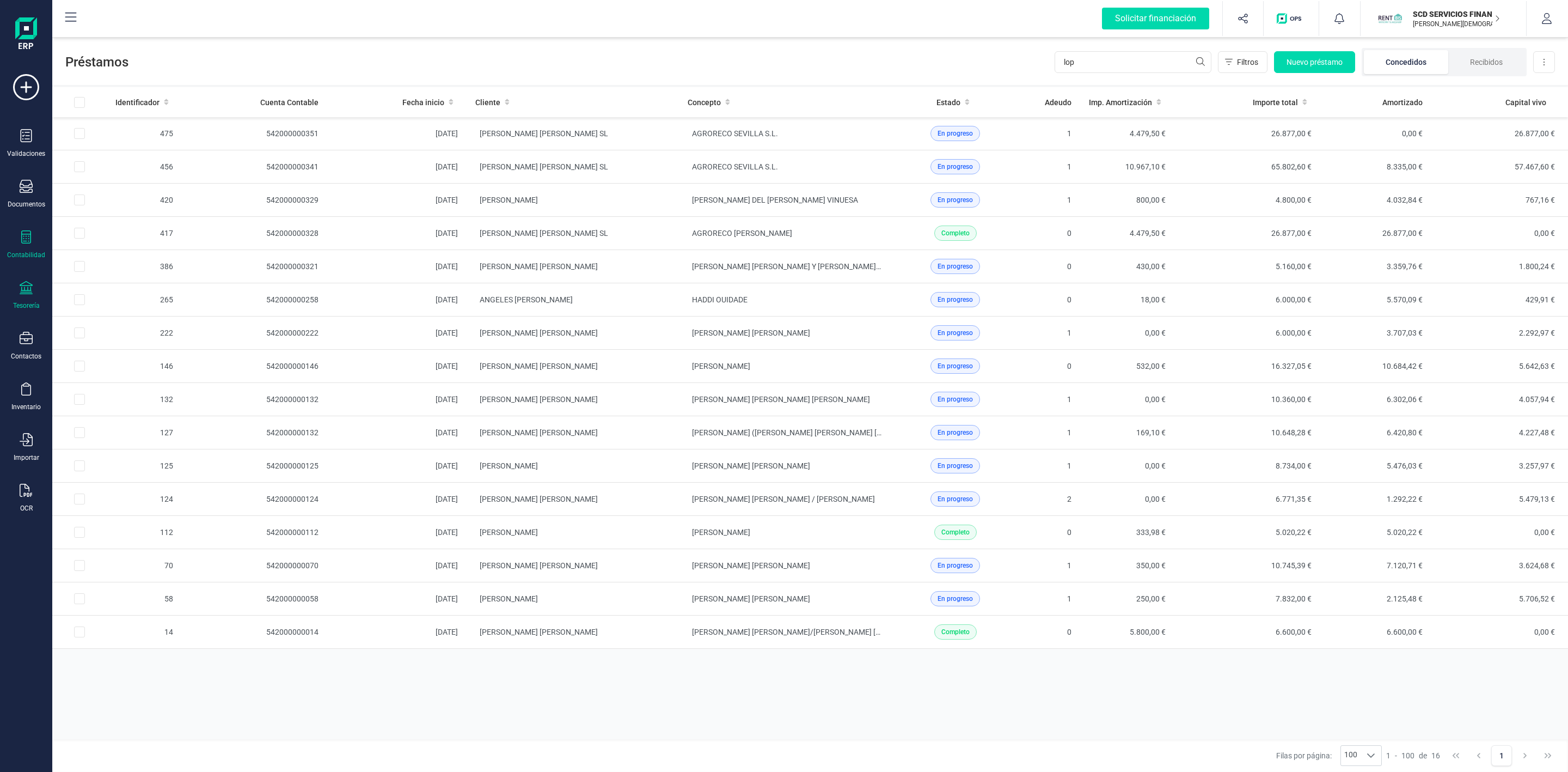
click at [29, 293] on icon at bounding box center [26, 287] width 13 height 13
click at [105, 183] on span "Cuentas bancarias" at bounding box center [132, 185] width 96 height 13
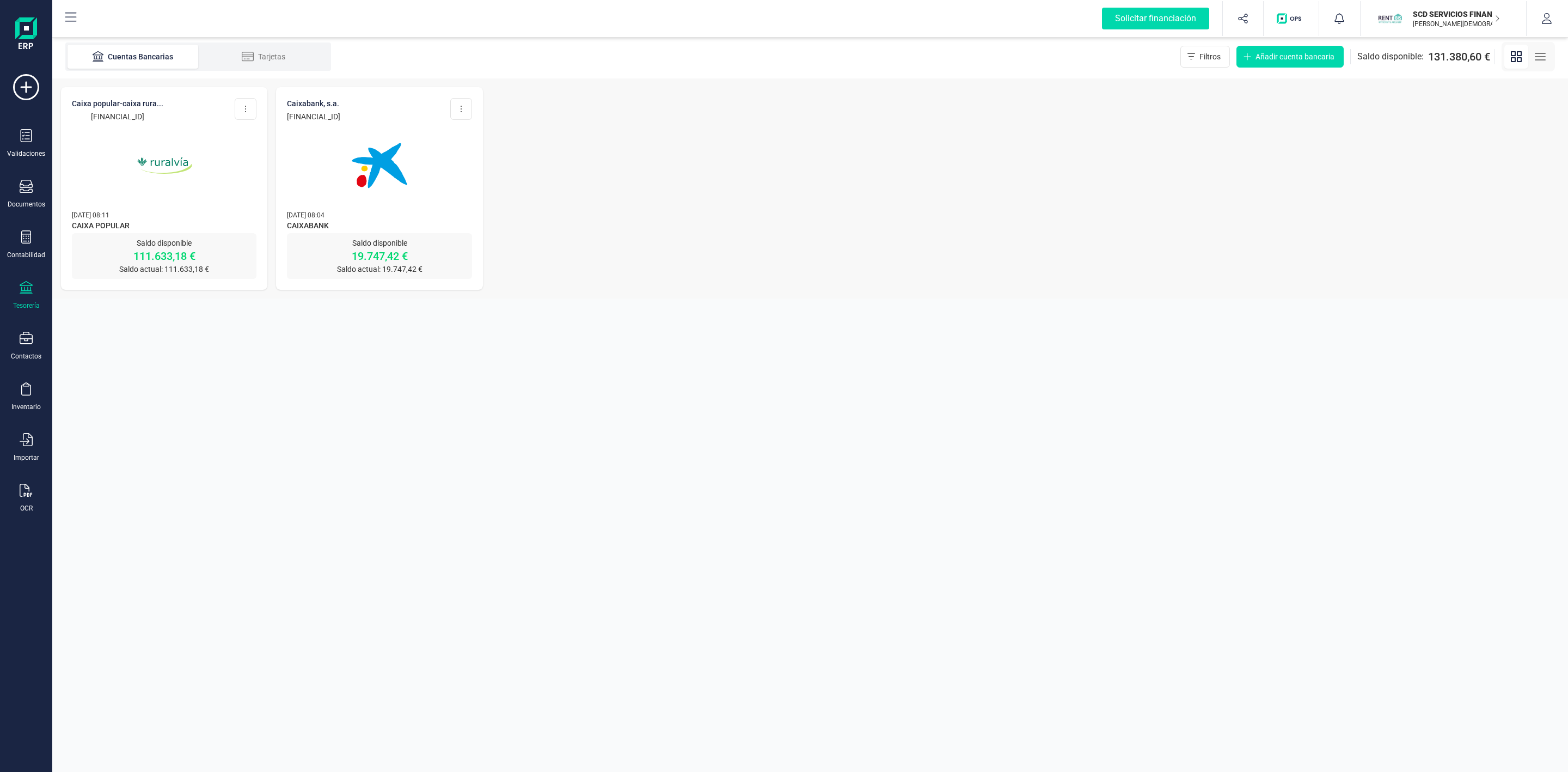
click at [192, 209] on img at bounding box center [165, 166] width 92 height 92
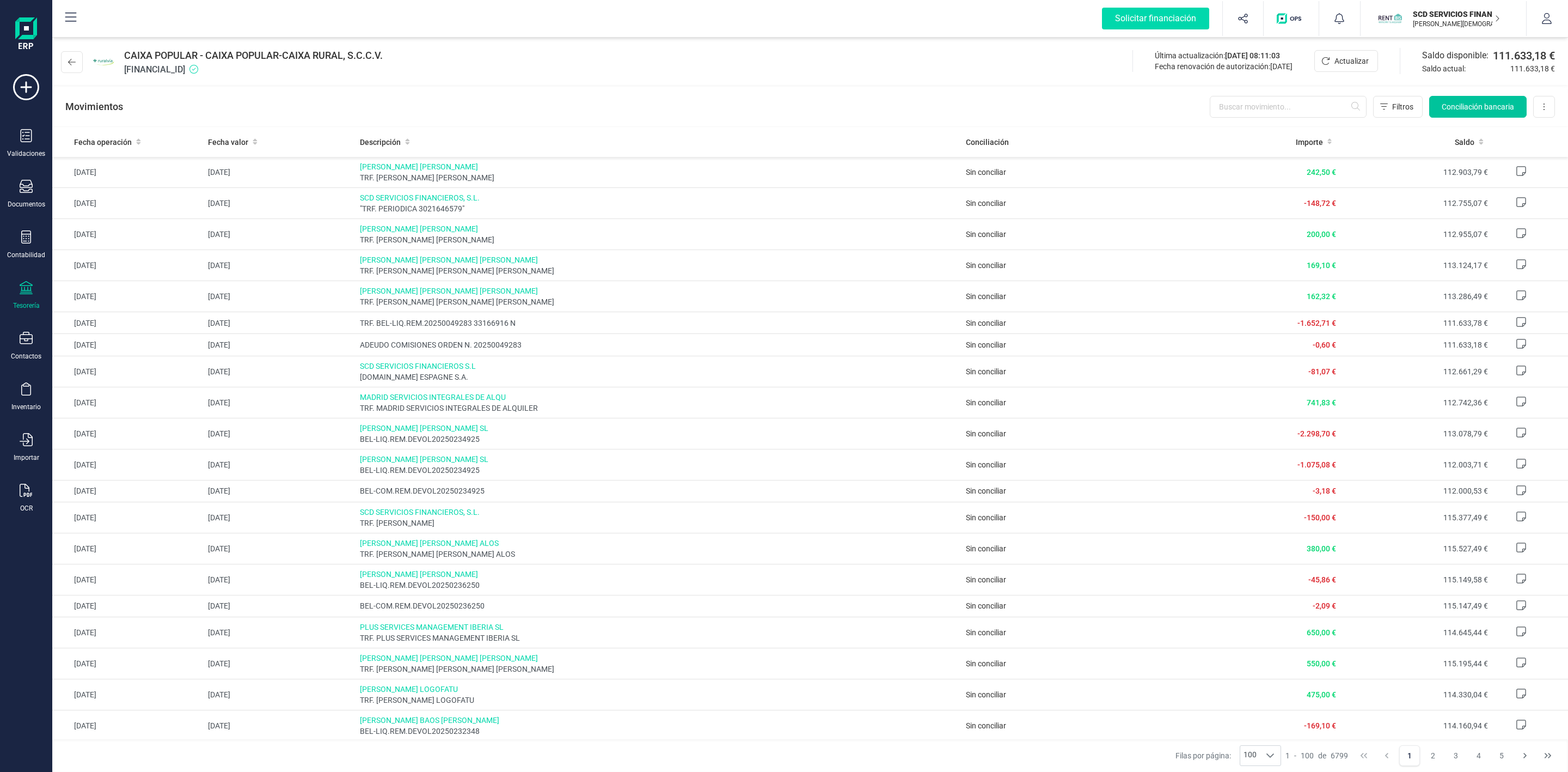
click at [1500, 108] on span "Conciliación bancaria" at bounding box center [1478, 107] width 72 height 11
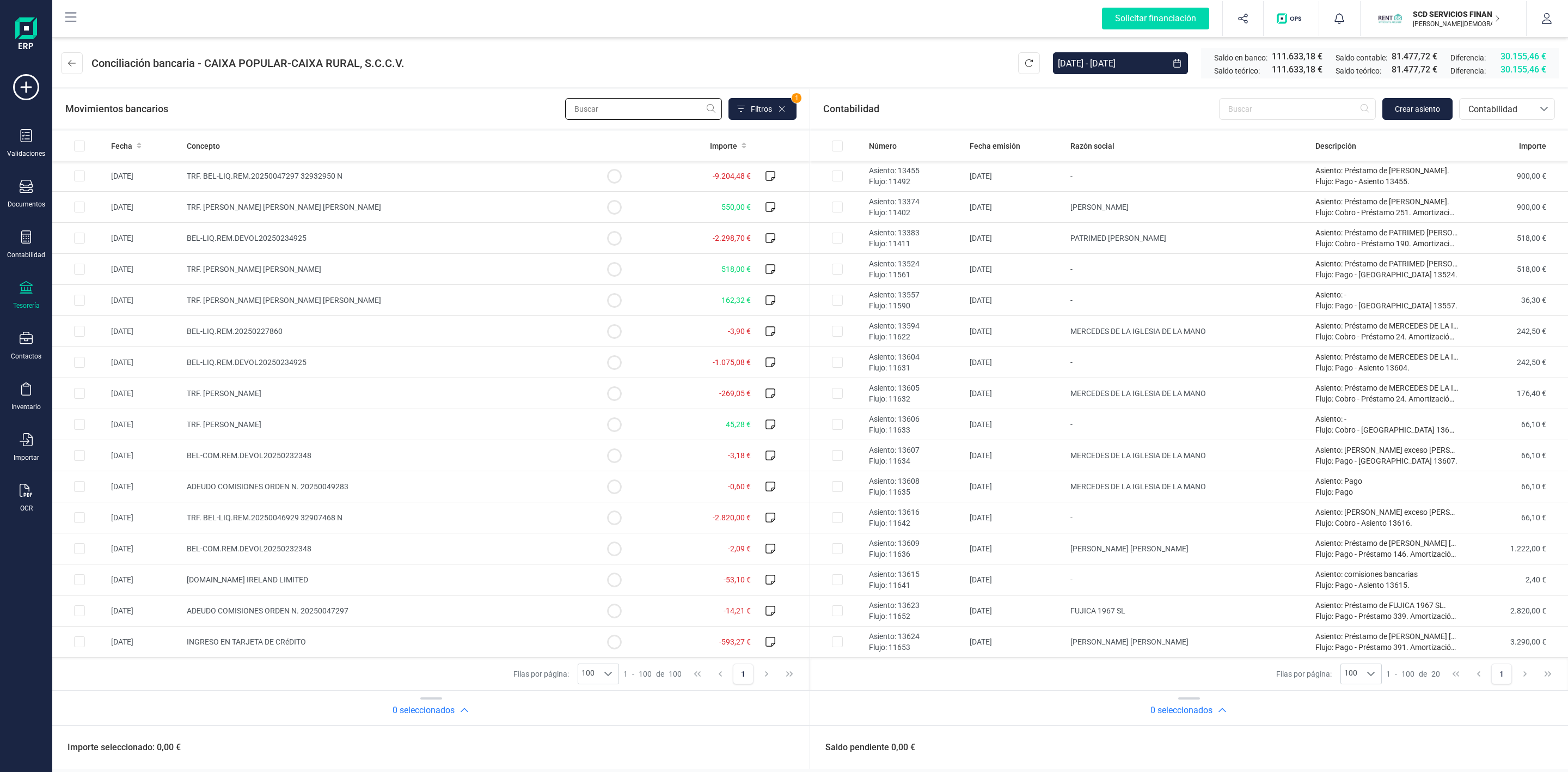
click at [585, 108] on input "text" at bounding box center [644, 108] width 157 height 22
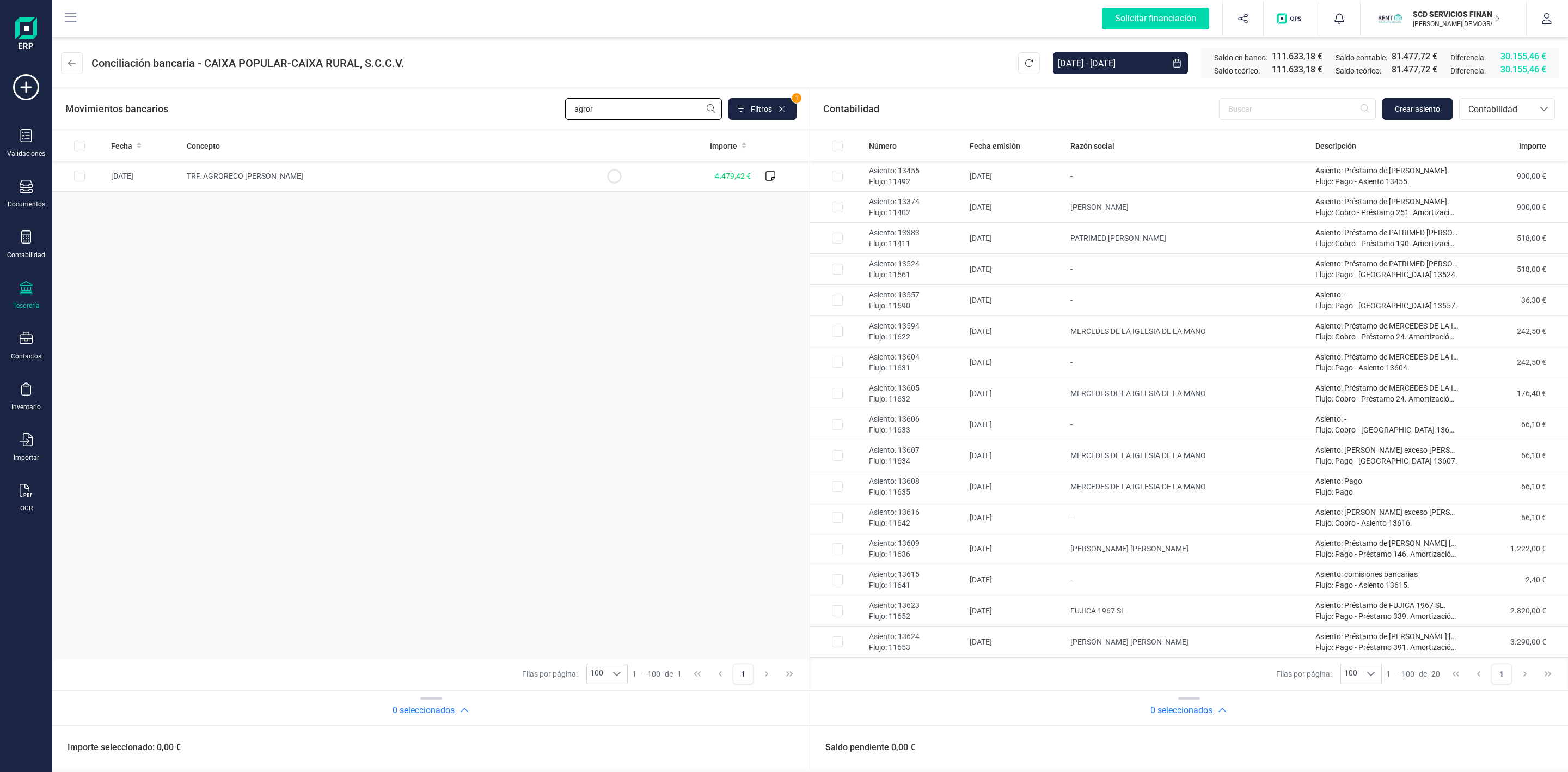
type input "agror"
click at [1317, 105] on input "text" at bounding box center [1298, 108] width 157 height 22
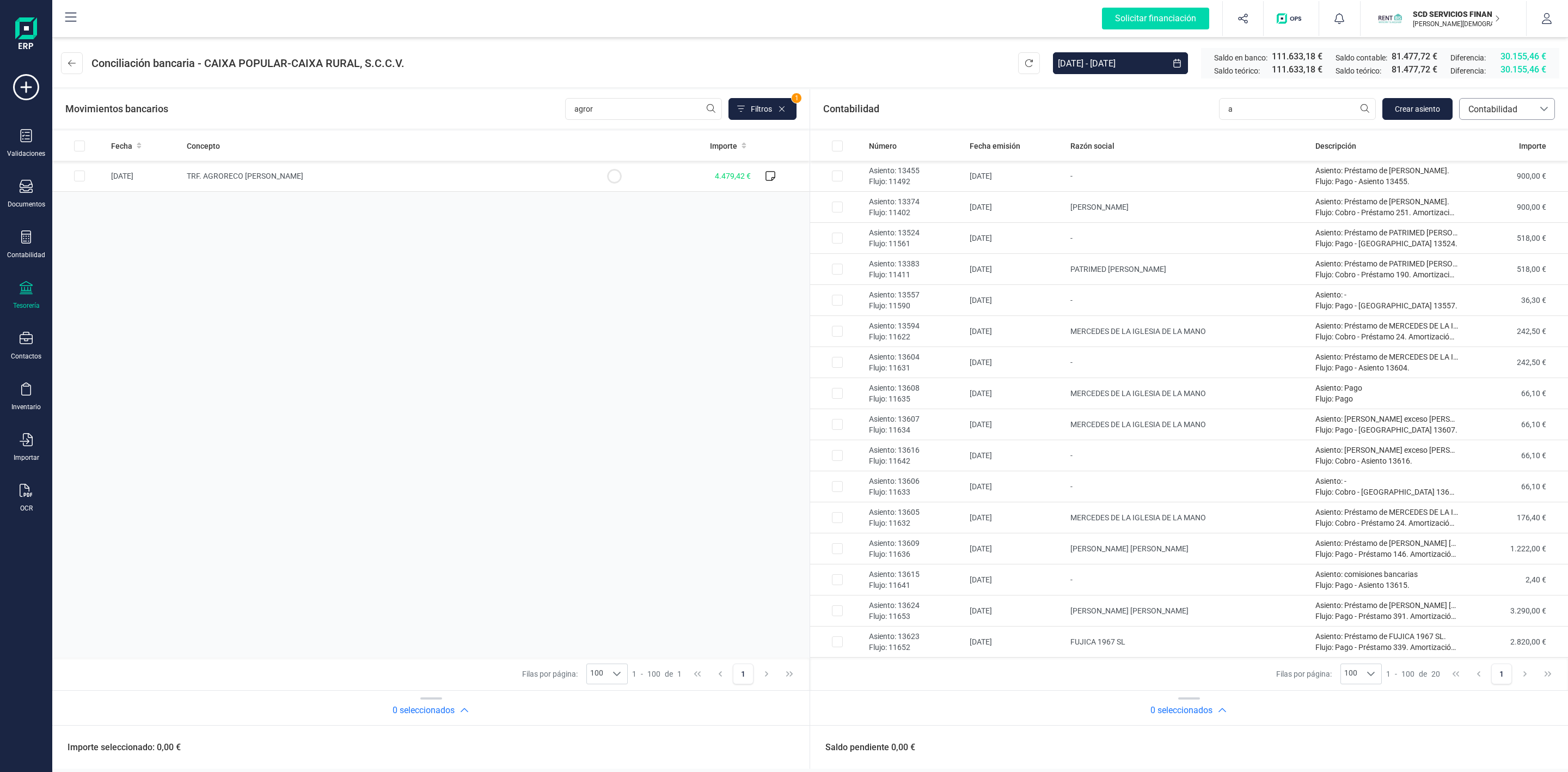
click at [1495, 111] on span "Contabilidad" at bounding box center [1497, 109] width 65 height 13
click at [1498, 226] on span "Préstamos" at bounding box center [1488, 226] width 41 height 13
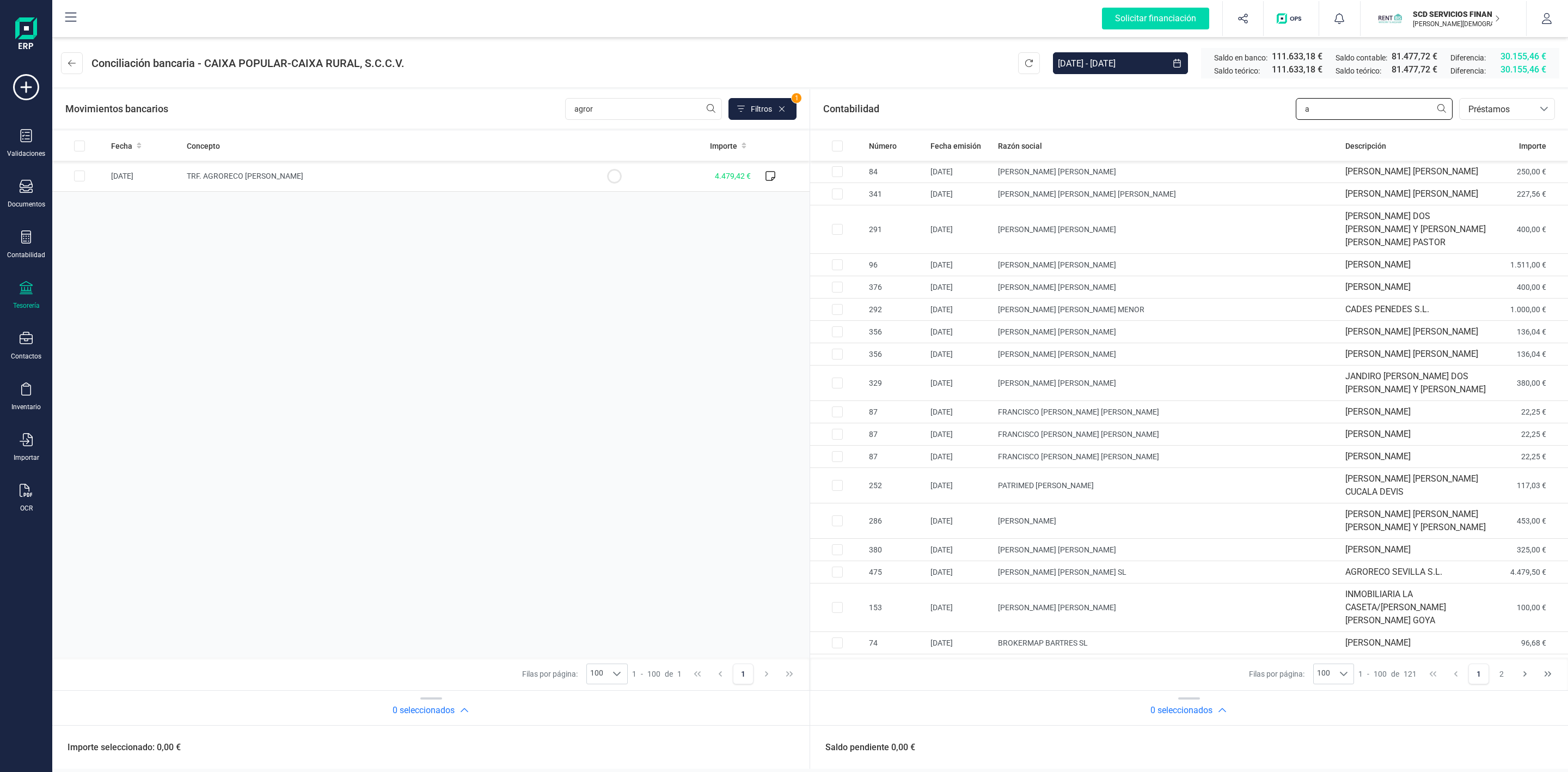
click at [1349, 105] on input "a" at bounding box center [1374, 108] width 157 height 22
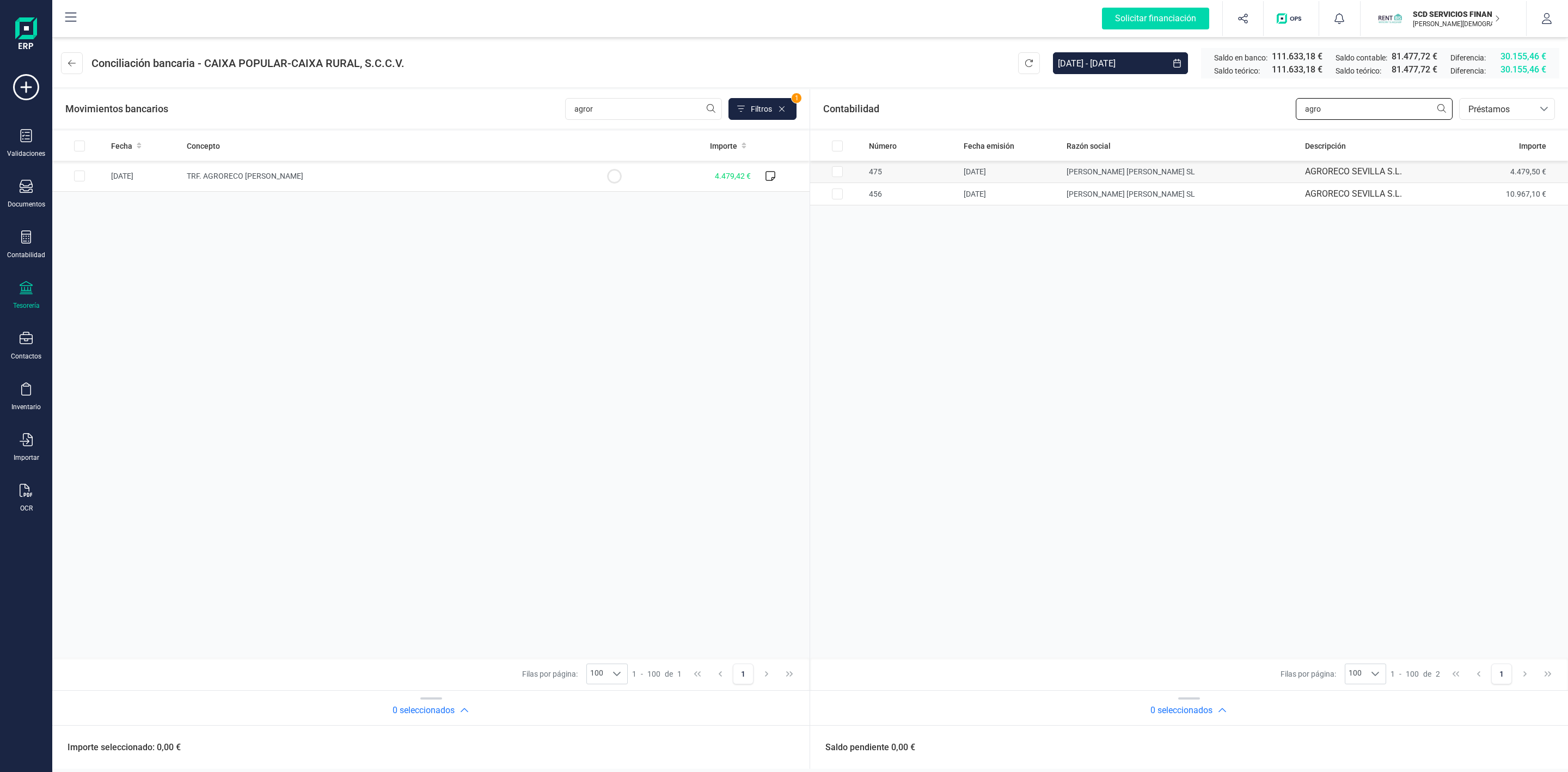
type input "agro"
click at [839, 170] on input "Row Selected b9075606-bf96-4928-93d0-4c54a4ab9cb4" at bounding box center [838, 172] width 11 height 11
checkbox input "true"
click at [82, 180] on input "Row Selected 065d9816-e79c-4290-86d1-7d5c8320372a" at bounding box center [79, 175] width 11 height 11
checkbox input "true"
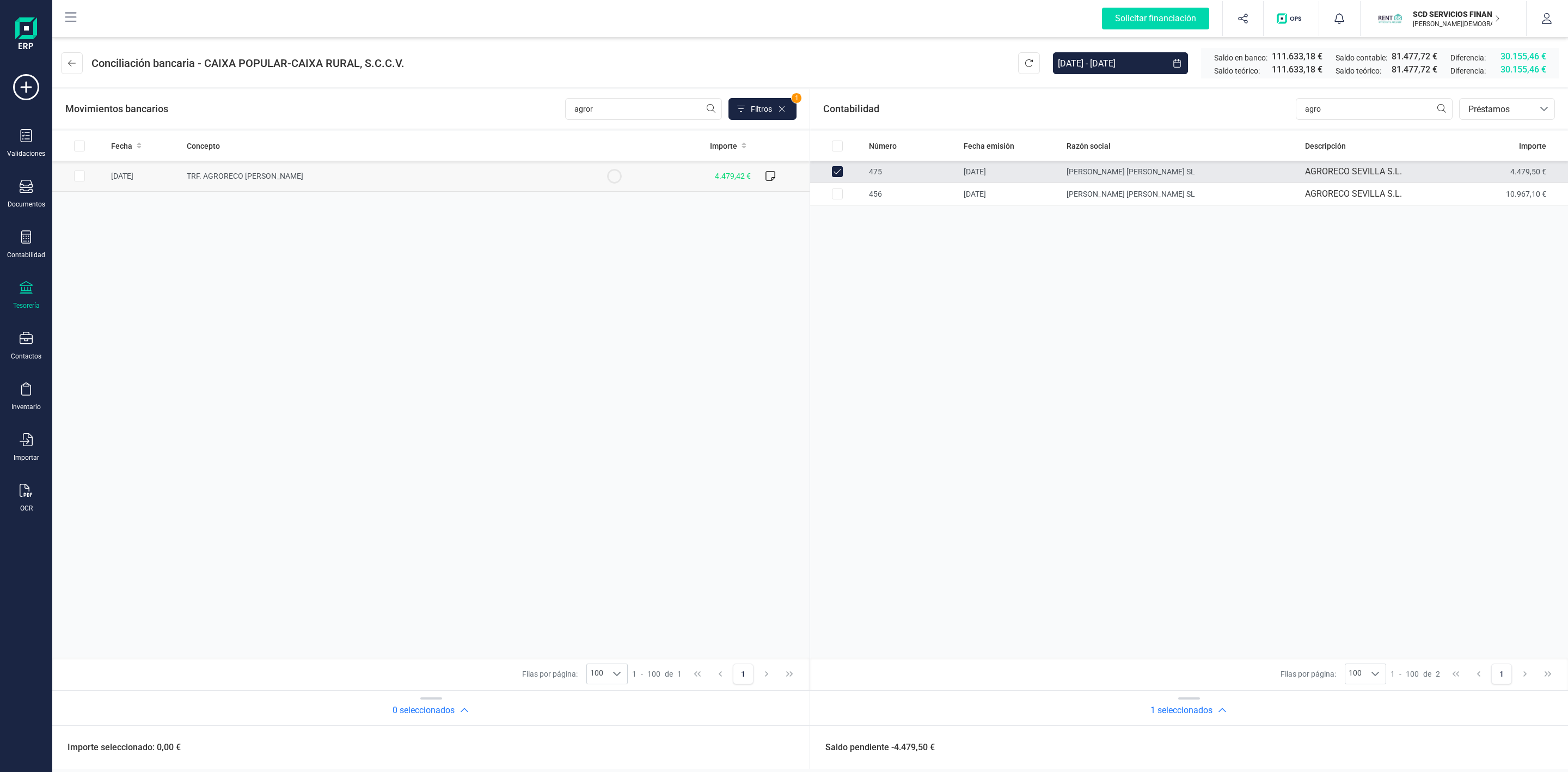
checkbox input "true"
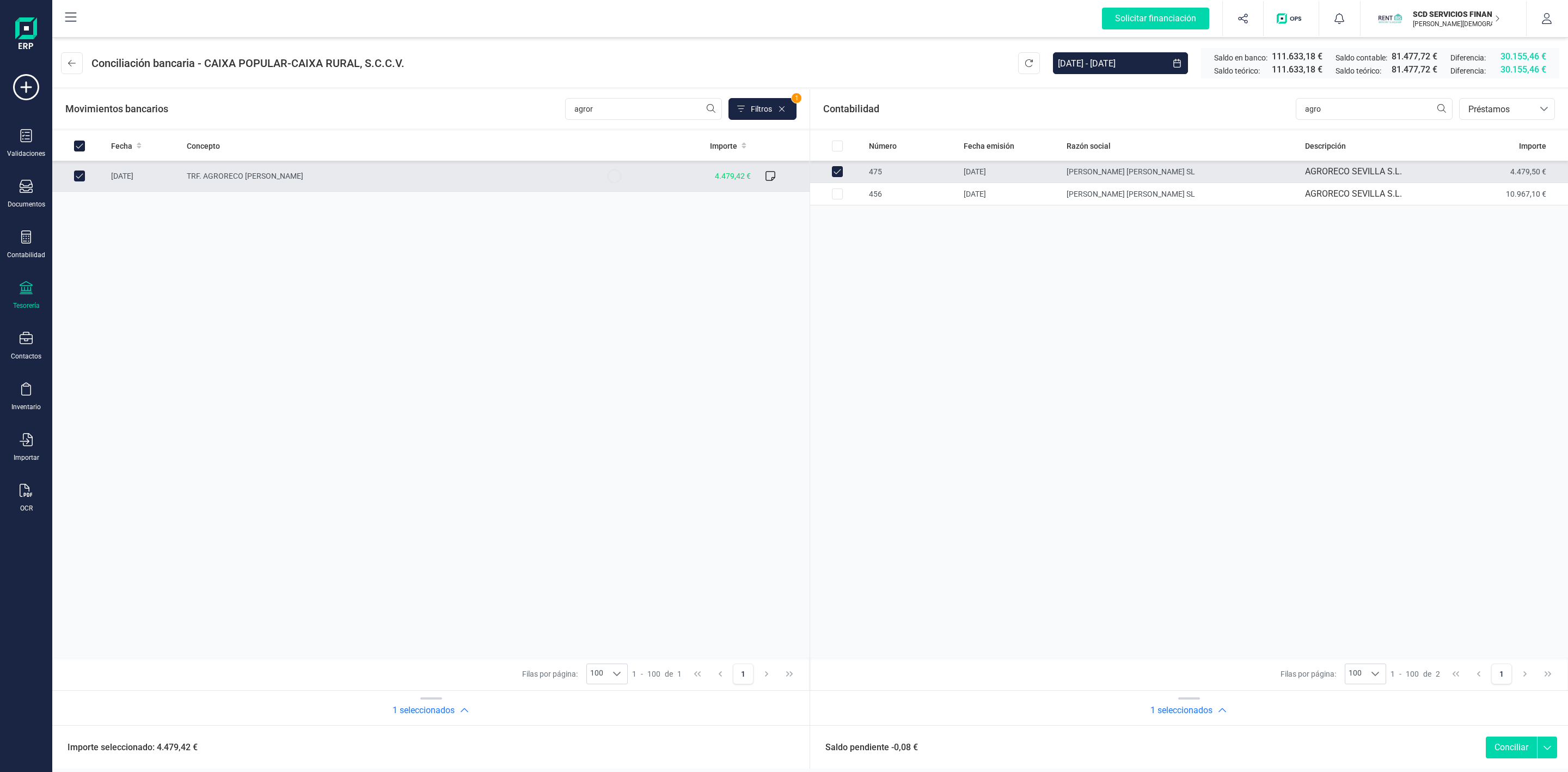
click at [1531, 746] on button "Conciliar" at bounding box center [1512, 747] width 51 height 22
checkbox input "false"
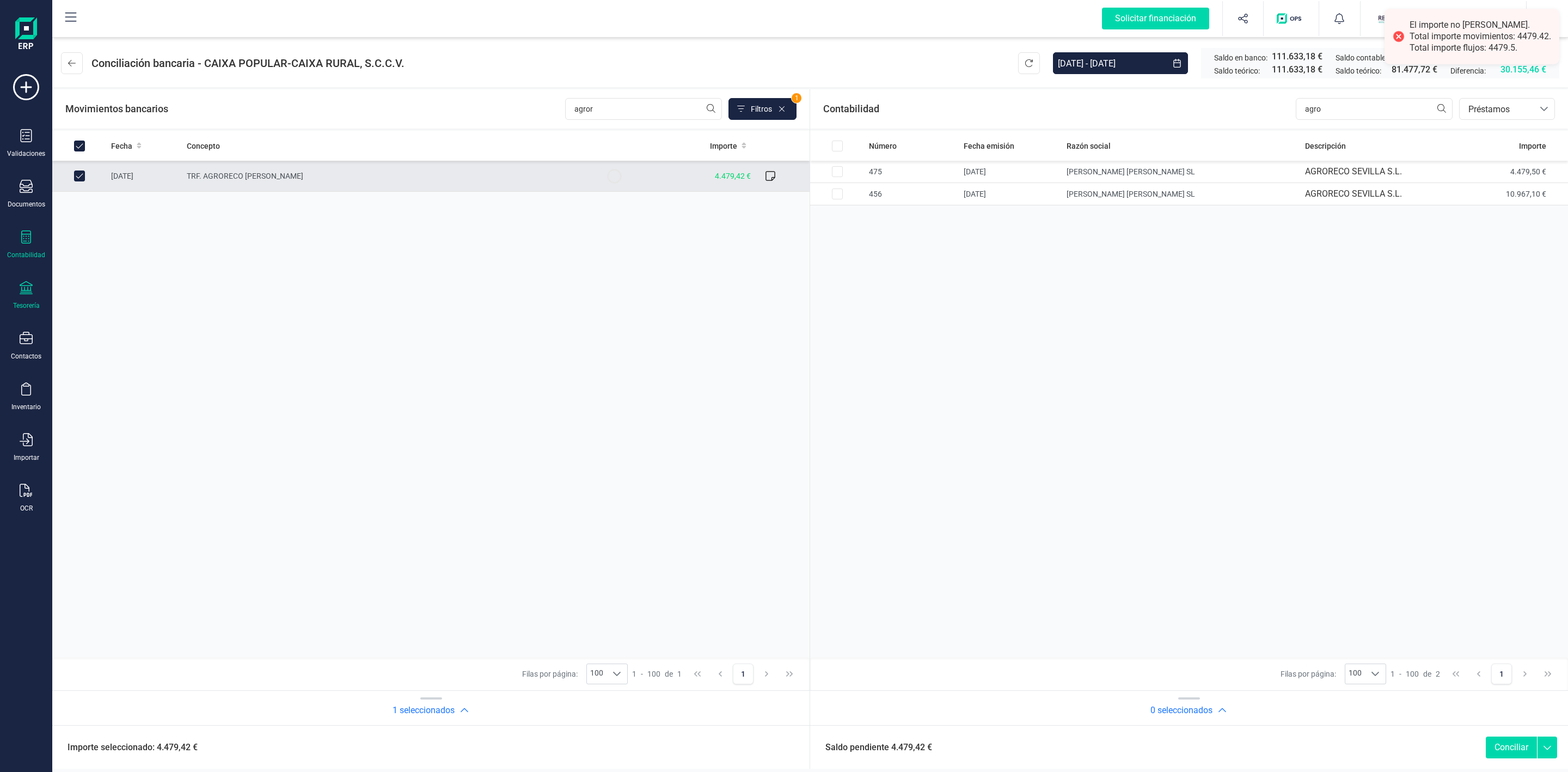
click at [29, 239] on icon at bounding box center [26, 236] width 13 height 13
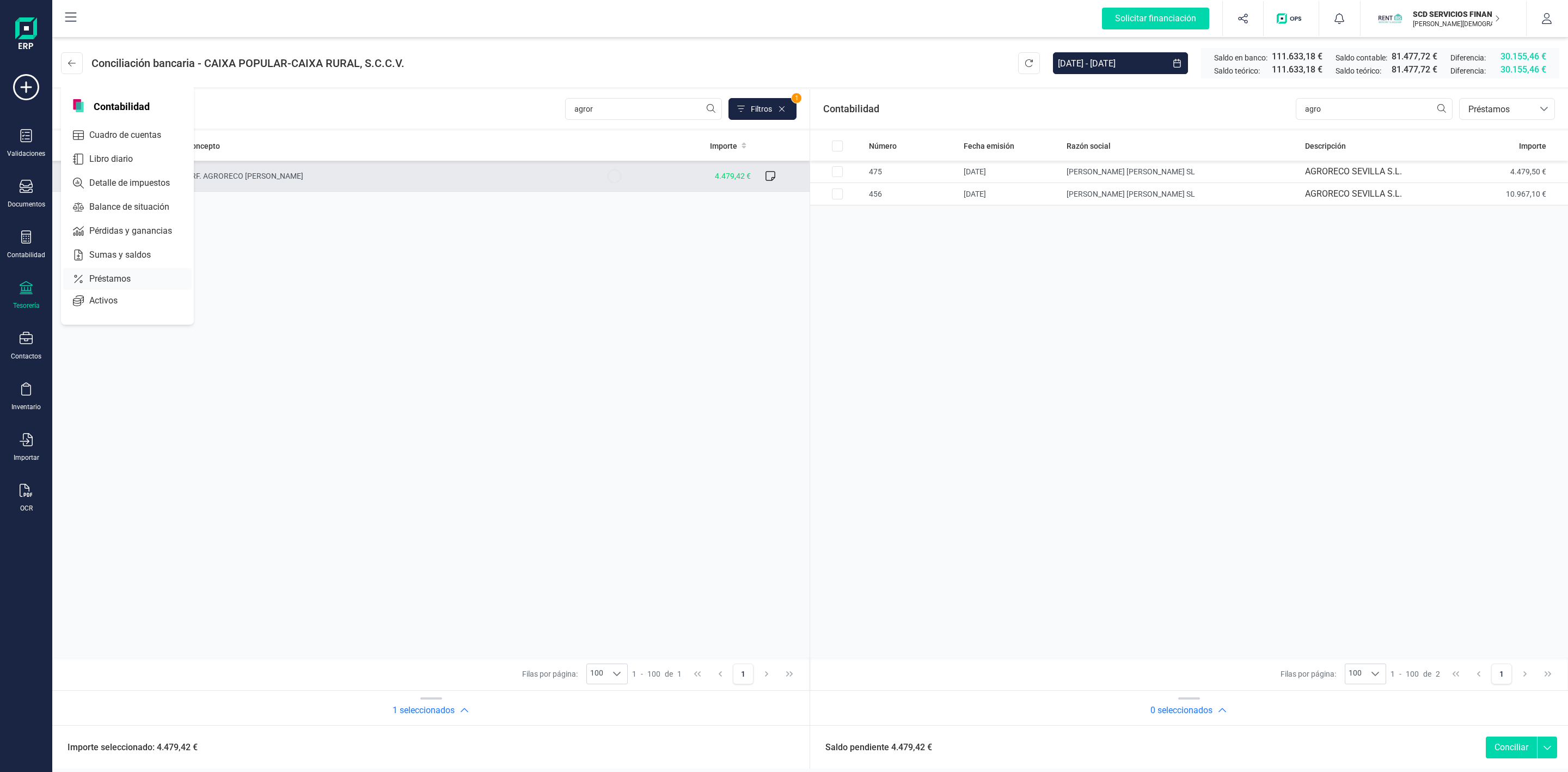
click at [128, 278] on span "Préstamos" at bounding box center [117, 278] width 65 height 13
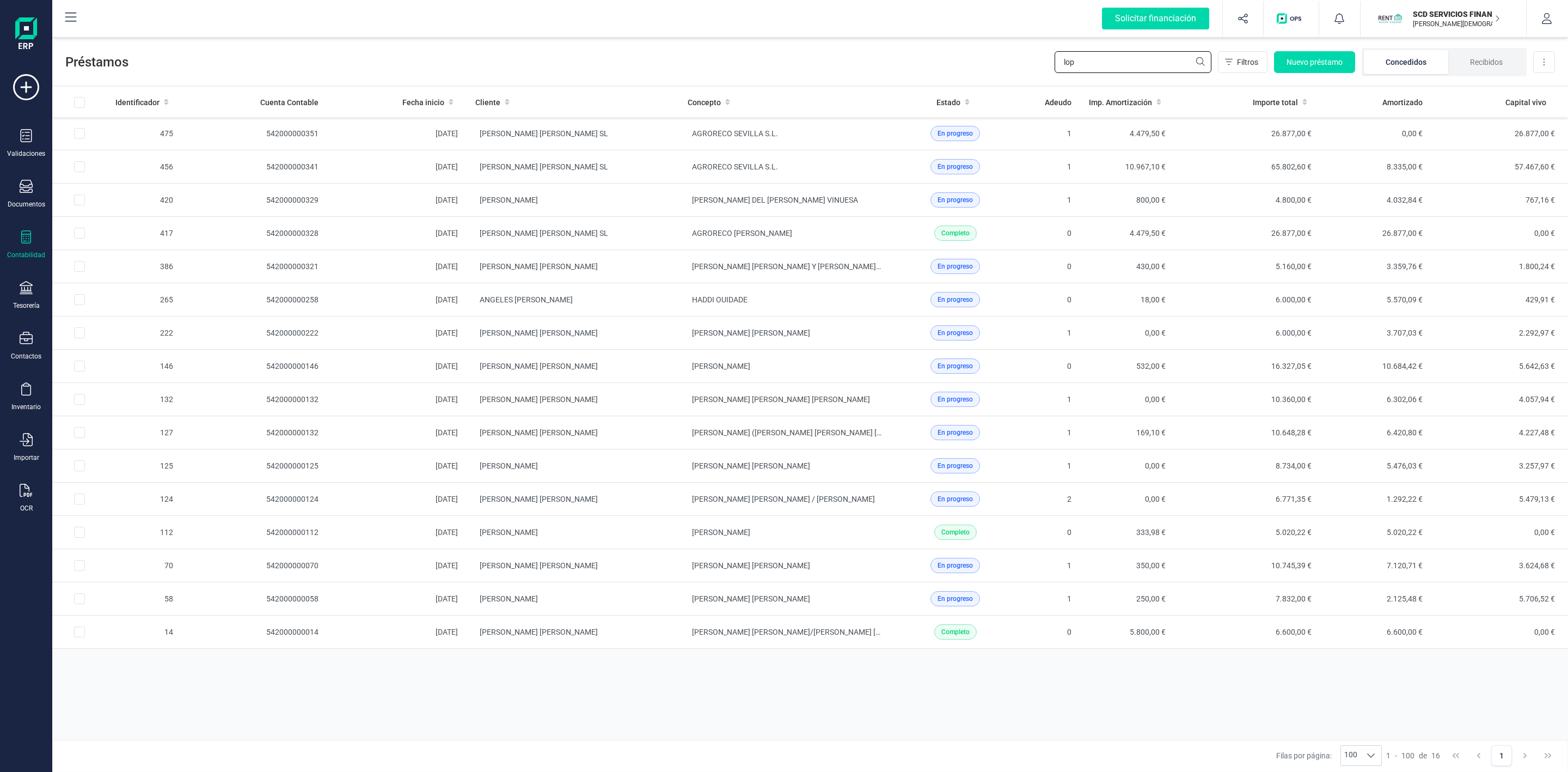
drag, startPoint x: 1093, startPoint y: 66, endPoint x: 966, endPoint y: 61, distance: 127.1
click at [992, 63] on div "Préstamos lop Filtros Nuevo préstamo Concedidos Recibidos Descargar Excel" at bounding box center [810, 60] width 1516 height 50
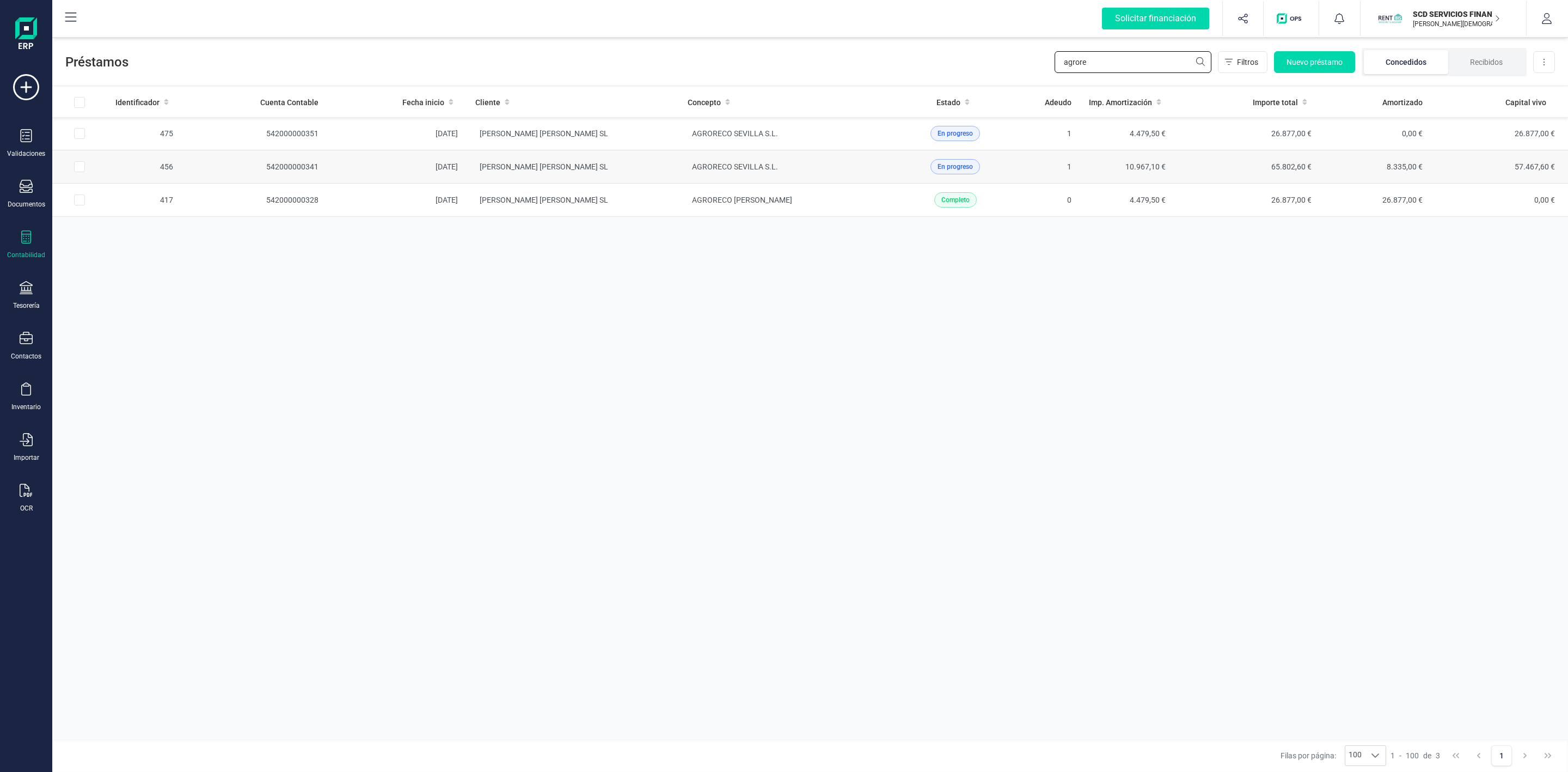
type input "agrore"
click at [634, 172] on td "[PERSON_NAME] [PERSON_NAME] SL" at bounding box center [573, 167] width 212 height 33
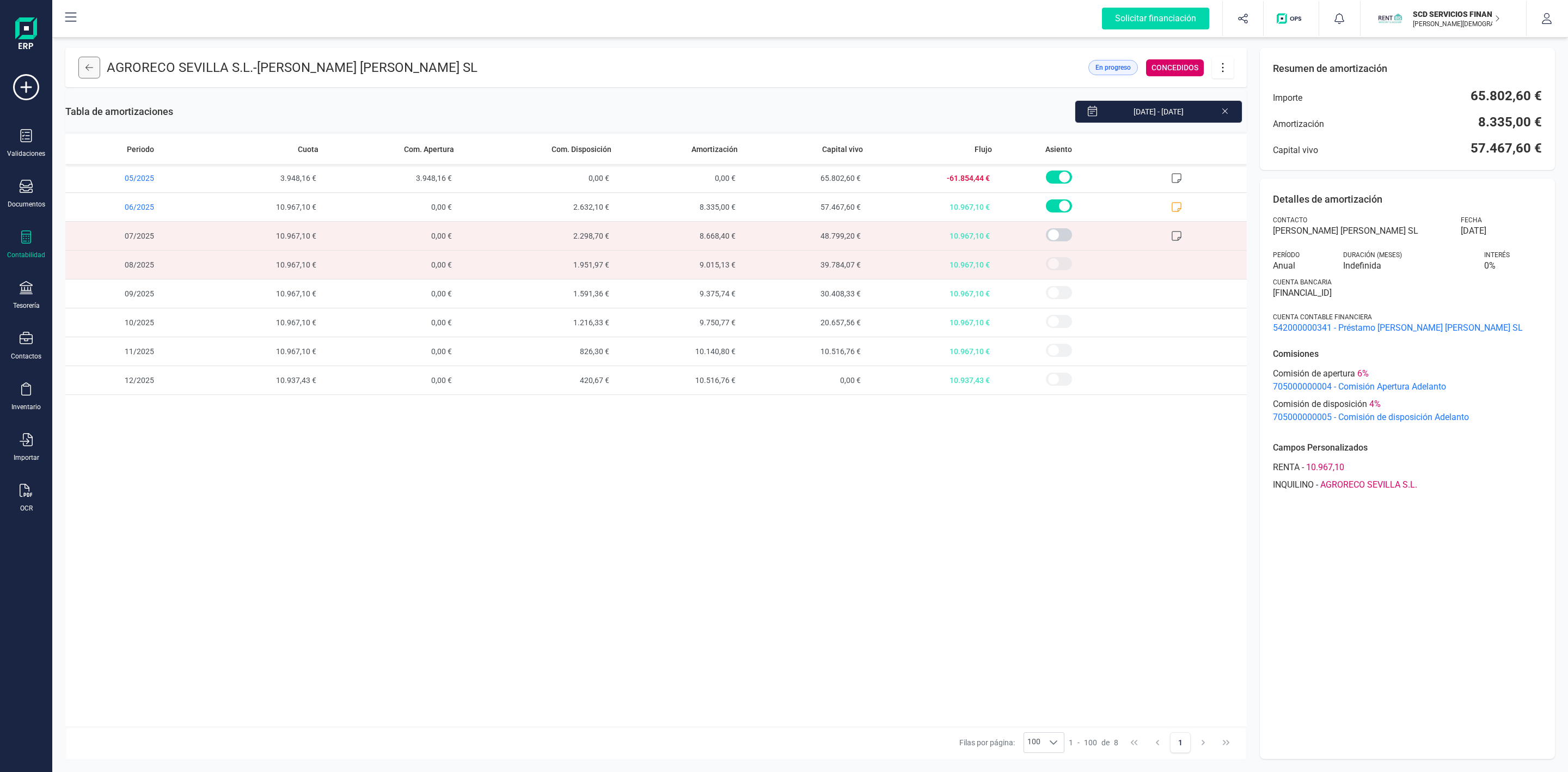
click at [88, 67] on icon at bounding box center [89, 68] width 8 height 9
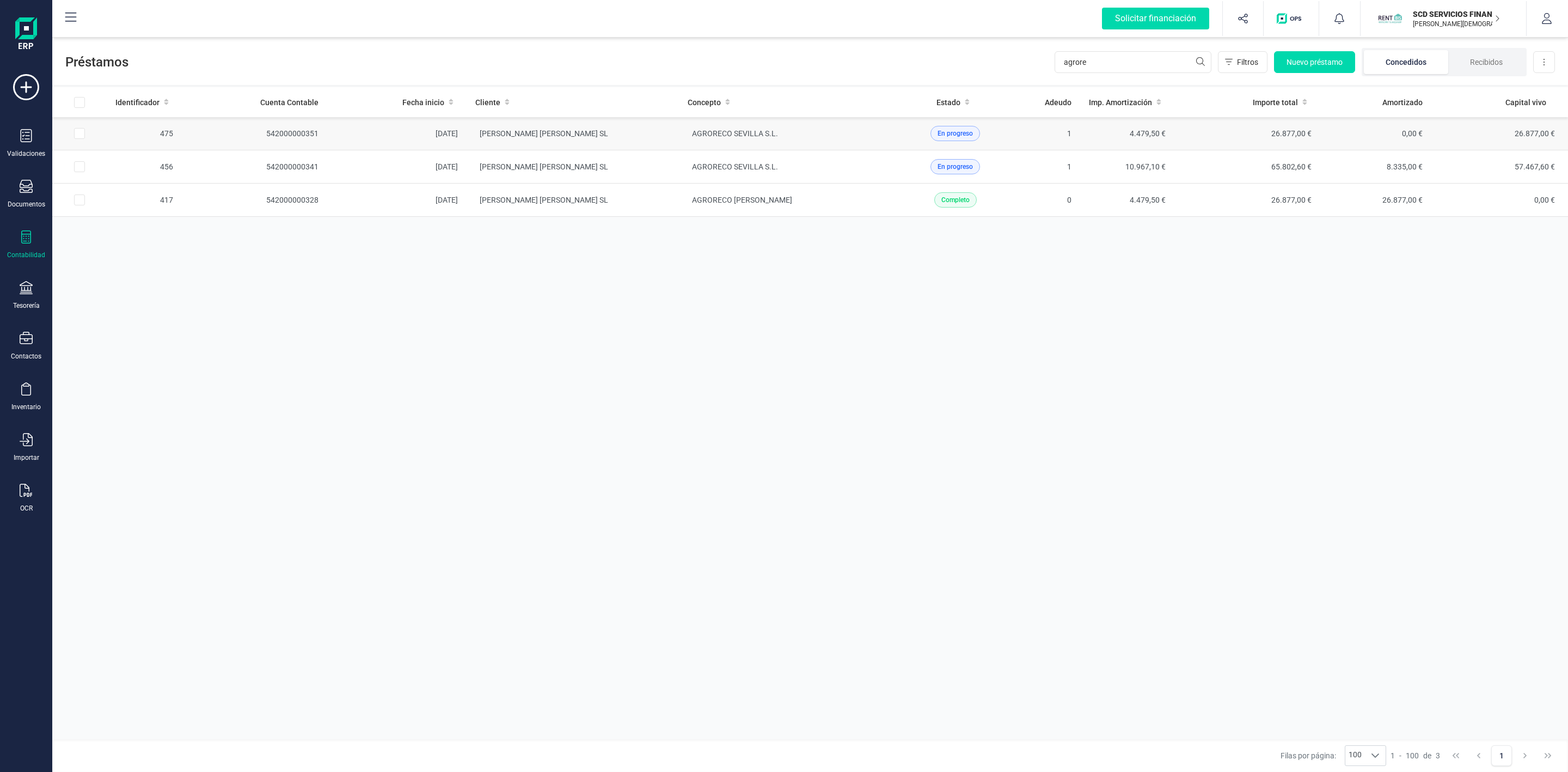
click at [650, 142] on td "[PERSON_NAME] [PERSON_NAME] SL" at bounding box center [573, 134] width 212 height 33
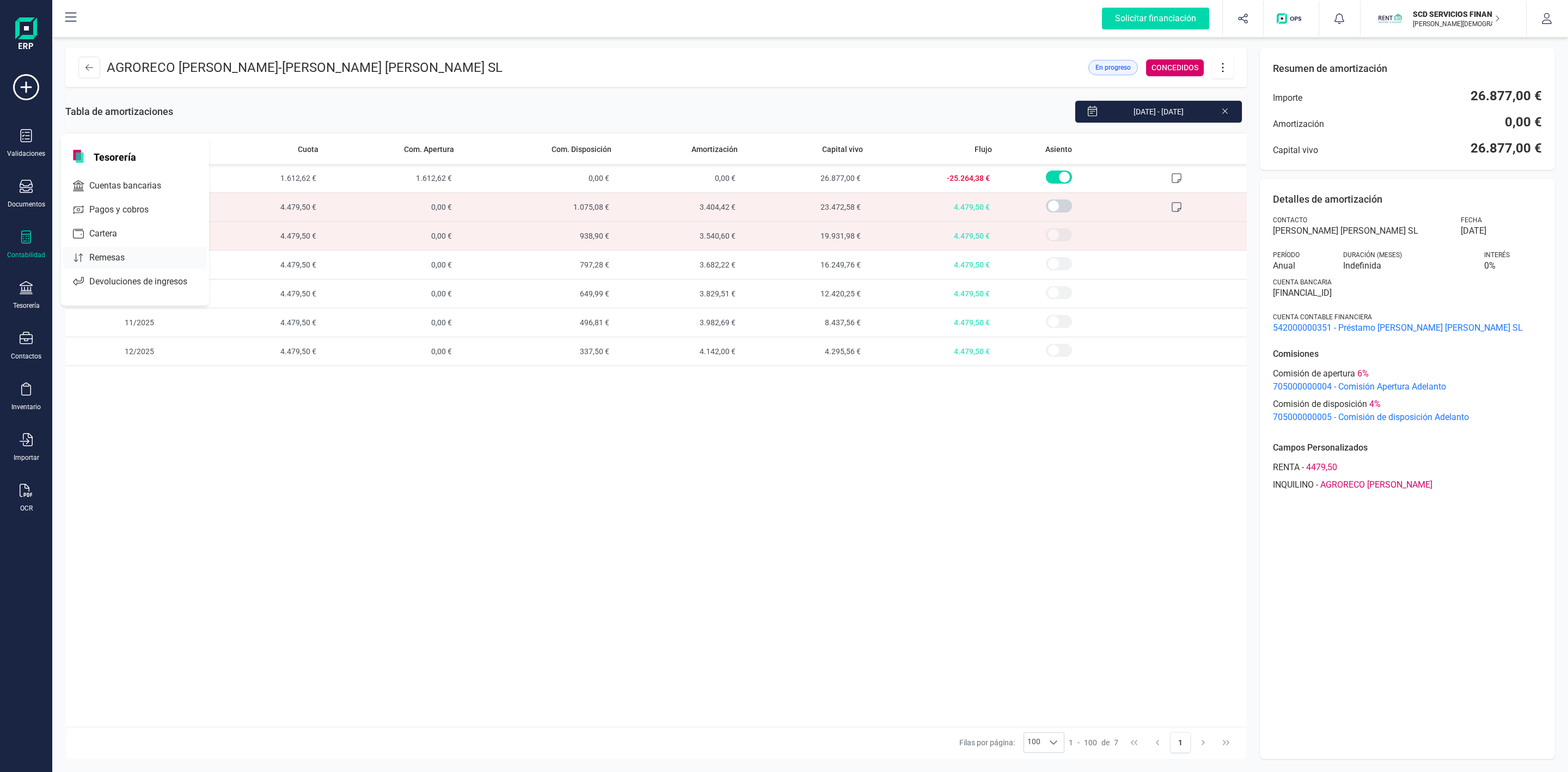
click at [136, 260] on div at bounding box center [135, 257] width 19 height 4
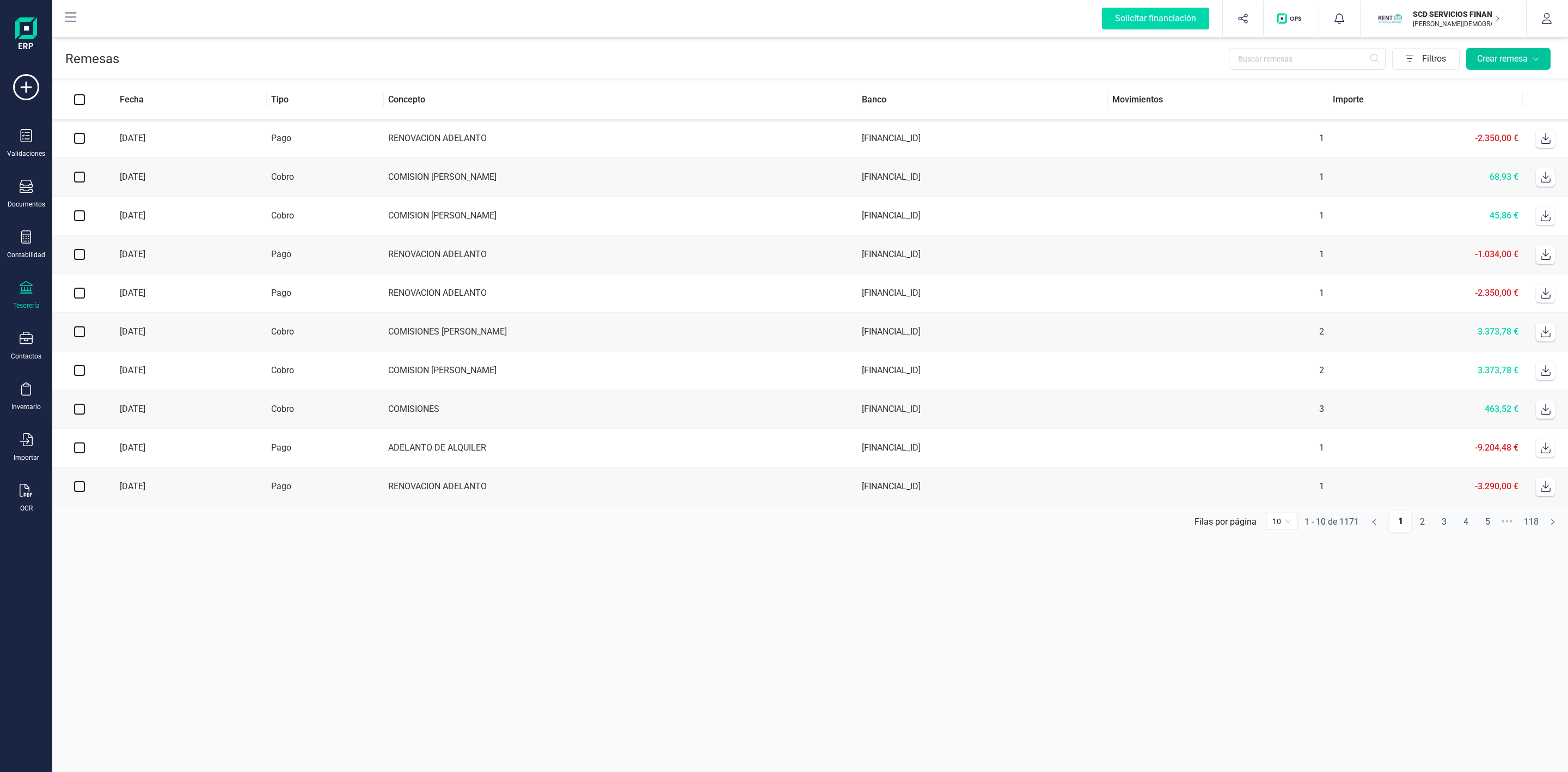
click at [1512, 61] on div "Crear remesa" at bounding box center [1508, 58] width 63 height 13
click at [29, 291] on icon at bounding box center [26, 287] width 13 height 13
click at [129, 180] on span "Cuentas bancarias" at bounding box center [132, 185] width 96 height 13
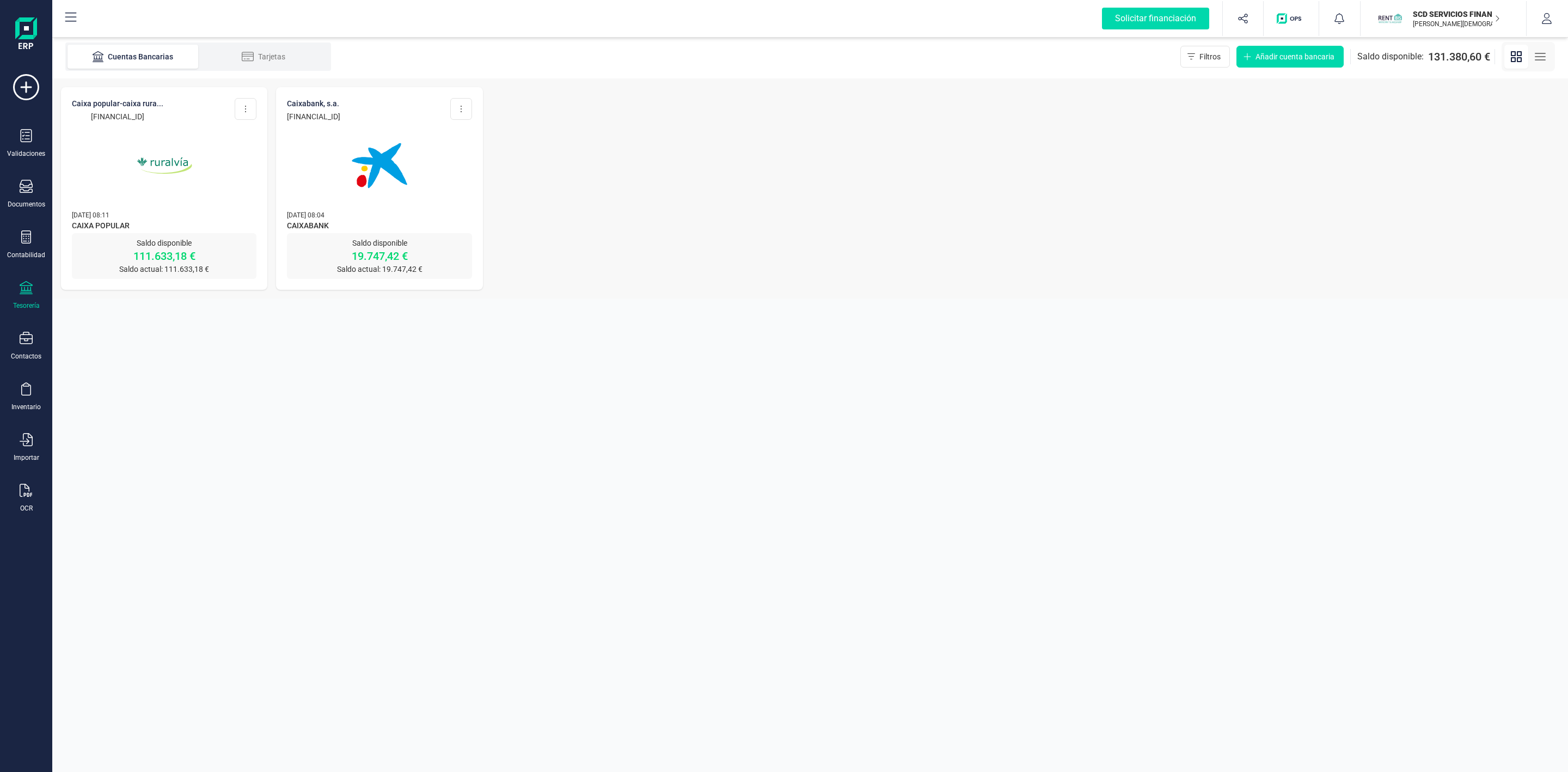
click at [129, 164] on img at bounding box center [165, 166] width 92 height 92
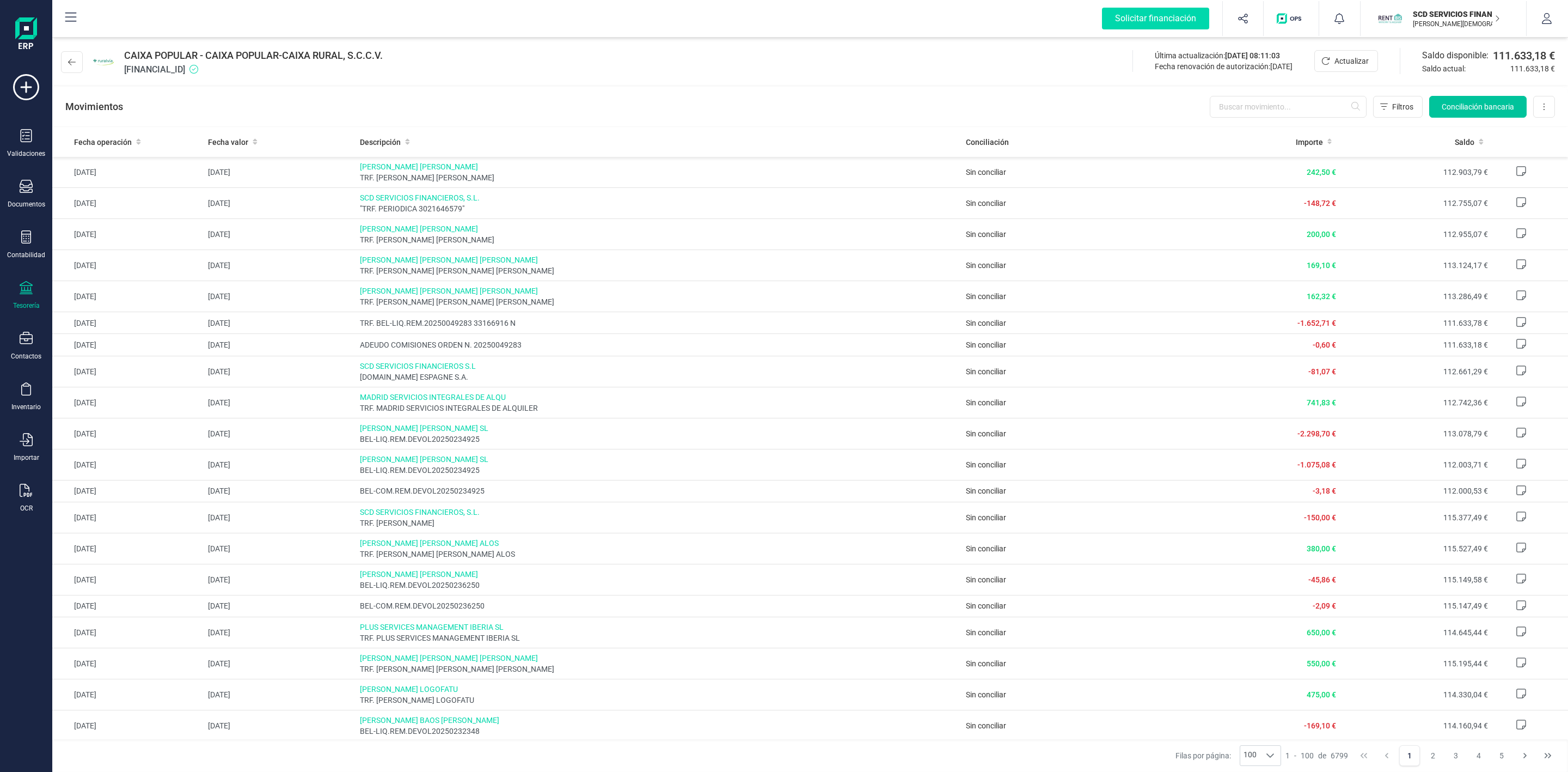
click at [1485, 100] on button "Conciliación bancaria" at bounding box center [1478, 107] width 98 height 22
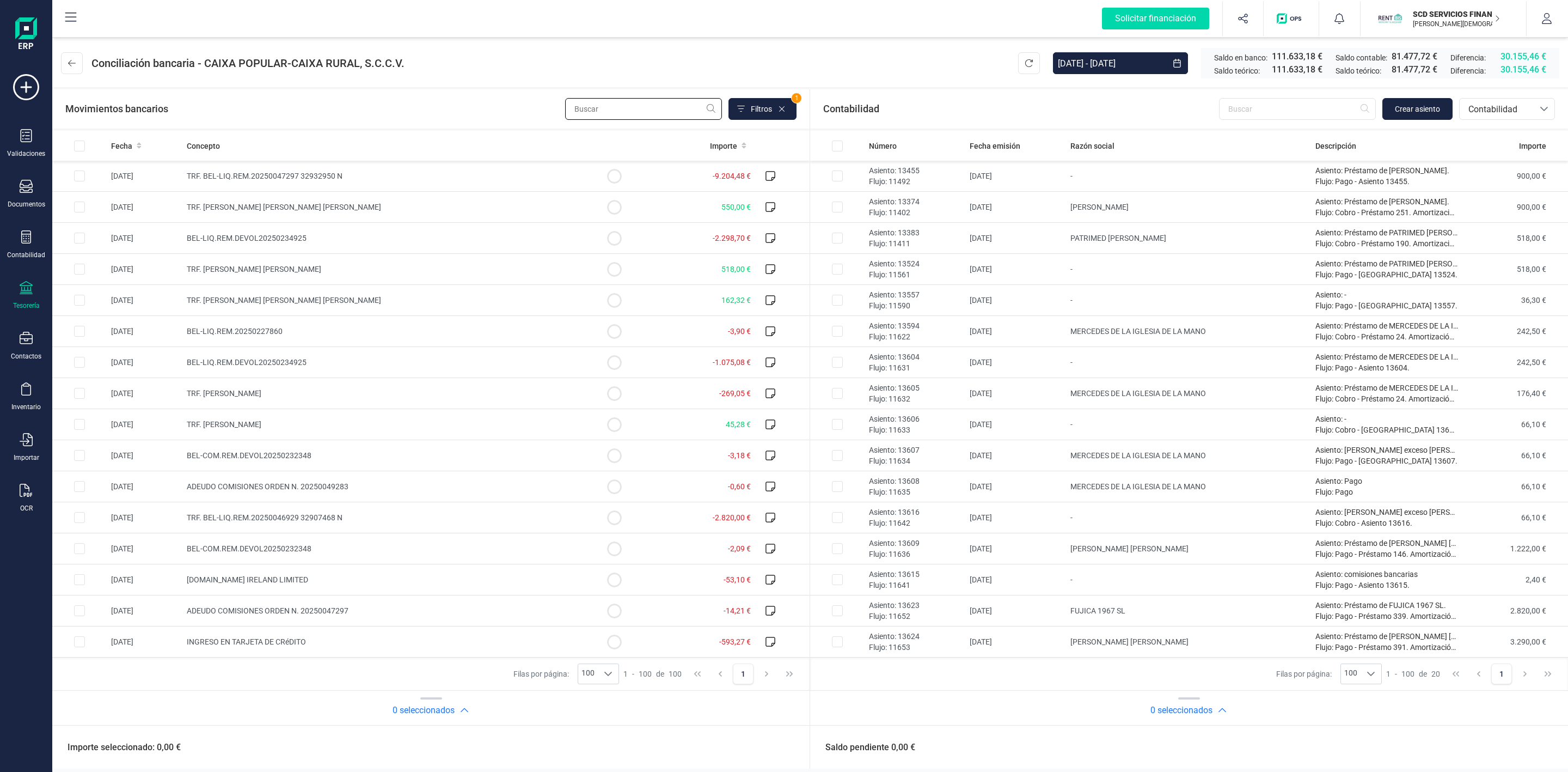
click at [615, 107] on input "text" at bounding box center [644, 108] width 157 height 22
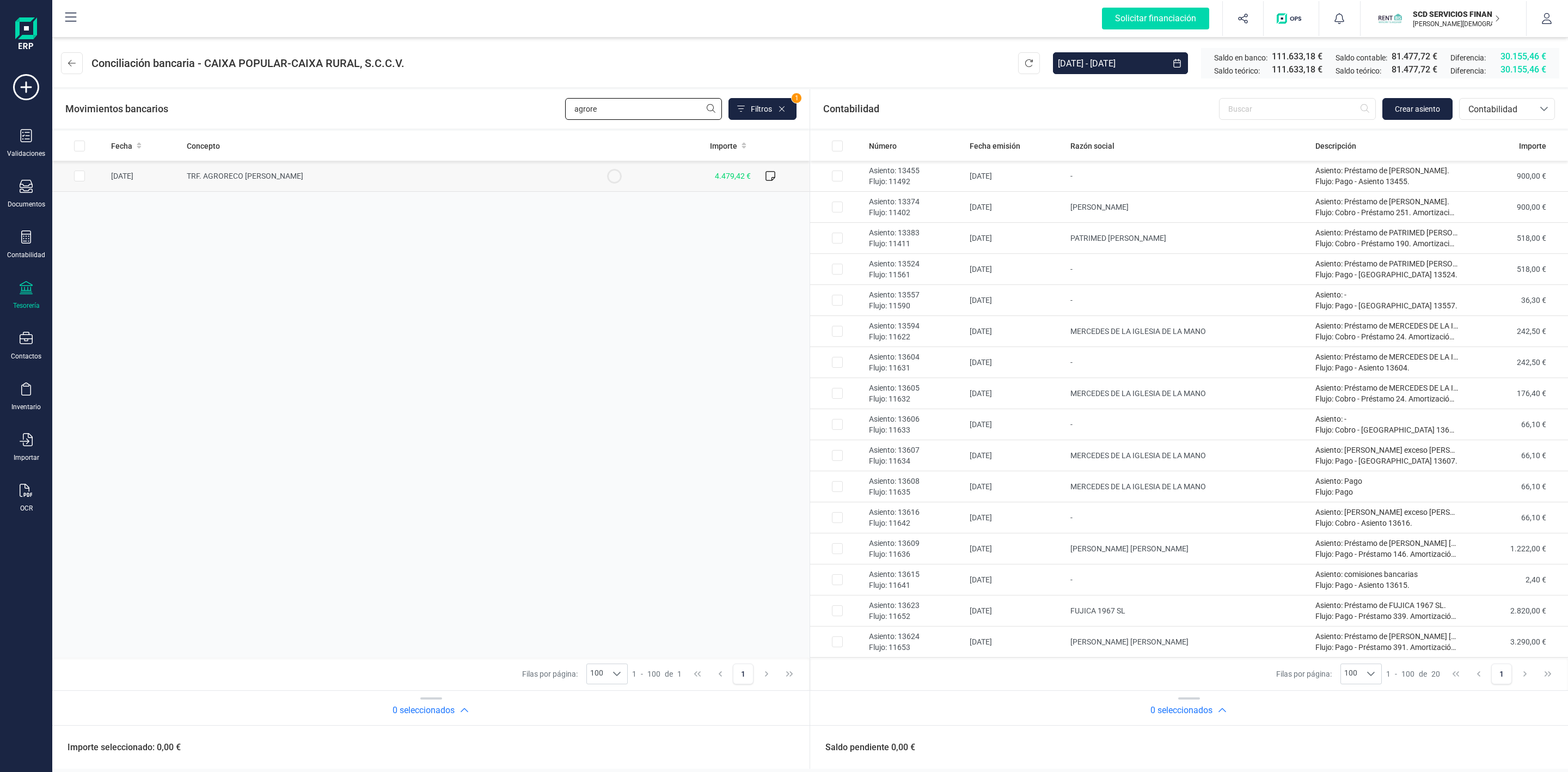
type input "agrore"
click at [84, 177] on input "Row Selected 065d9816-e79c-4290-86d1-7d5c8320372a" at bounding box center [79, 175] width 11 height 11
checkbox input "true"
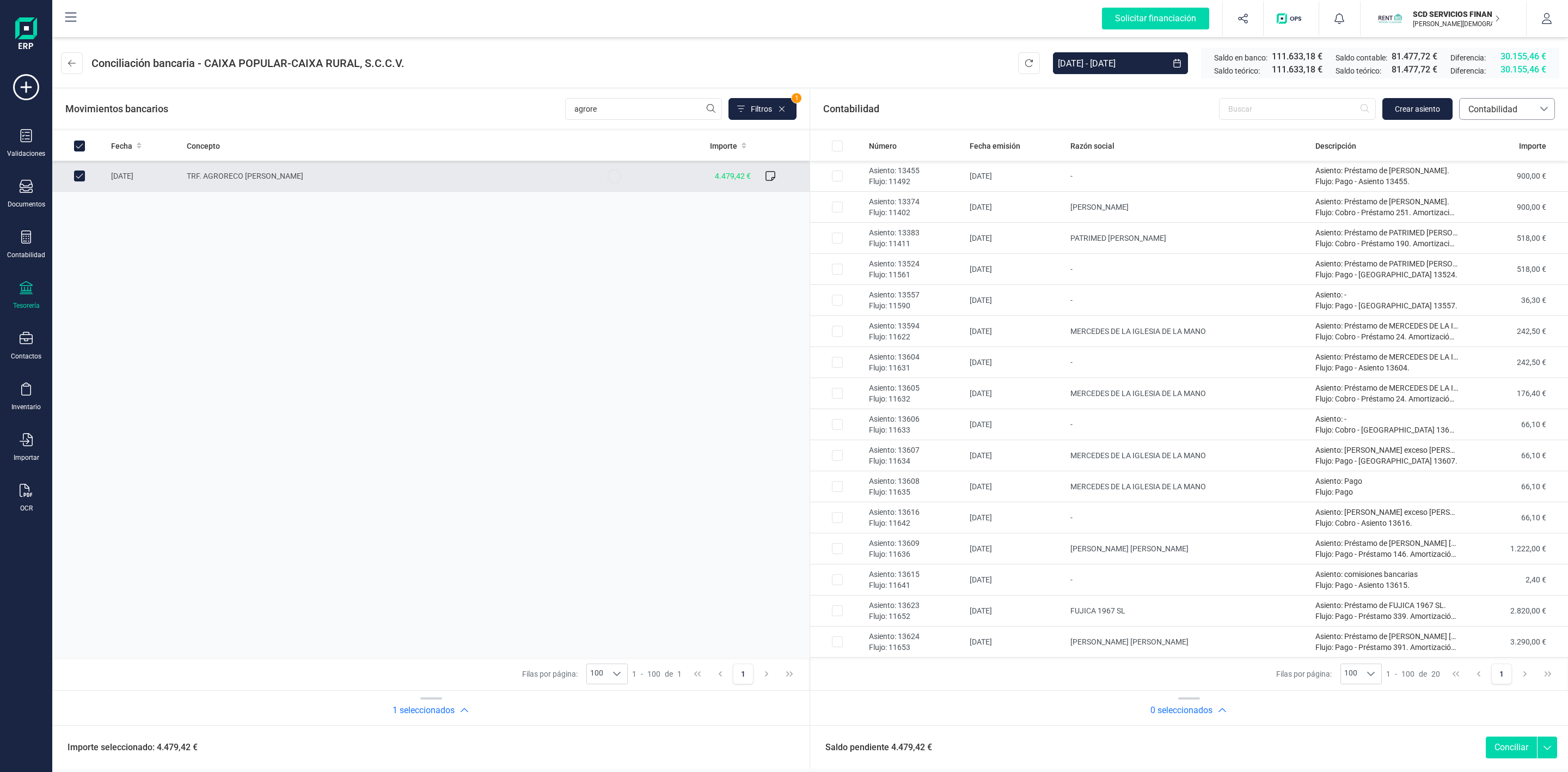
click at [1521, 112] on span "Contabilidad" at bounding box center [1497, 109] width 65 height 13
click at [1487, 224] on span "Préstamos" at bounding box center [1488, 226] width 41 height 13
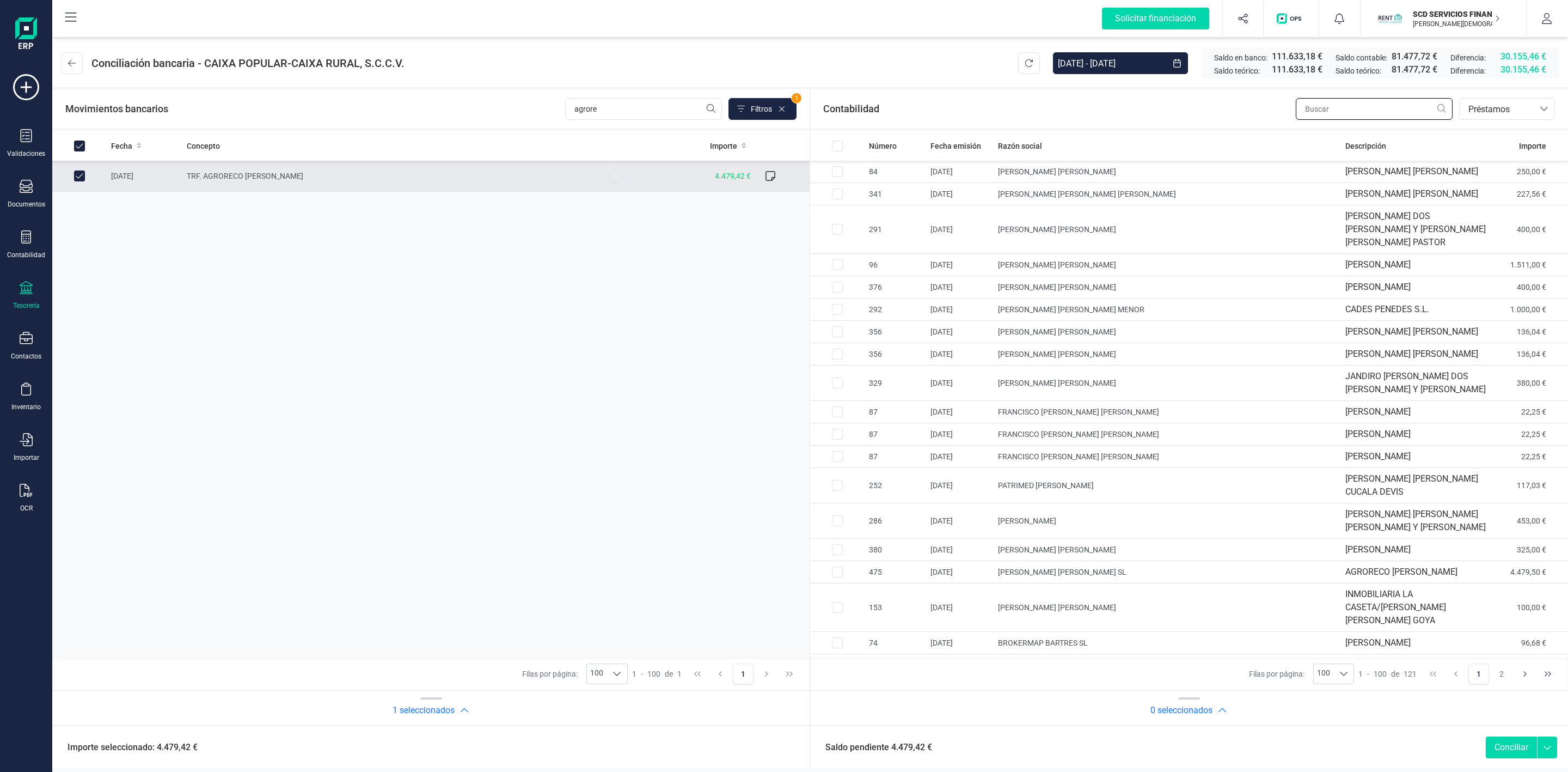
click at [1412, 103] on input "text" at bounding box center [1374, 108] width 157 height 22
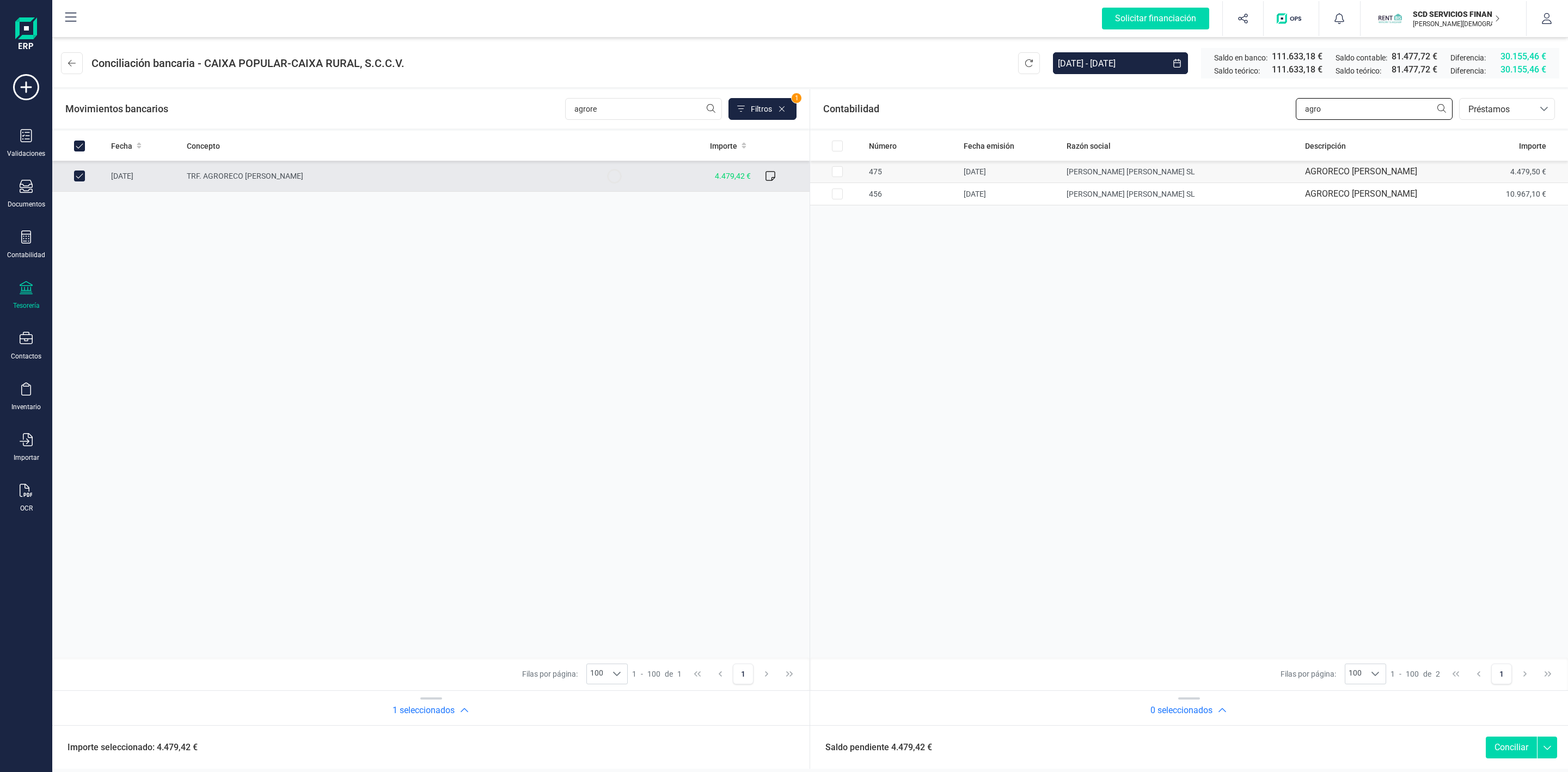
type input "agro"
click at [838, 170] on input "Row Selected b9075606-bf96-4928-93d0-4c54a4ab9cb4" at bounding box center [838, 172] width 11 height 11
click at [1518, 746] on button "Conciliar" at bounding box center [1512, 747] width 51 height 22
checkbox input "false"
click at [1361, 99] on input "agro" at bounding box center [1374, 108] width 157 height 22
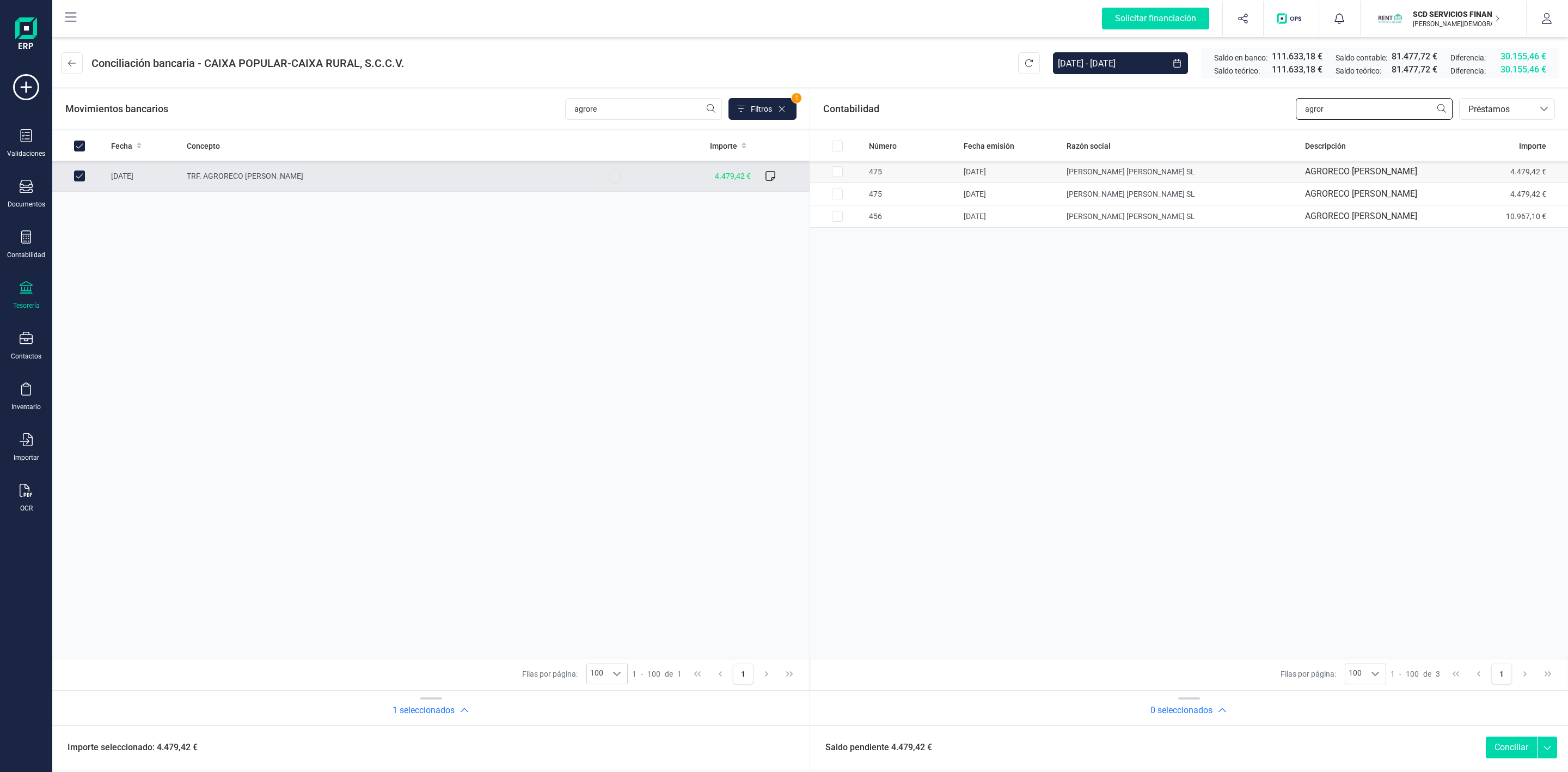
type input "agror"
click at [838, 170] on input "Row Selected f9aab5aa-713c-4e08-b25c-94dac316db2e" at bounding box center [838, 172] width 11 height 11
checkbox input "true"
click at [1508, 751] on button "Conciliar" at bounding box center [1512, 747] width 51 height 22
checkbox input "false"
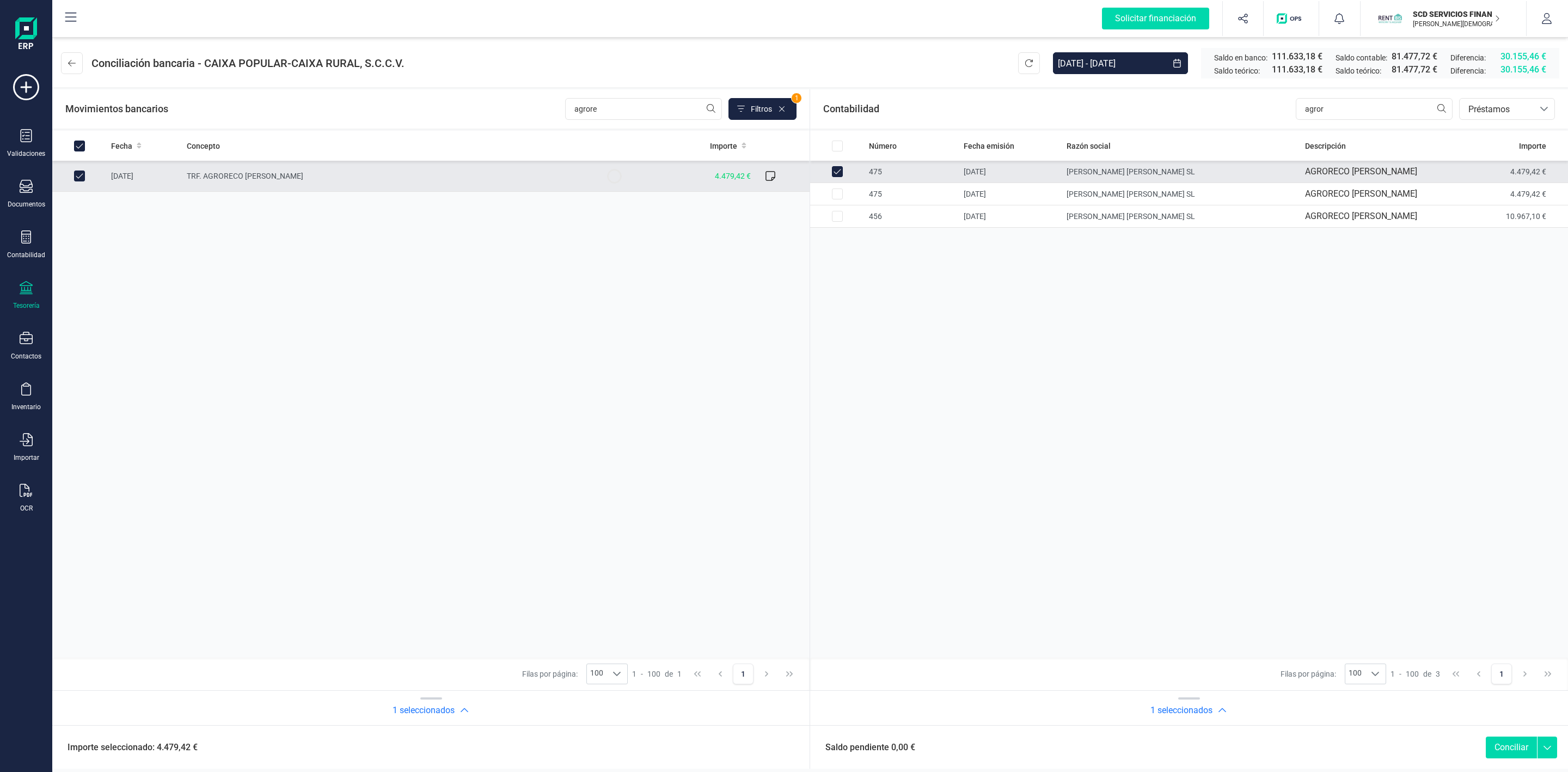
checkbox input "false"
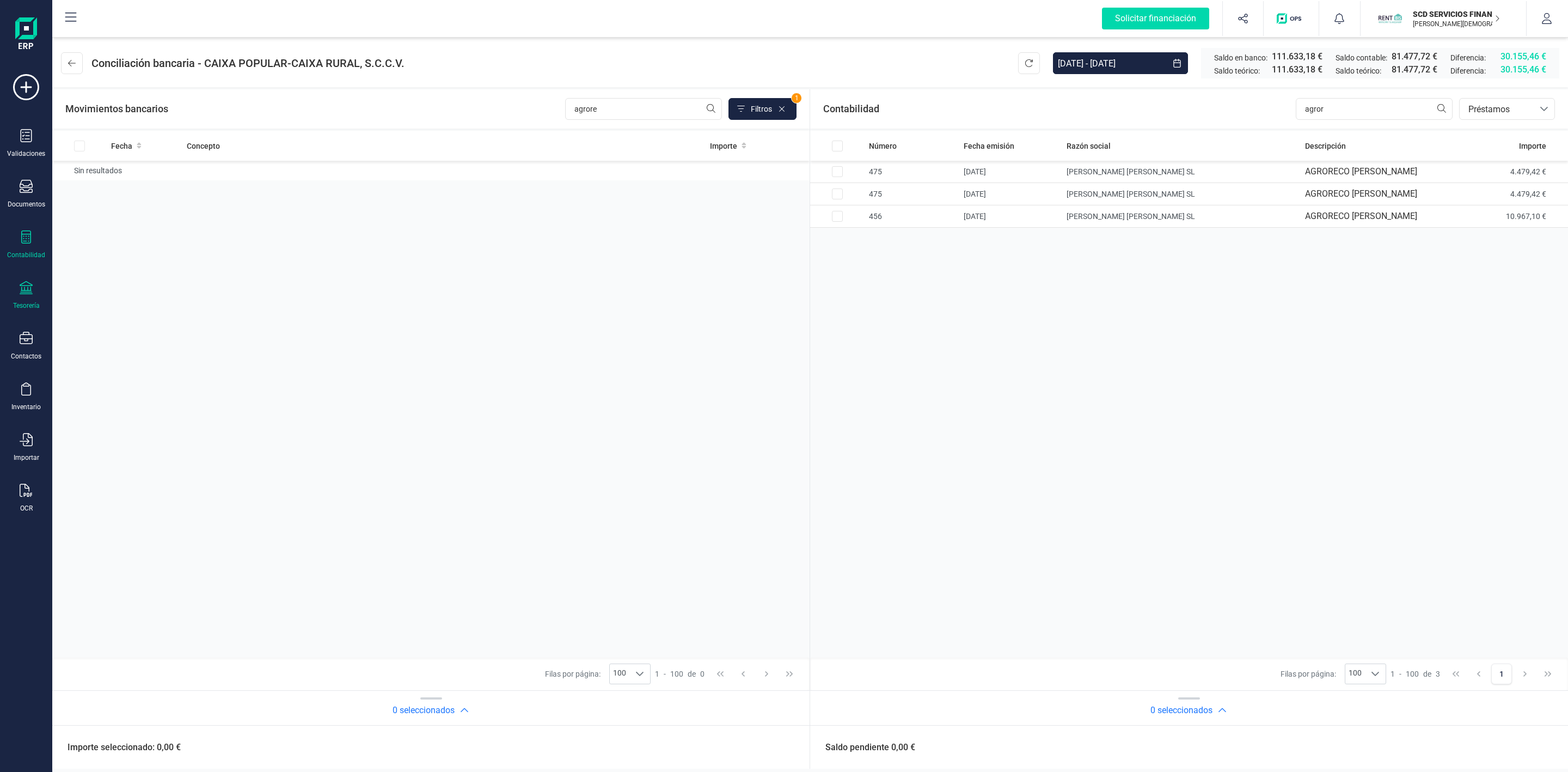
click at [20, 236] on icon at bounding box center [26, 236] width 13 height 13
click at [107, 278] on span "Préstamos" at bounding box center [117, 278] width 65 height 13
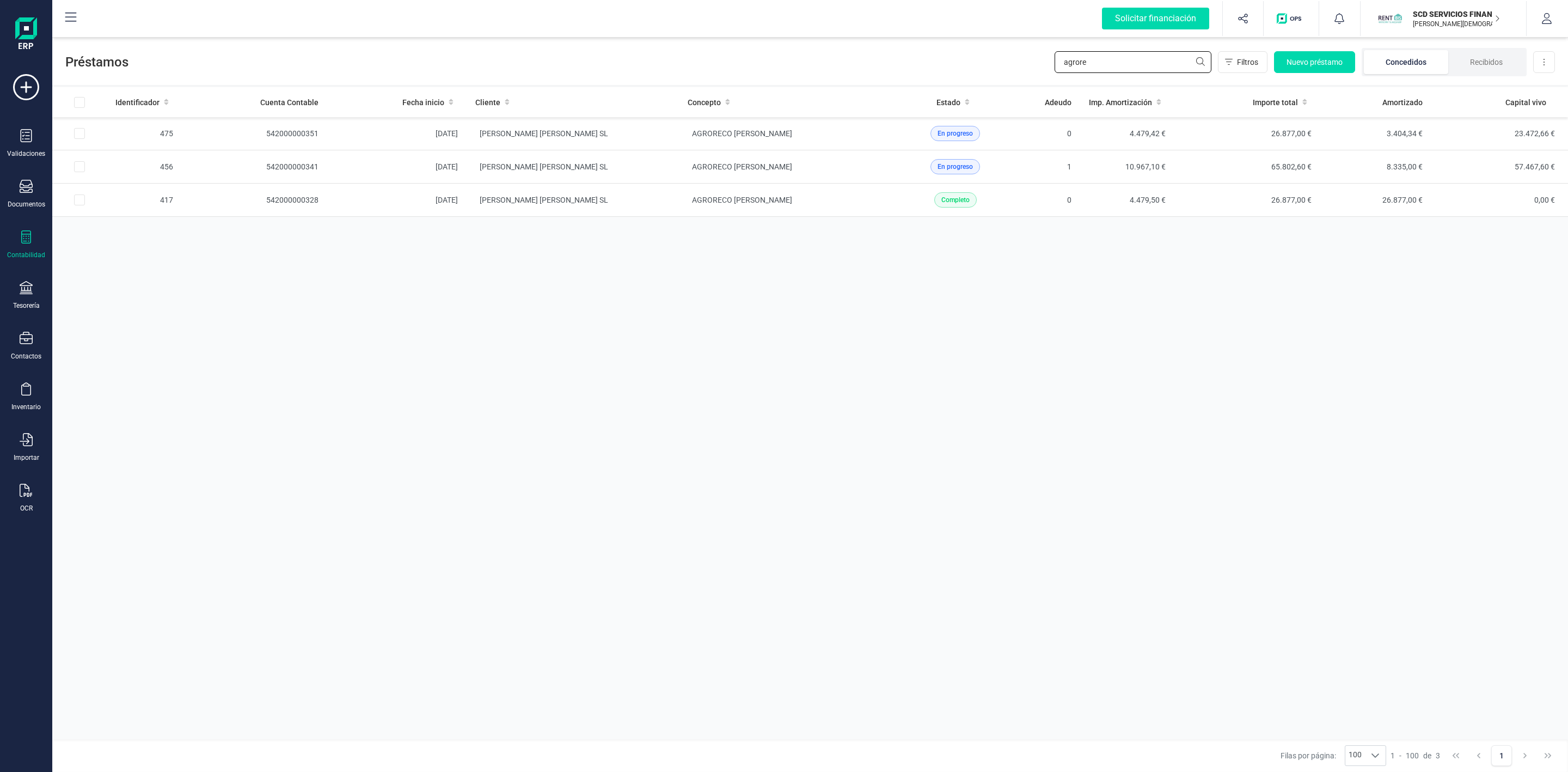
drag, startPoint x: 1151, startPoint y: 61, endPoint x: 982, endPoint y: 82, distance: 170.3
click at [982, 82] on div "Préstamos agrore Filtros Nuevo préstamo Concedidos Recibidos Descargar Excel" at bounding box center [810, 60] width 1516 height 50
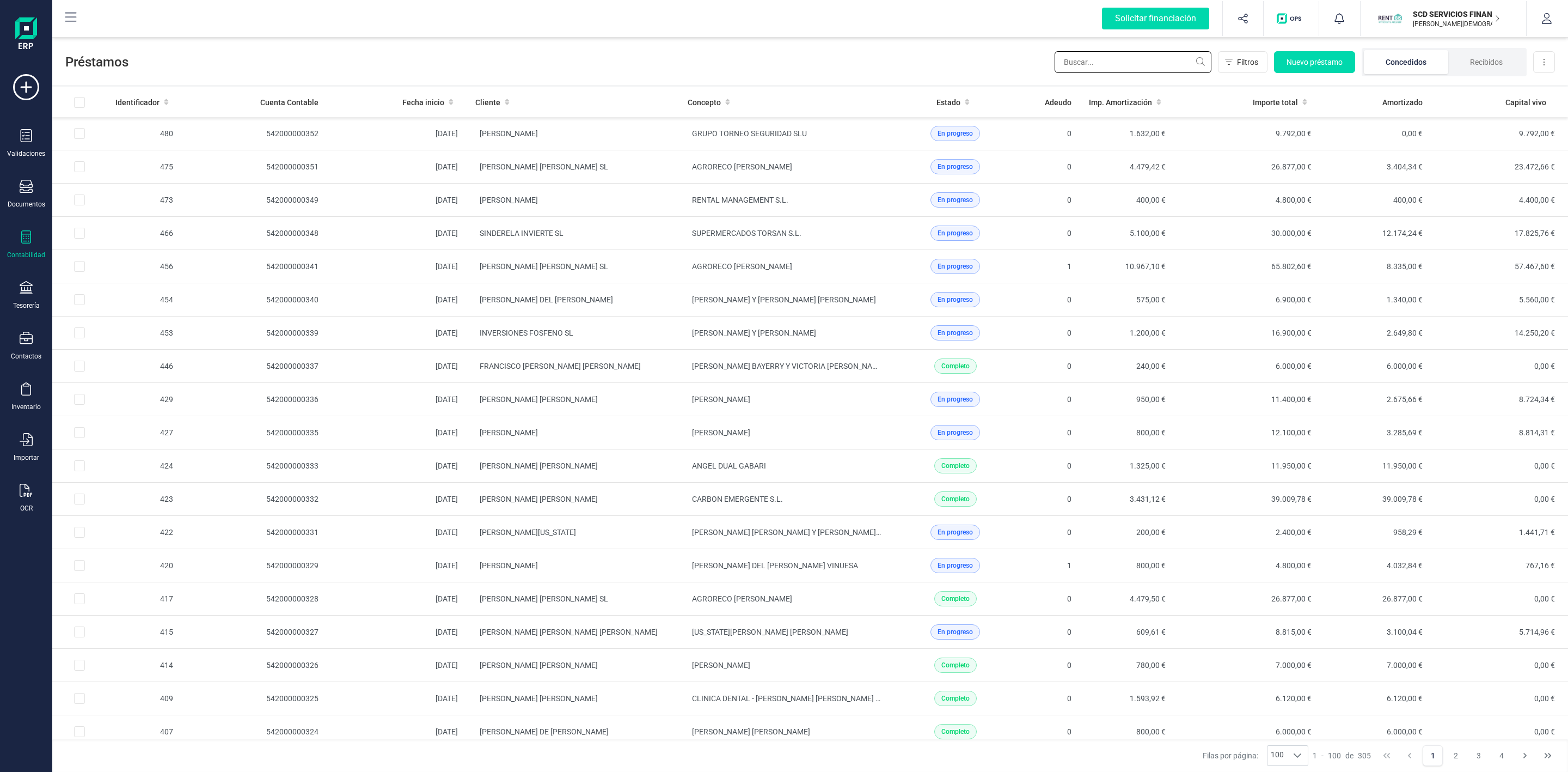
click at [1111, 58] on input "text" at bounding box center [1133, 62] width 157 height 22
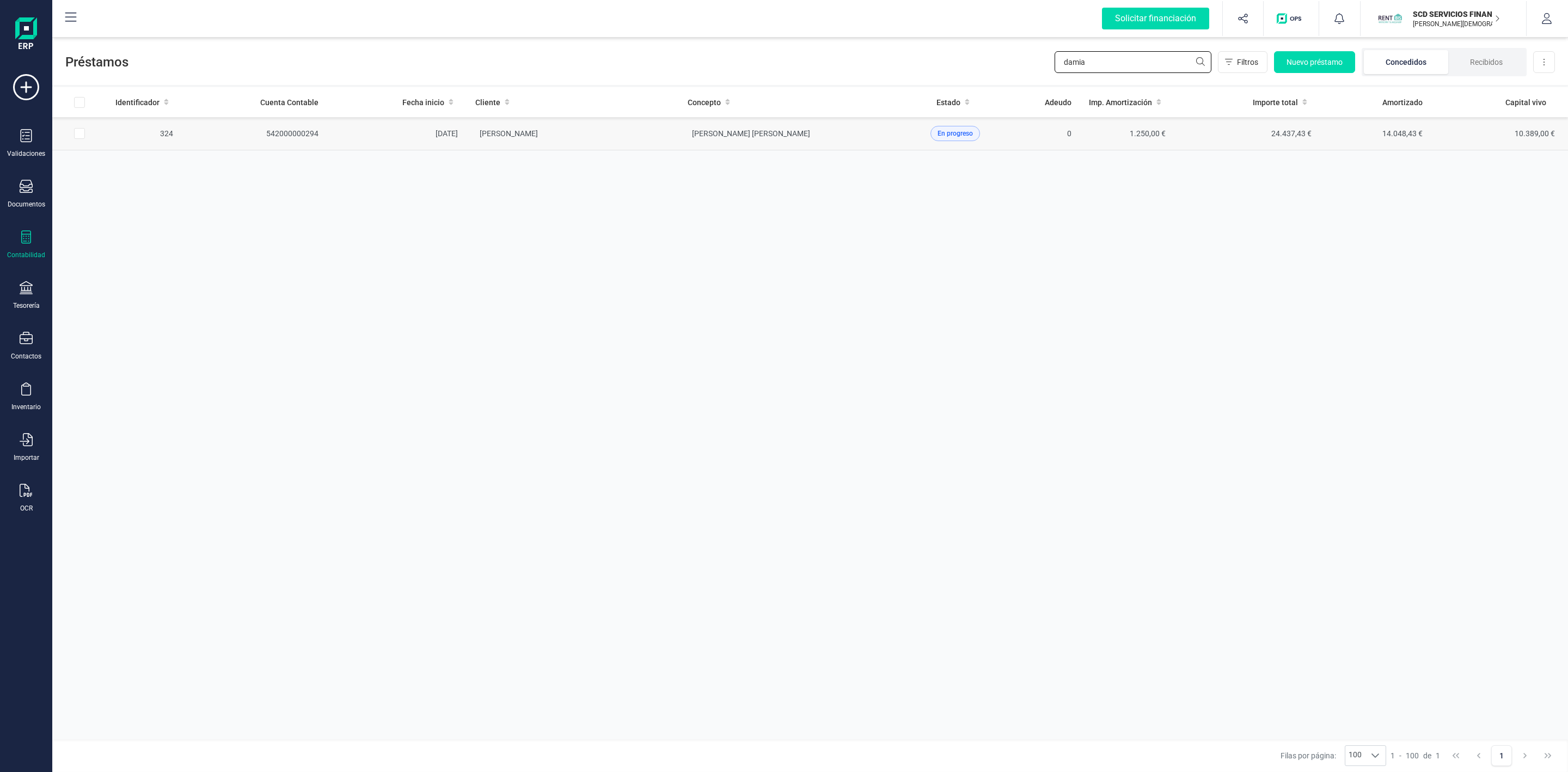
type input "damia"
click at [595, 137] on td "[PERSON_NAME]" at bounding box center [573, 134] width 212 height 33
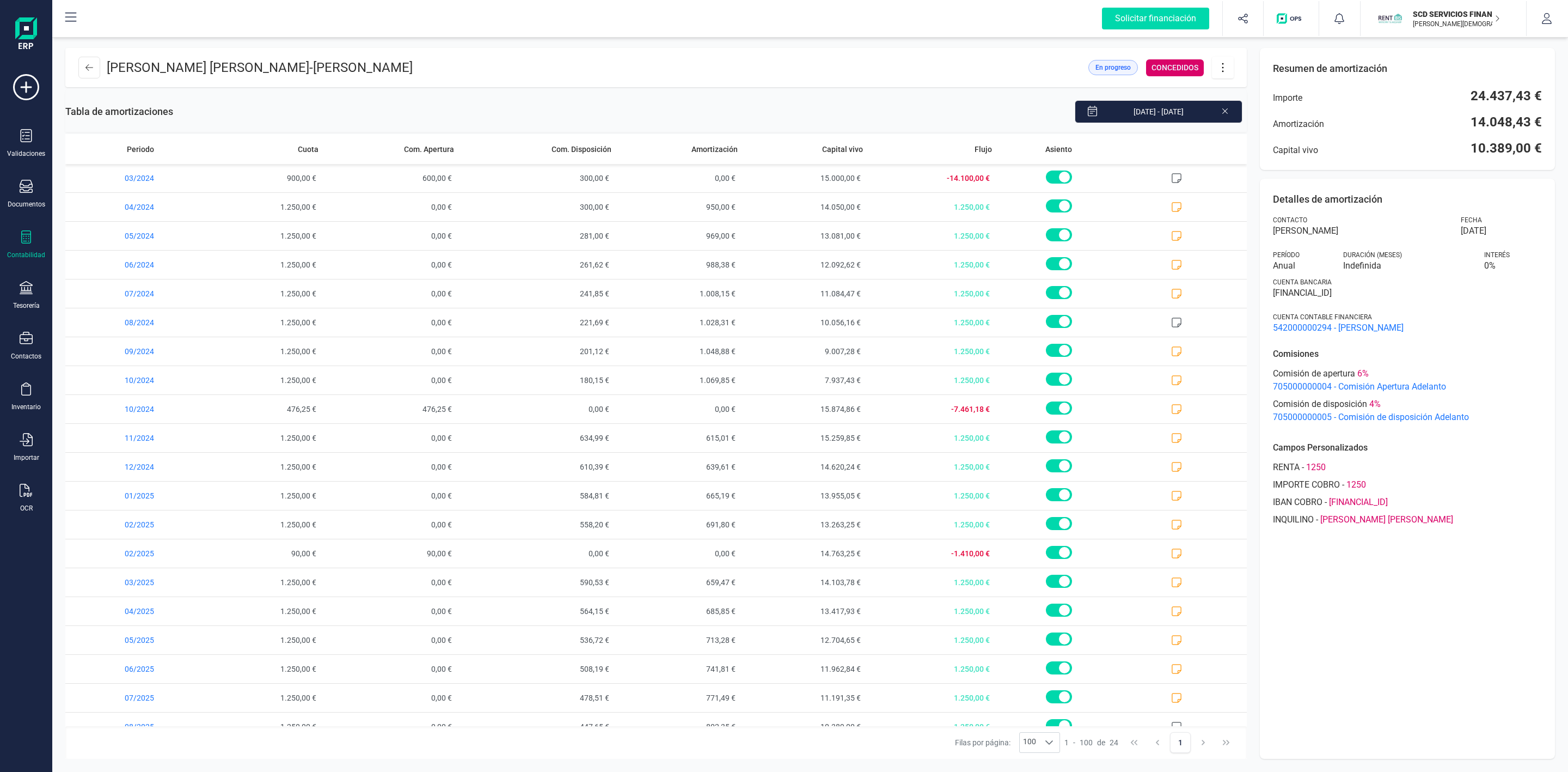
click at [227, 740] on div "Filas por página: 100 100 100 1 - 100 de 24 1" at bounding box center [655, 742] width 1181 height 33
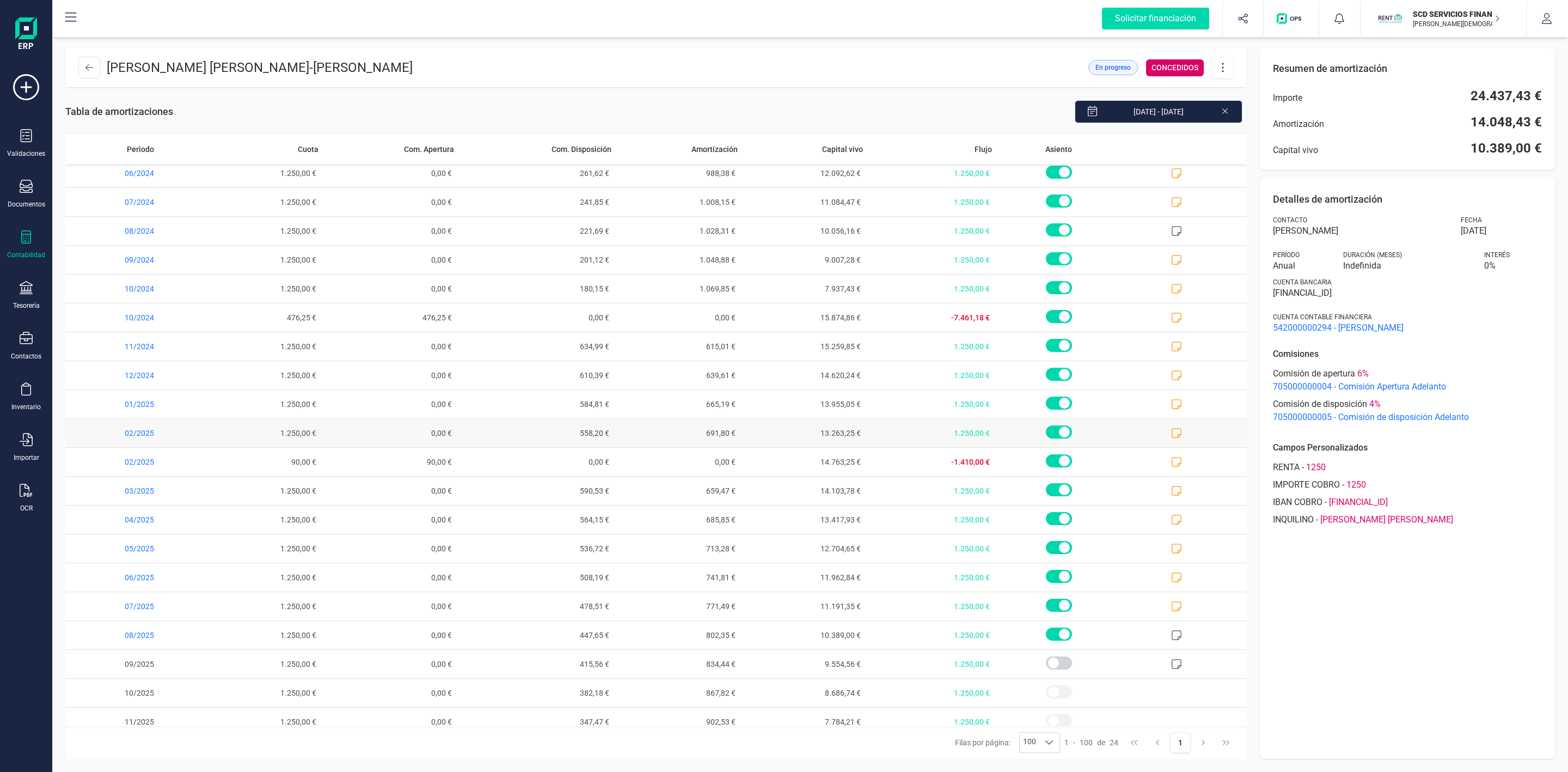
scroll to position [137, 0]
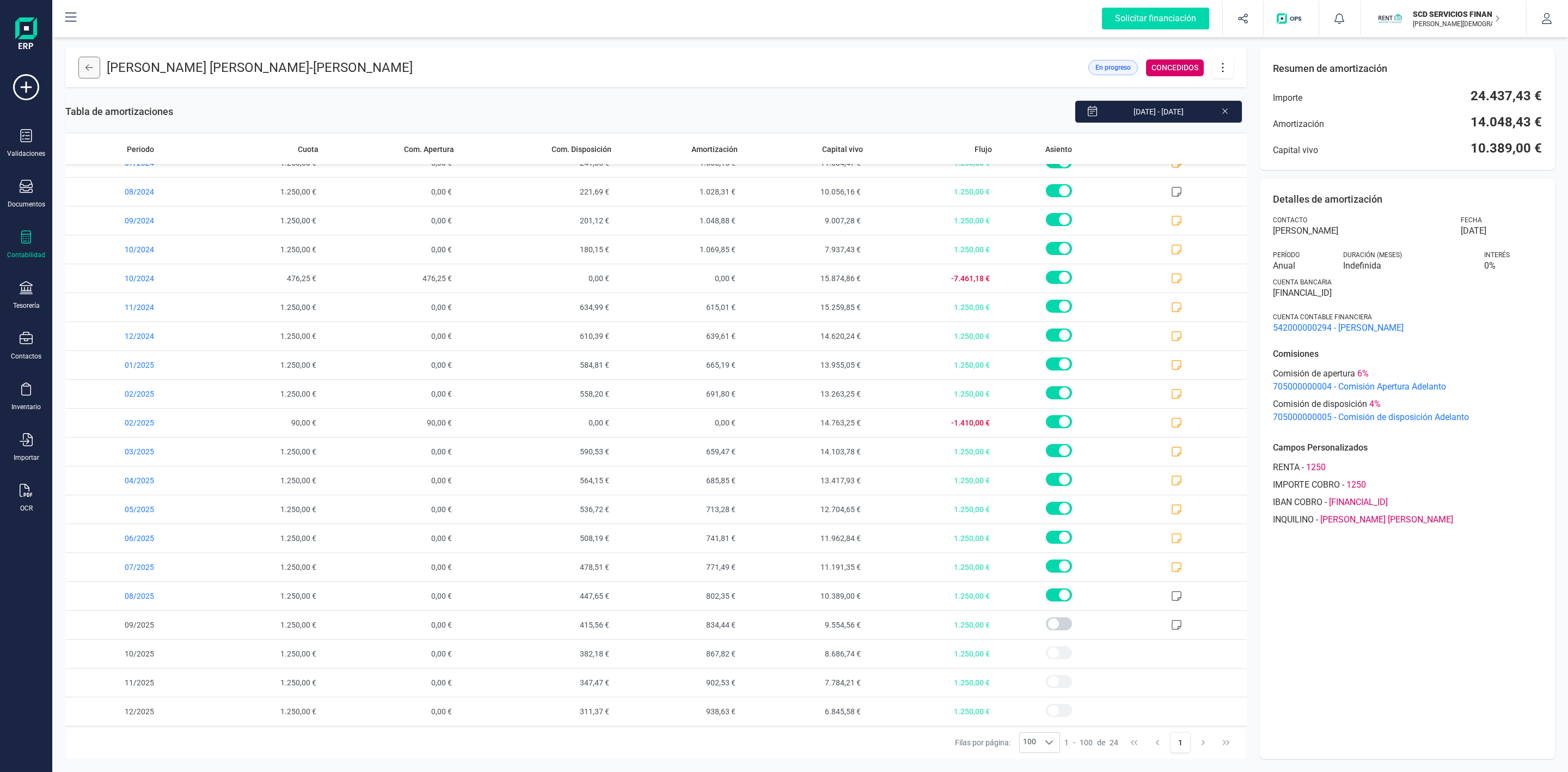
click at [95, 67] on button at bounding box center [89, 67] width 22 height 22
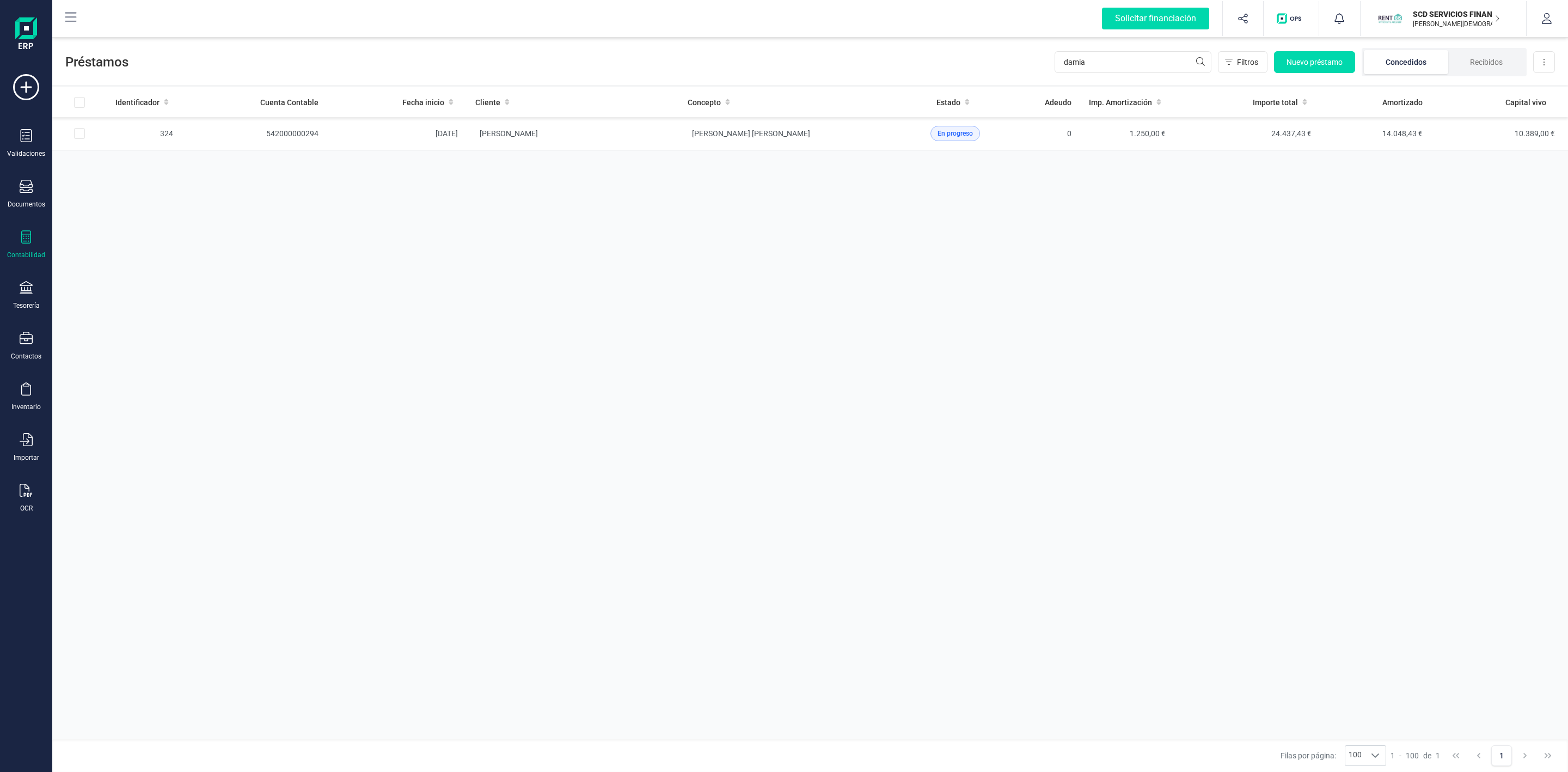
click at [20, 242] on icon at bounding box center [26, 236] width 13 height 13
click at [125, 285] on span "Préstamos" at bounding box center [115, 278] width 65 height 13
drag, startPoint x: 1106, startPoint y: 63, endPoint x: 928, endPoint y: 63, distance: 178.0
click at [933, 66] on div "Préstamos damia Filtros Nuevo préstamo Concedidos Recibidos Descargar Excel" at bounding box center [810, 60] width 1516 height 50
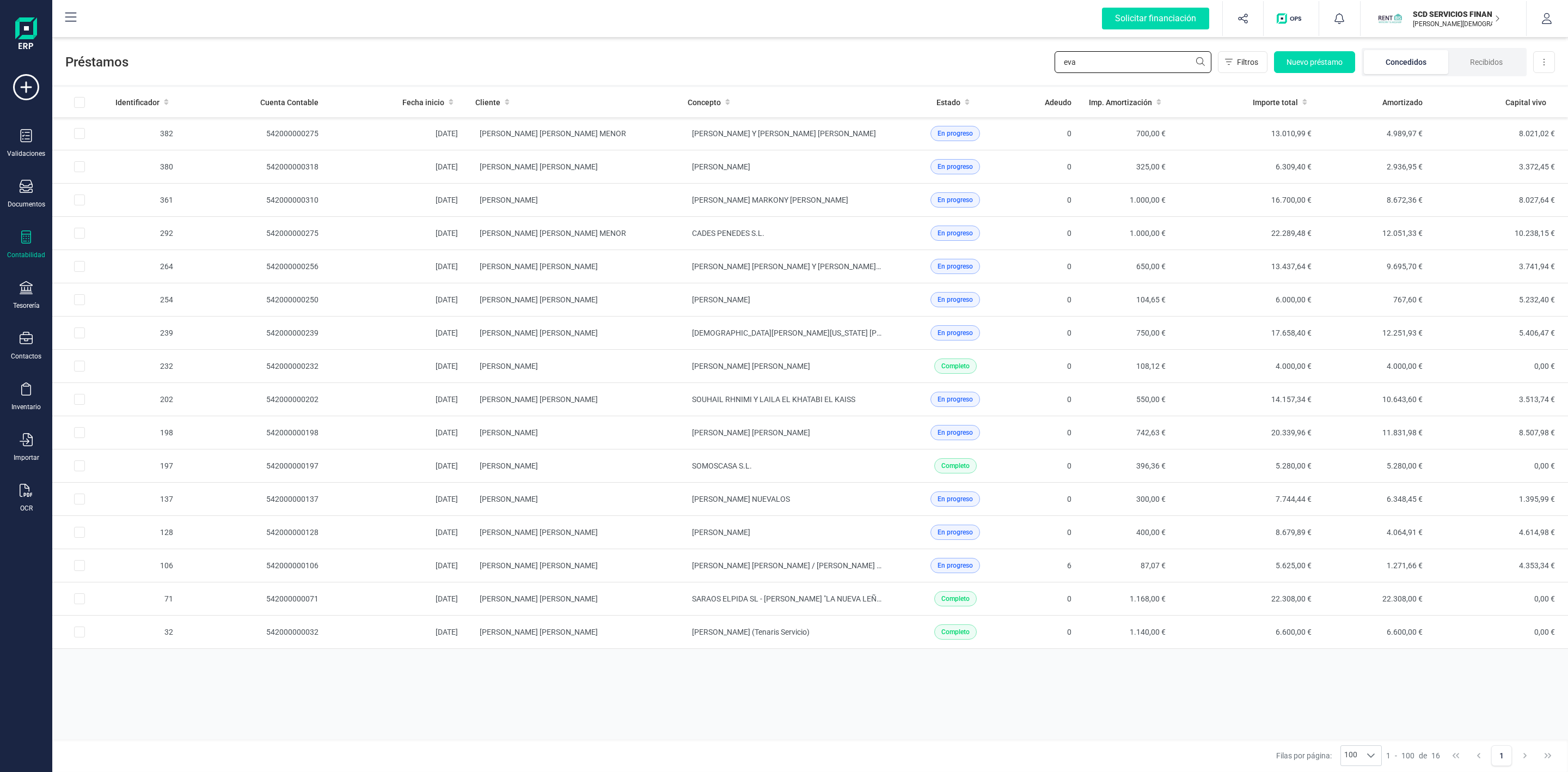
click at [1116, 61] on input "eva" at bounding box center [1133, 62] width 157 height 22
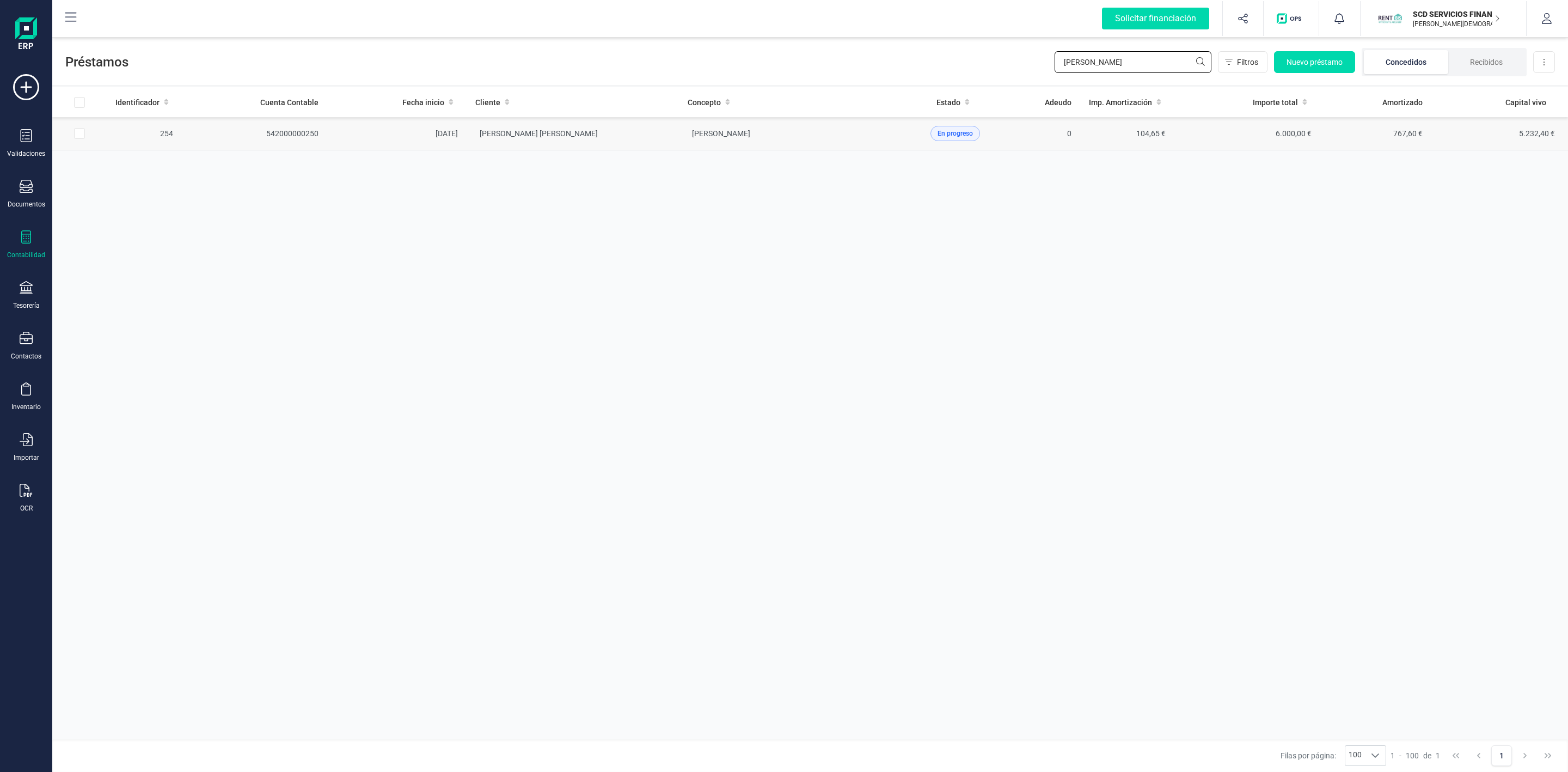
type input "eva garci"
click at [596, 132] on td "EVA GARCIA RAMON" at bounding box center [573, 134] width 212 height 33
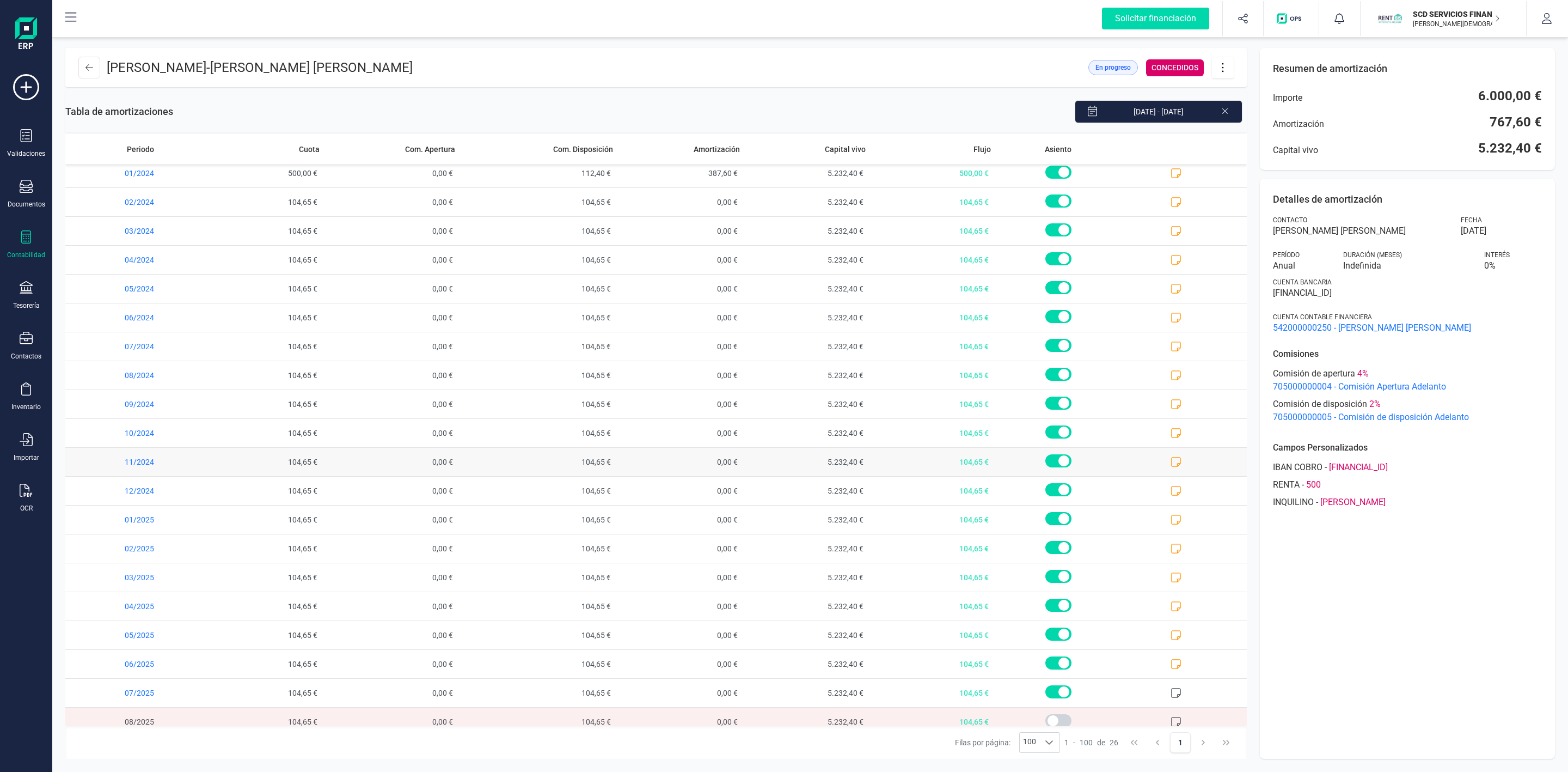
scroll to position [195, 0]
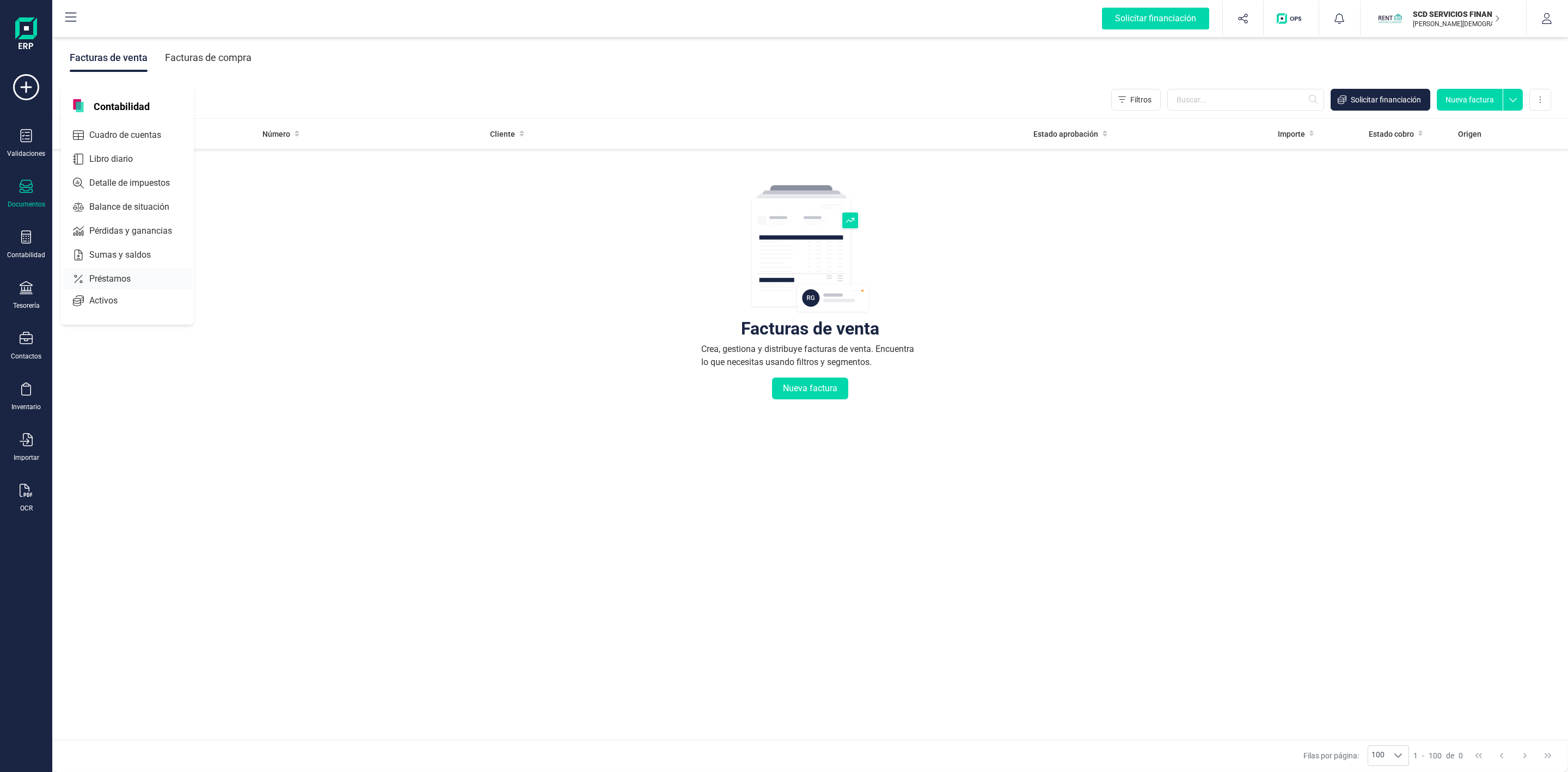
click at [116, 278] on span "Préstamos" at bounding box center [117, 278] width 65 height 13
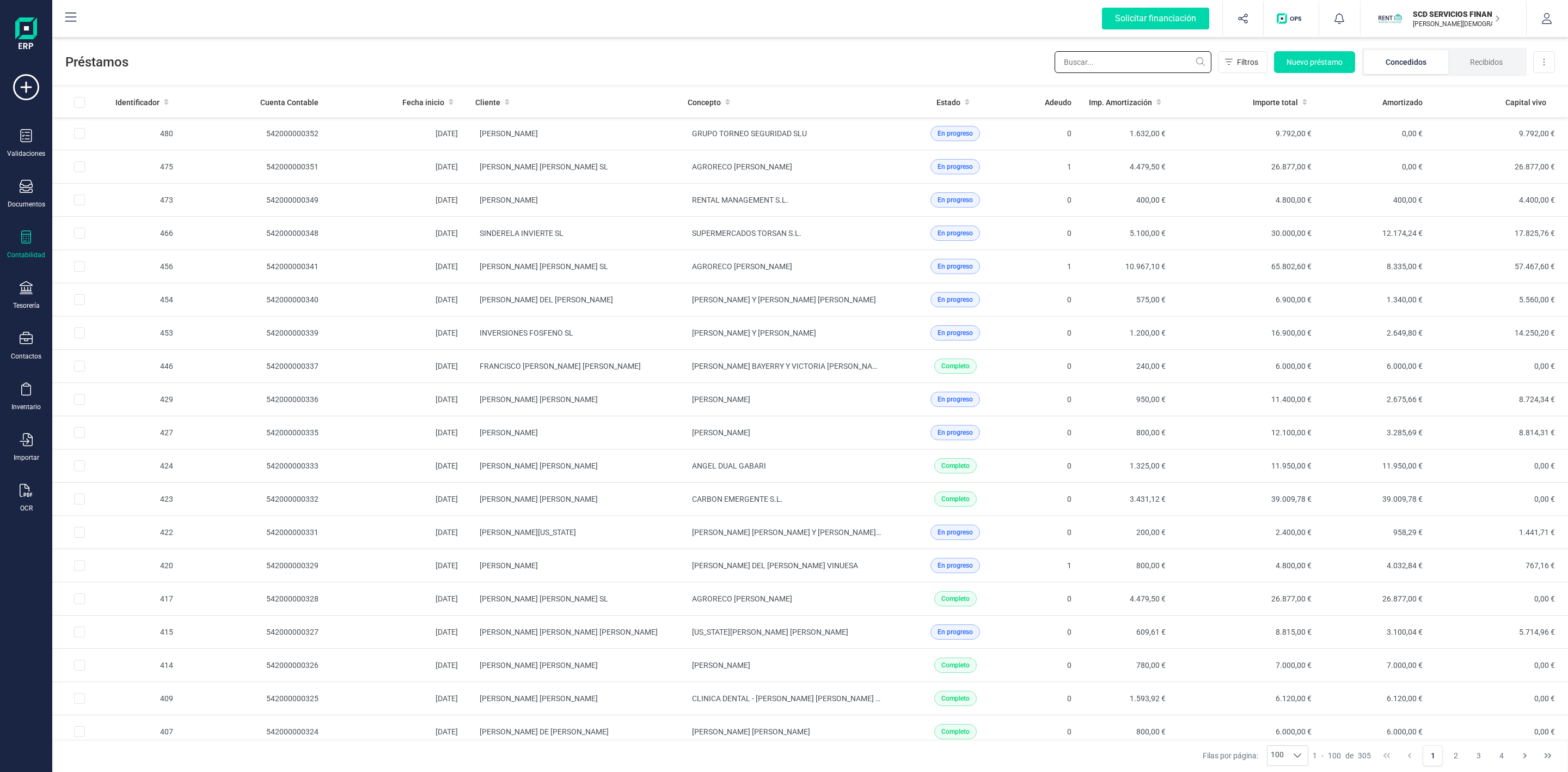
click at [1091, 64] on input "text" at bounding box center [1133, 62] width 157 height 22
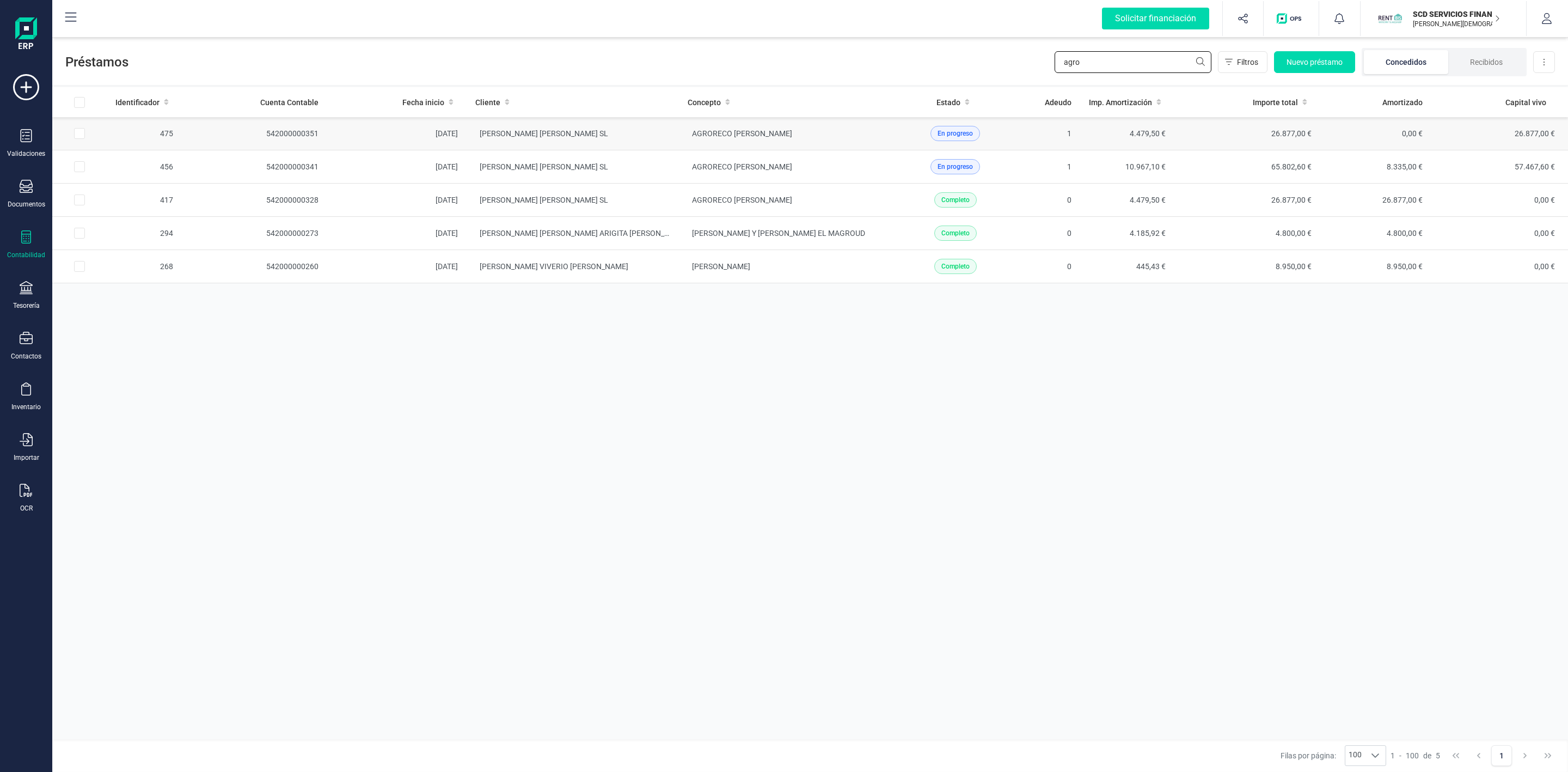
type input "agro"
click at [856, 131] on td "AGRORECO SEVILLA S.L." at bounding box center [785, 134] width 212 height 33
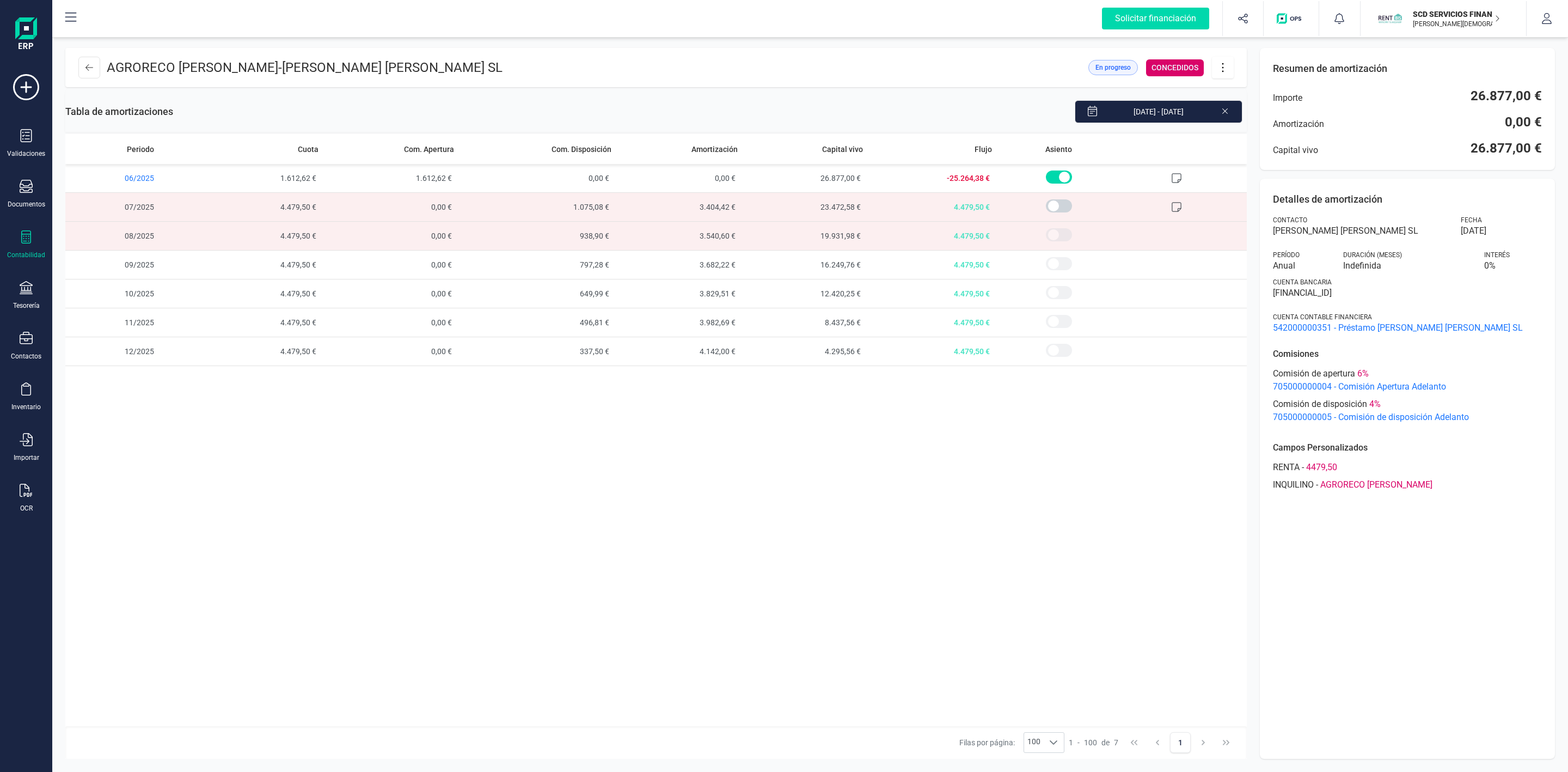
click at [1222, 63] on icon at bounding box center [1223, 68] width 20 height 12
click at [1264, 108] on link "Editar préstamo" at bounding box center [1277, 100] width 130 height 22
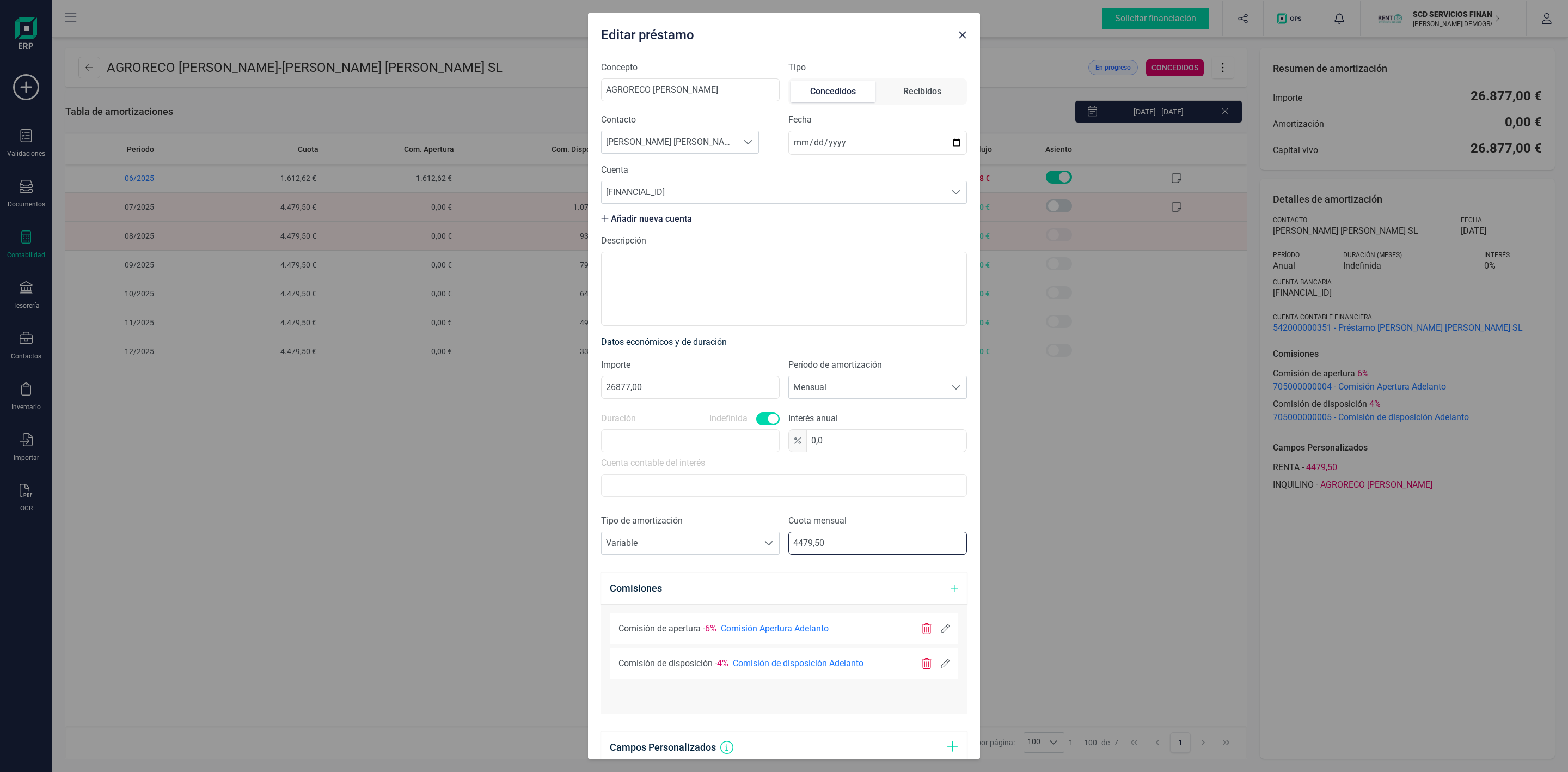
click at [828, 543] on input "4479,50" at bounding box center [877, 543] width 179 height 23
type input "4479,42"
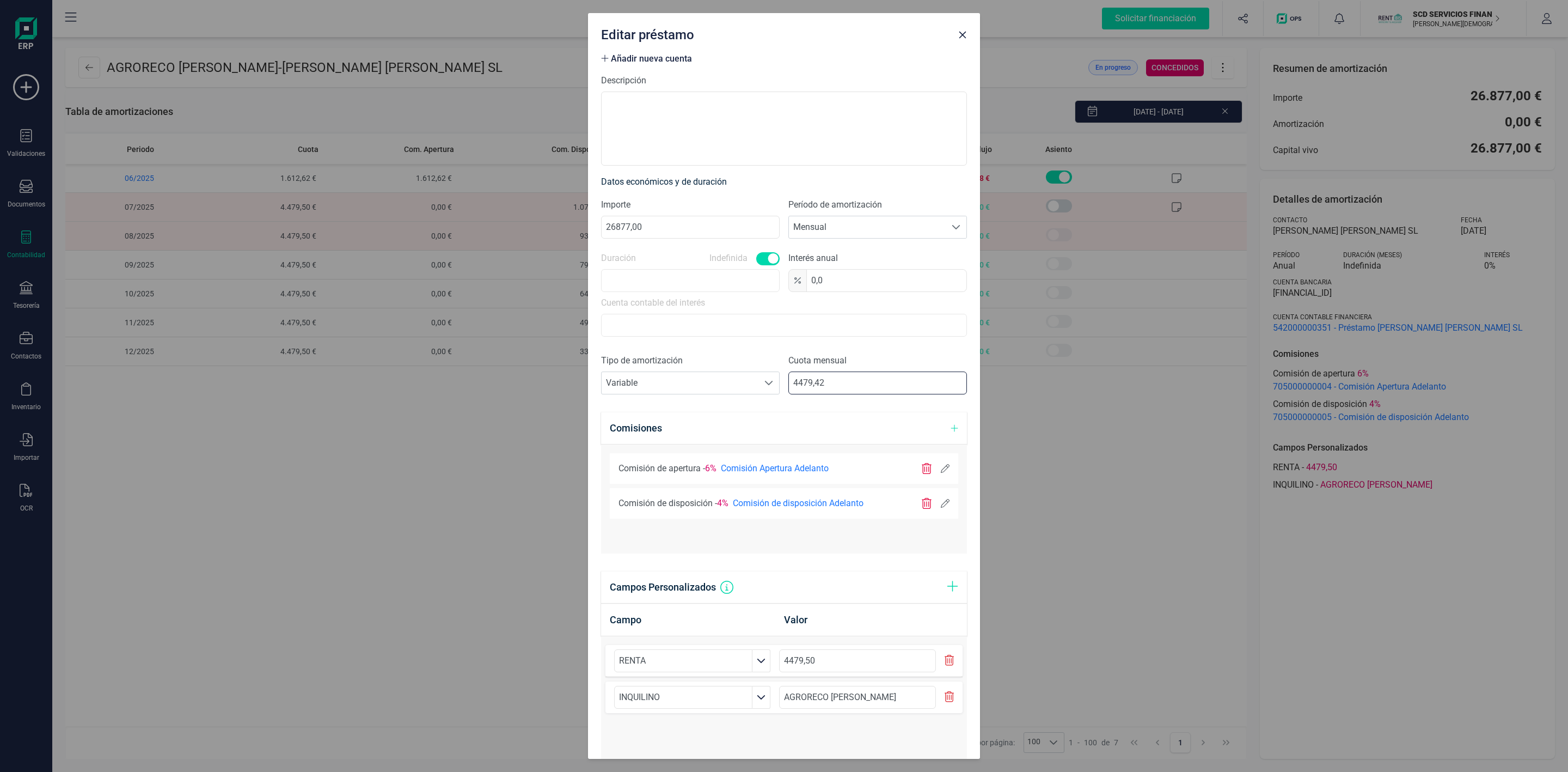
scroll to position [271, 0]
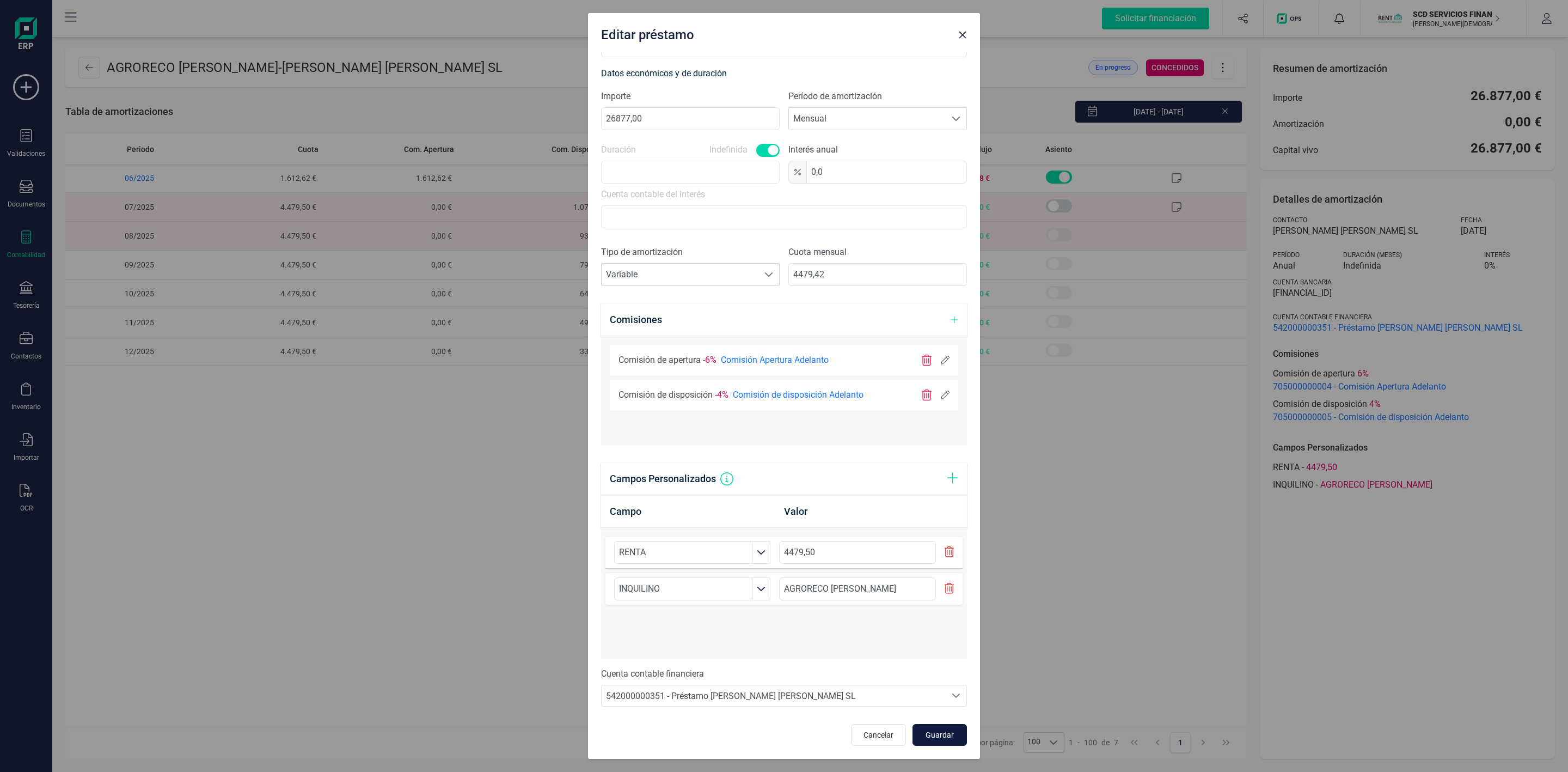
click at [944, 731] on button "Guardar" at bounding box center [940, 735] width 55 height 22
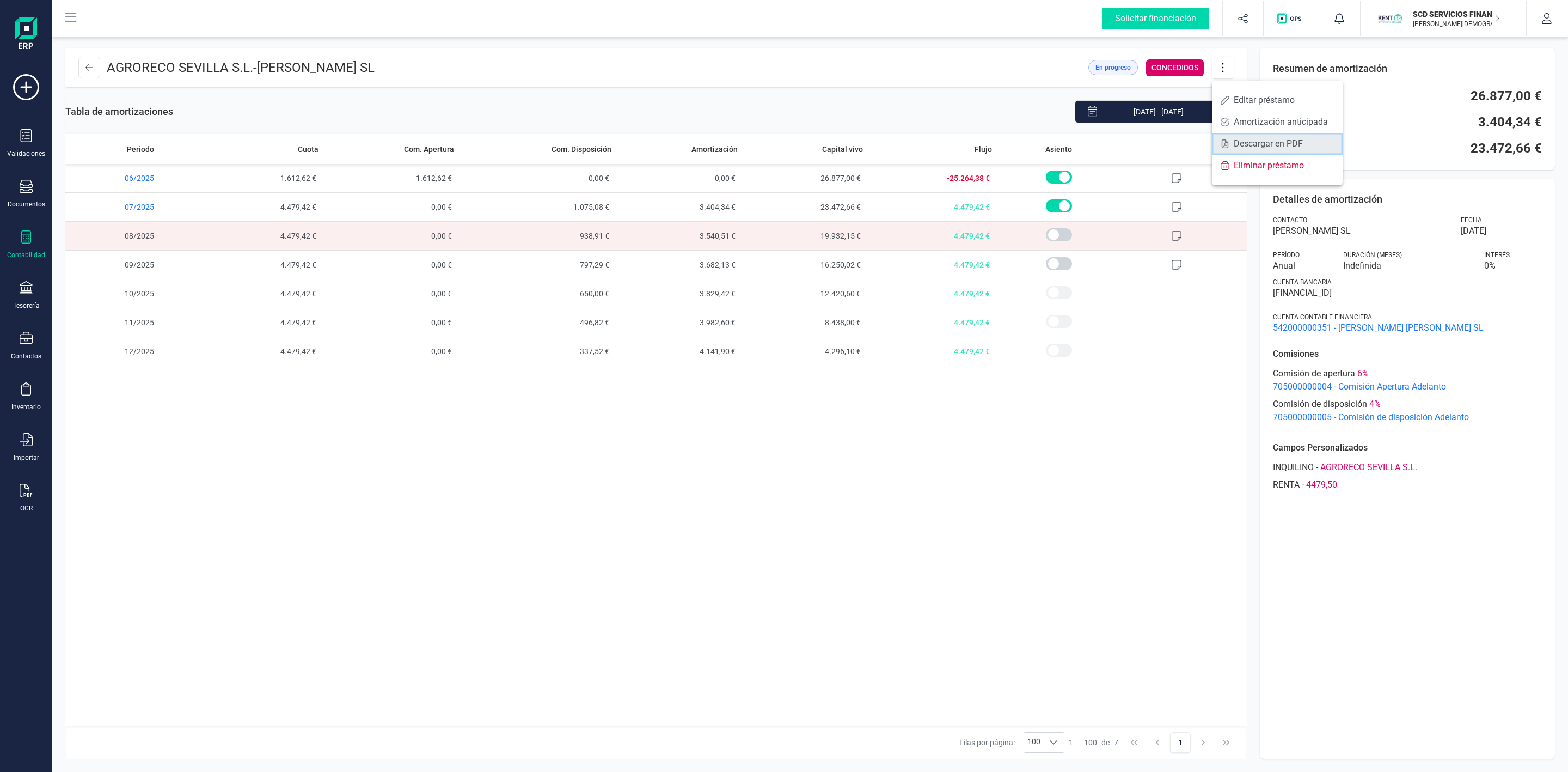
click at [1250, 151] on link "Descargar en PDF" at bounding box center [1277, 144] width 130 height 22
click at [860, 110] on div "[DATE] - [DATE]" at bounding box center [710, 112] width 1074 height 23
click at [734, 410] on div "Periodo Cuota Com. Apertura Com. Disposición Amortización Capital vivo Flujo As…" at bounding box center [655, 430] width 1181 height 592
click at [1223, 72] on icon at bounding box center [1223, 68] width 20 height 12
click at [1254, 148] on span "Descargar en PDF" at bounding box center [1284, 144] width 100 height 9
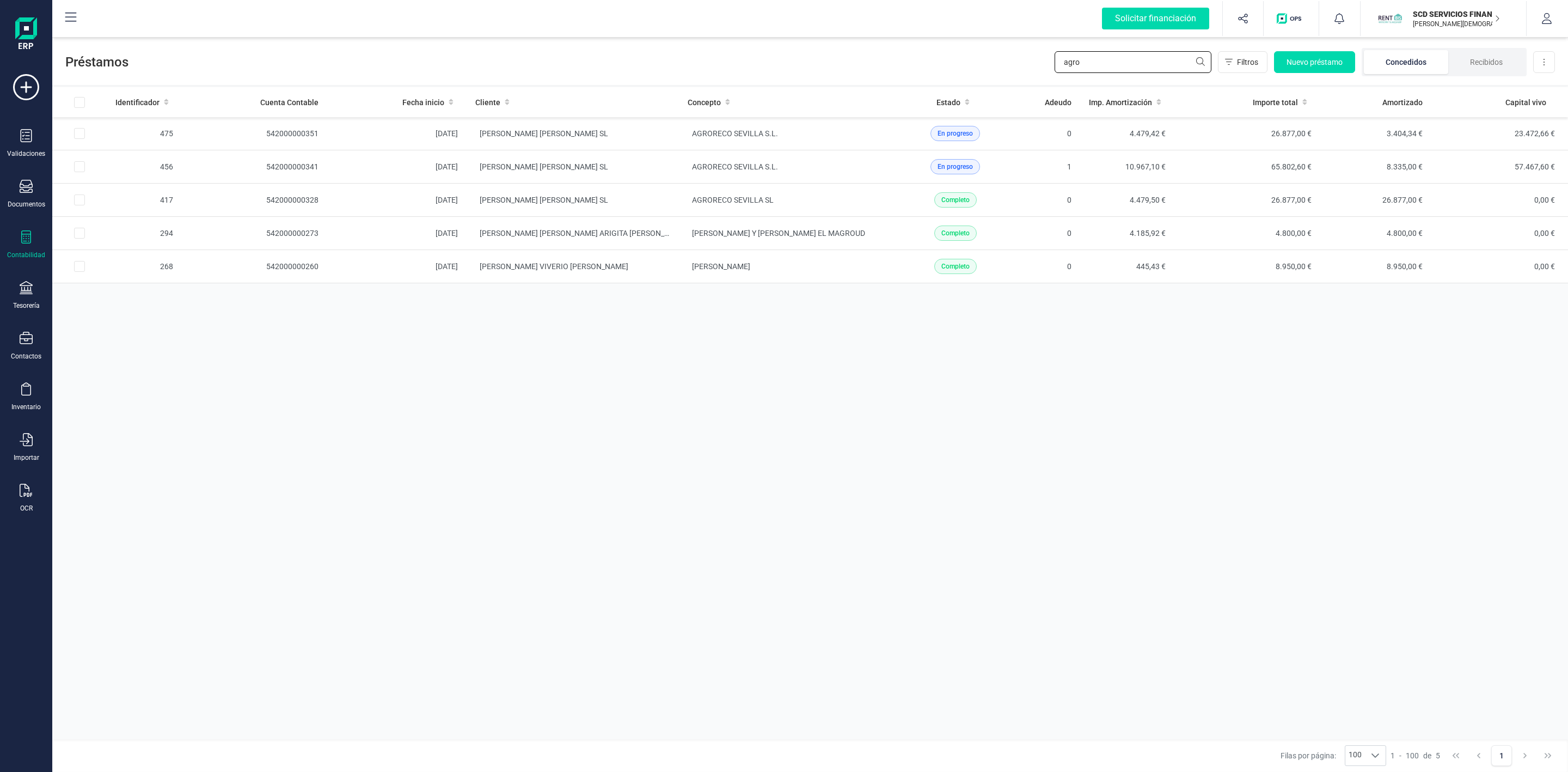
drag, startPoint x: 1080, startPoint y: 67, endPoint x: 949, endPoint y: 55, distance: 131.5
click at [977, 68] on div "Préstamos agro Filtros Nuevo préstamo Concedidos Recibidos Descargar Excel" at bounding box center [810, 60] width 1516 height 50
type input "[PERSON_NAME]"
click at [619, 142] on td "[PERSON_NAME]" at bounding box center [573, 134] width 212 height 33
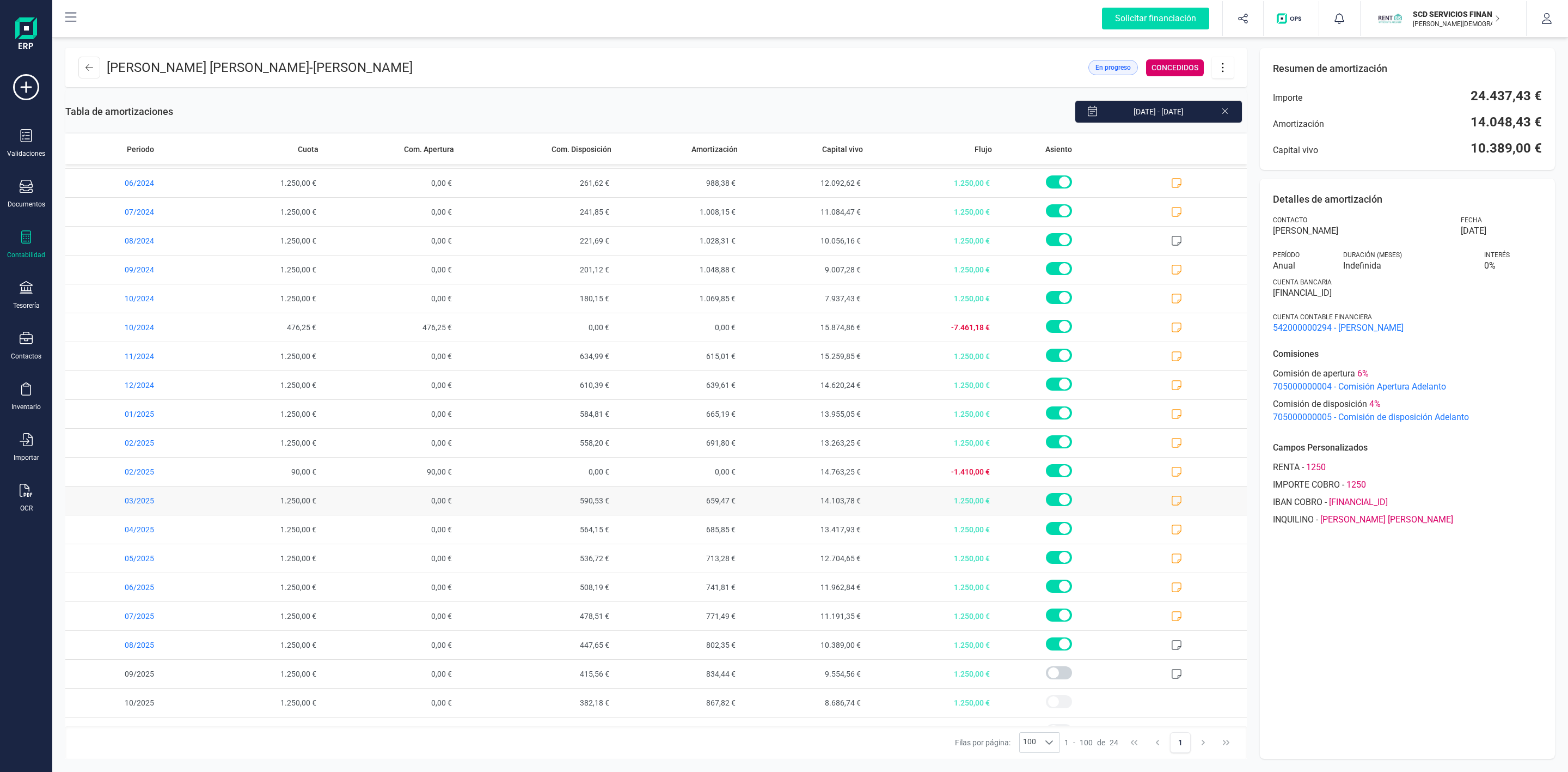
scroll to position [137, 0]
